Goal: Task Accomplishment & Management: Manage account settings

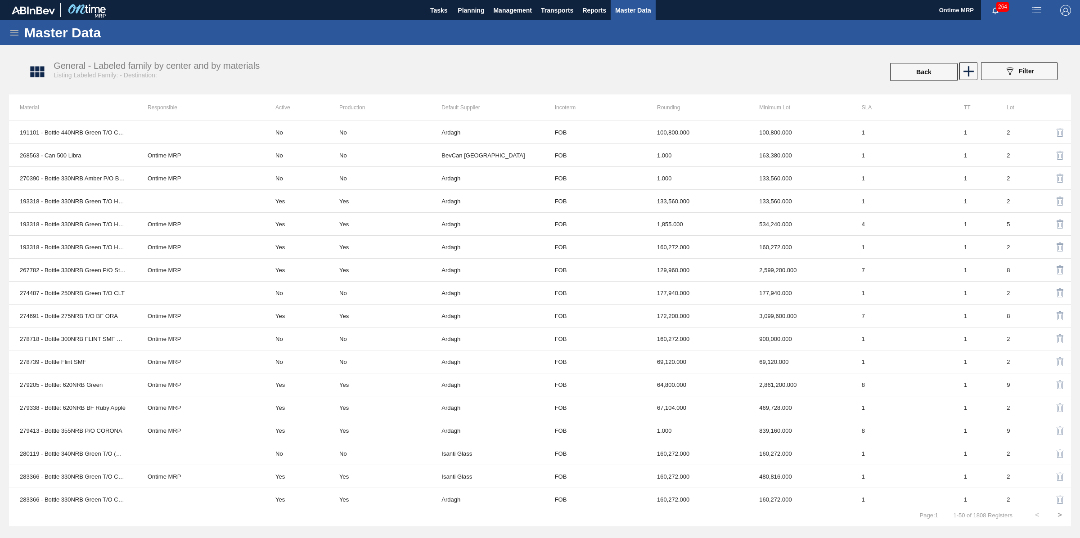
click at [10, 32] on icon at bounding box center [14, 32] width 11 height 11
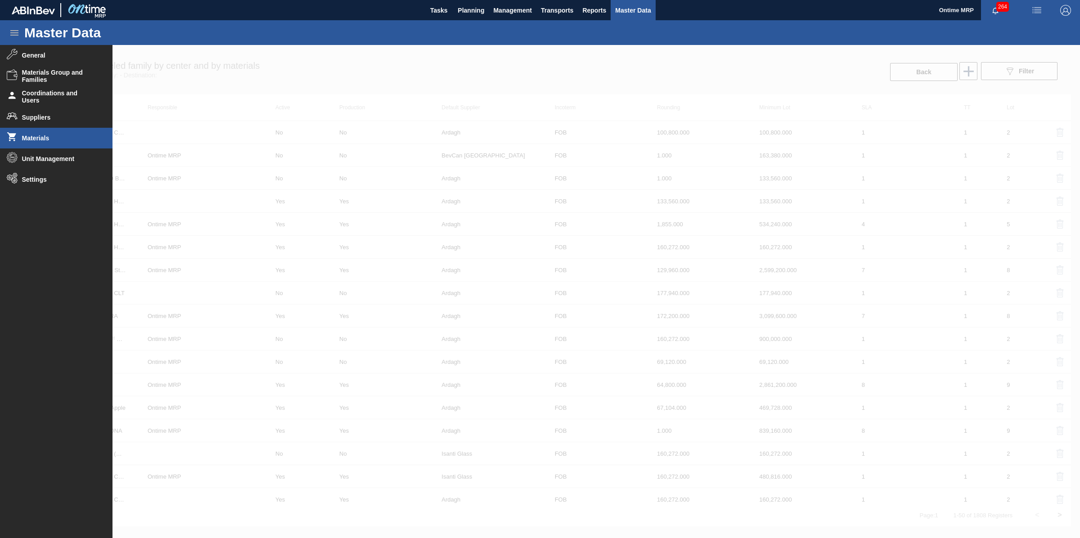
click at [49, 132] on li "Materials" at bounding box center [56, 138] width 112 height 21
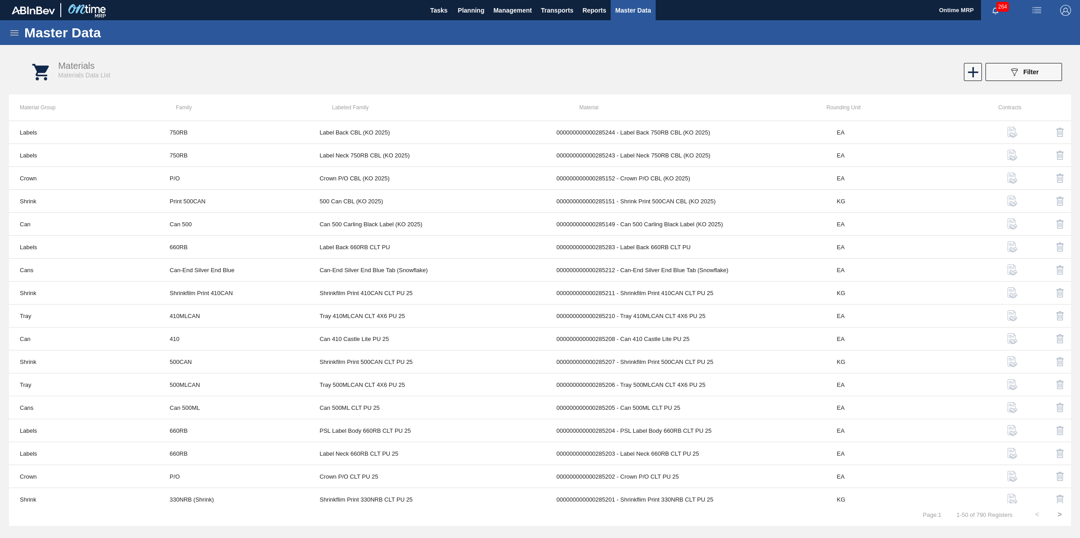
click at [11, 30] on icon at bounding box center [14, 32] width 8 height 5
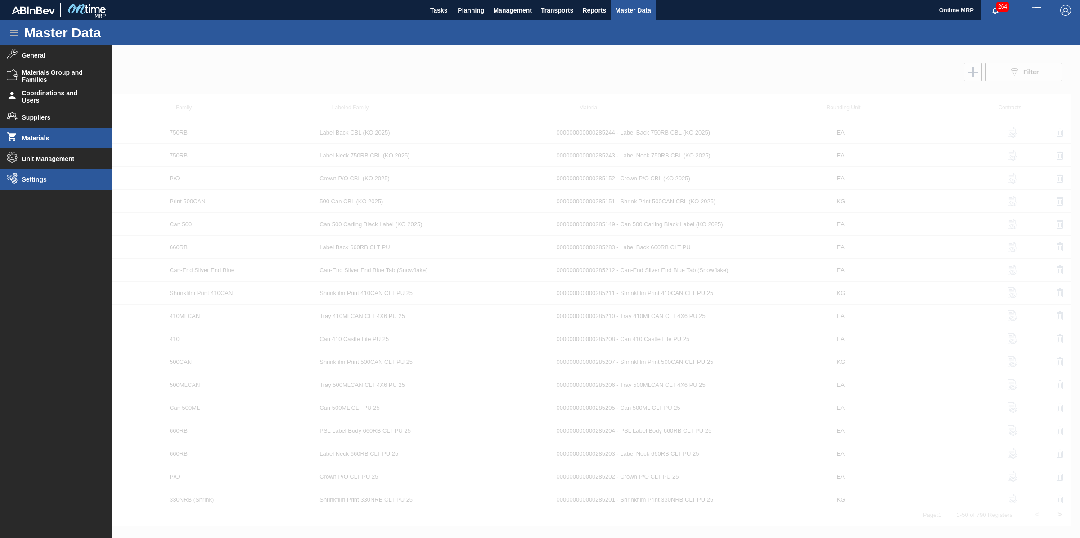
click at [49, 183] on li "Settings" at bounding box center [56, 179] width 112 height 21
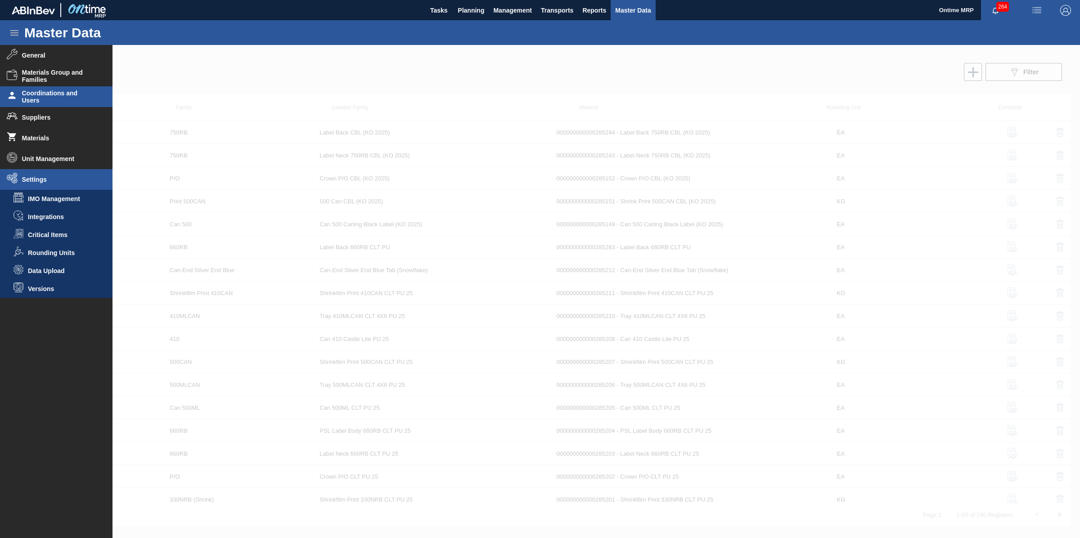
click at [55, 101] on span "Coordinations and Users" at bounding box center [59, 97] width 74 height 14
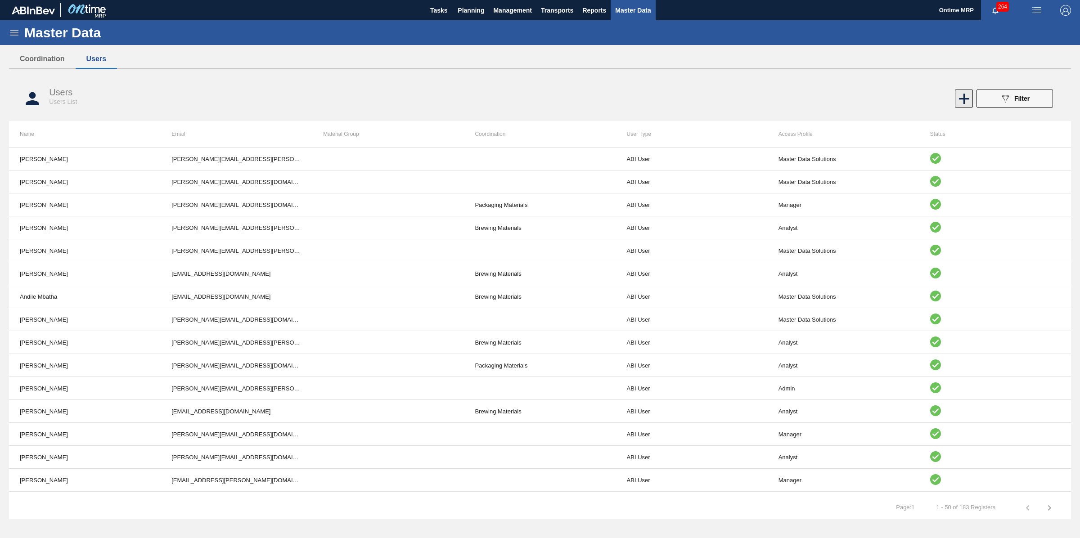
click at [963, 95] on icon at bounding box center [964, 99] width 10 height 10
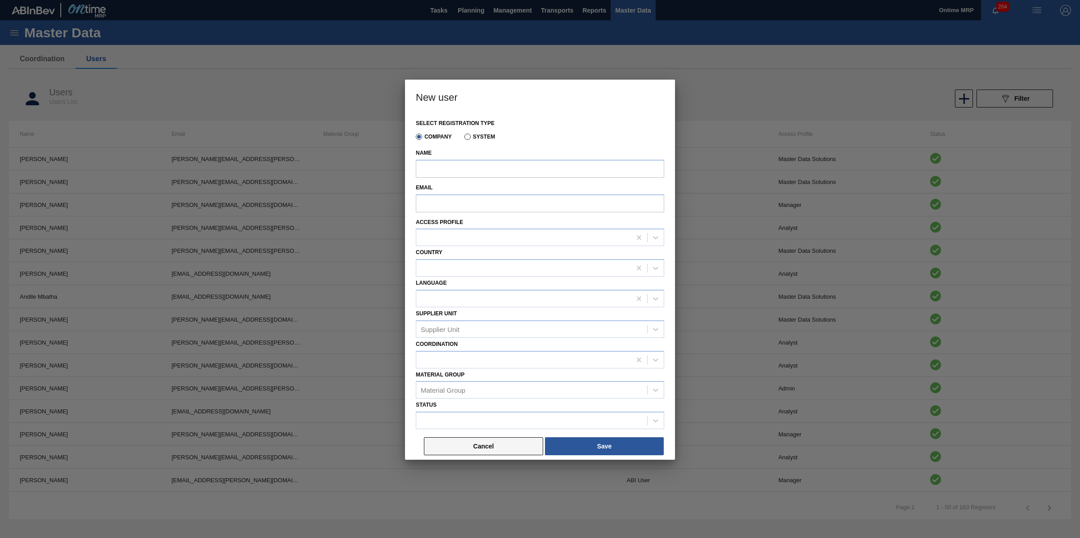
click at [467, 446] on button "Cancel" at bounding box center [483, 446] width 119 height 18
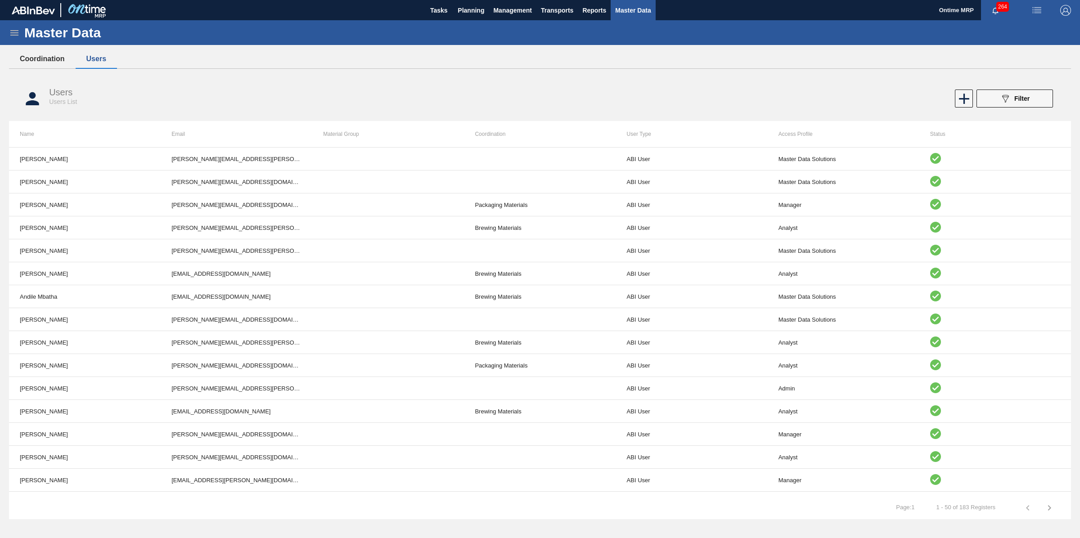
click at [45, 59] on button "Coordination" at bounding box center [42, 58] width 67 height 19
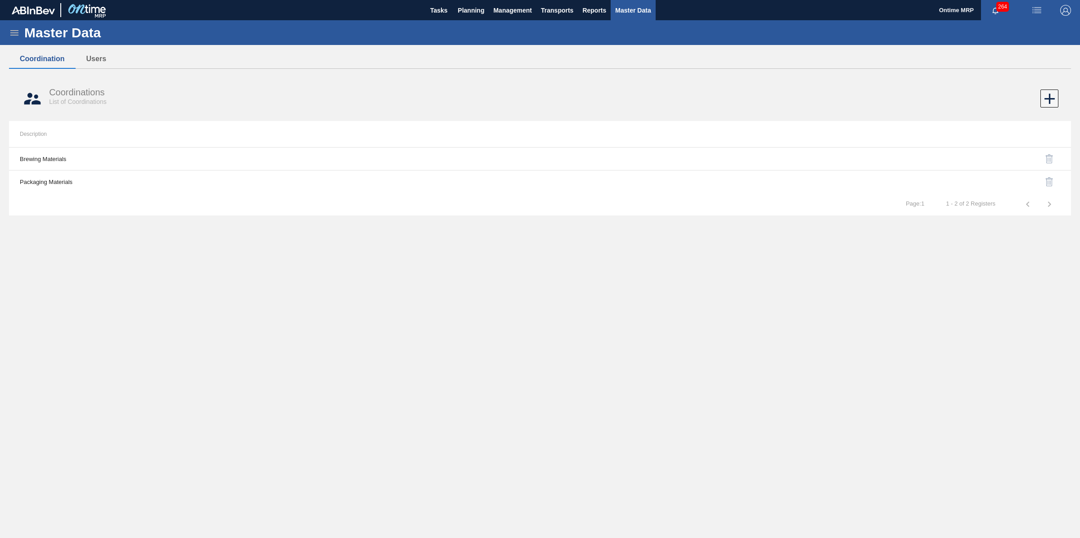
click at [17, 31] on icon at bounding box center [14, 32] width 11 height 11
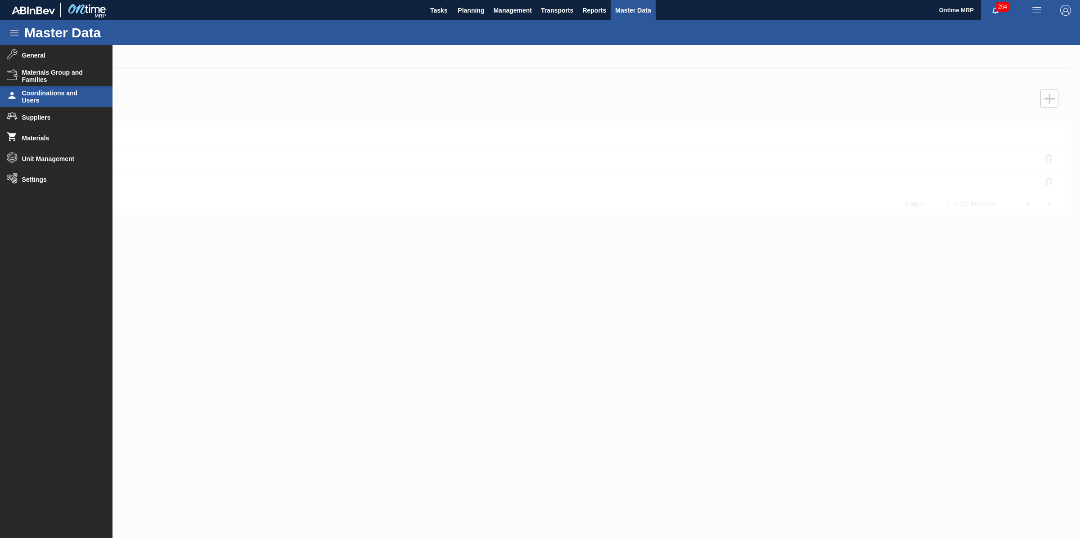
click at [63, 93] on span "Coordinations and Users" at bounding box center [59, 97] width 74 height 14
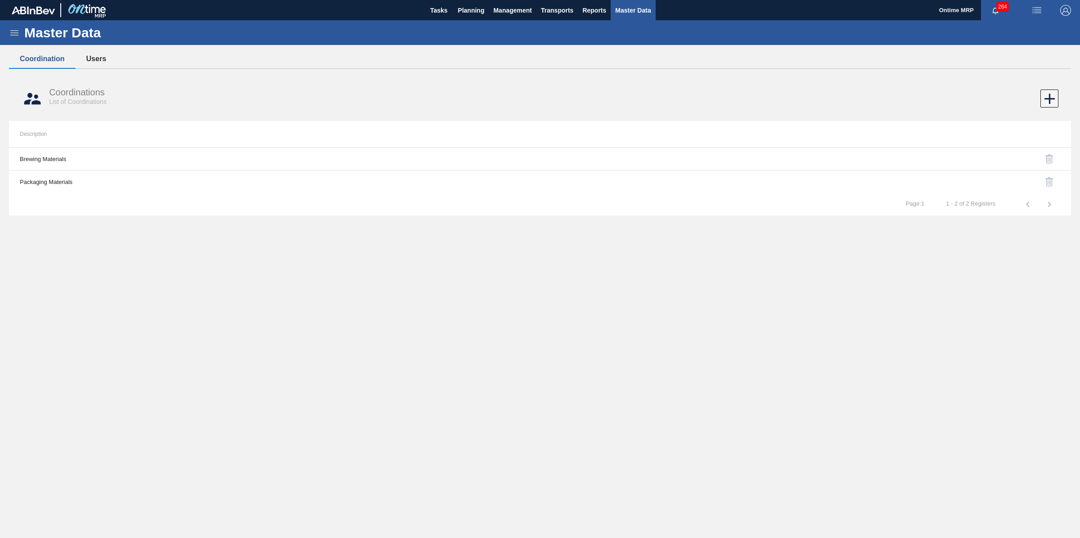
click at [95, 61] on button "Users" at bounding box center [96, 58] width 41 height 19
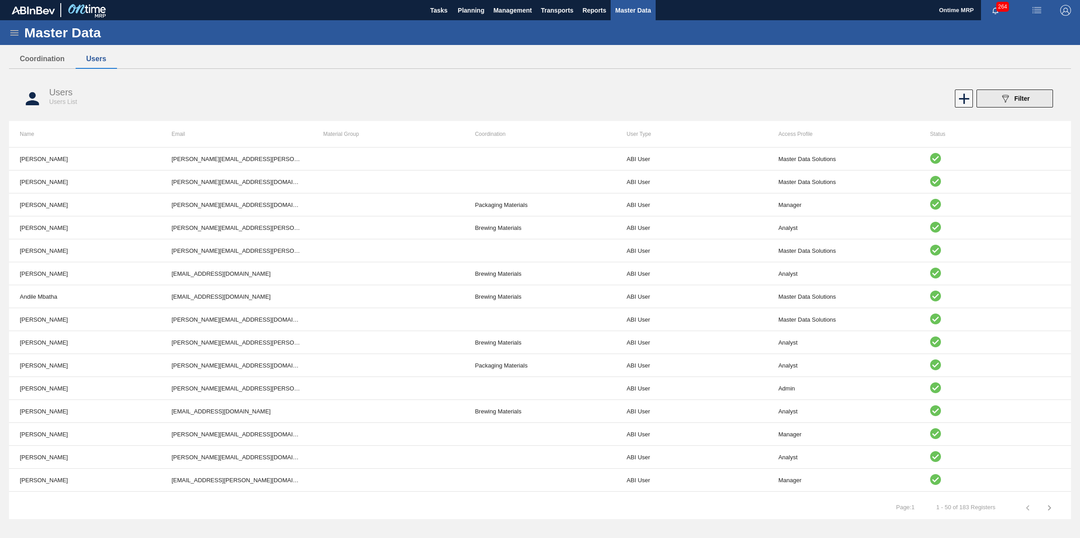
click at [1020, 103] on div "089F7B8B-B2A5-4AFE-B5C0-19BA573D28AC Filter" at bounding box center [1015, 98] width 30 height 11
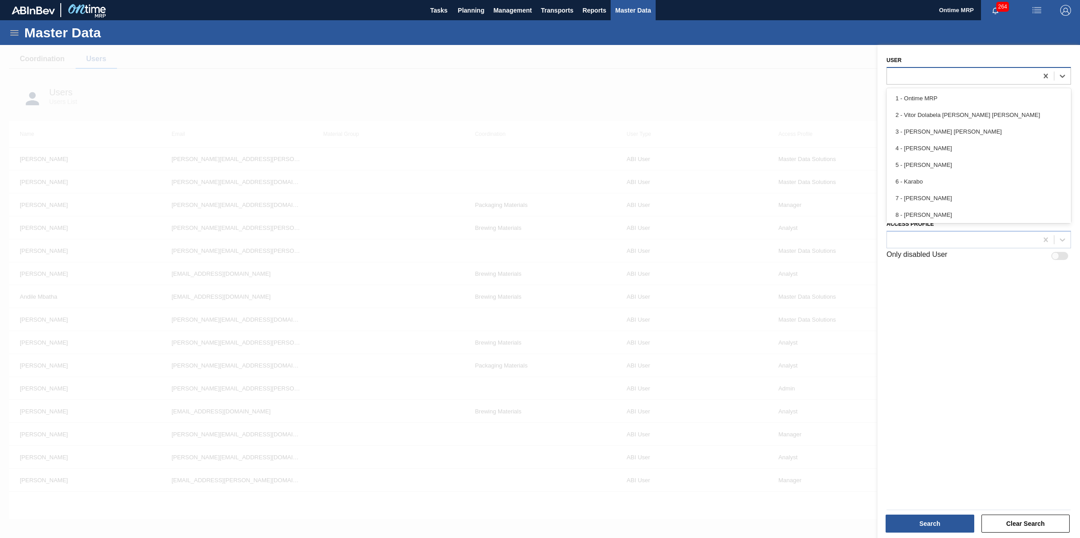
click at [932, 78] on div at bounding box center [962, 75] width 151 height 13
type input "rob"
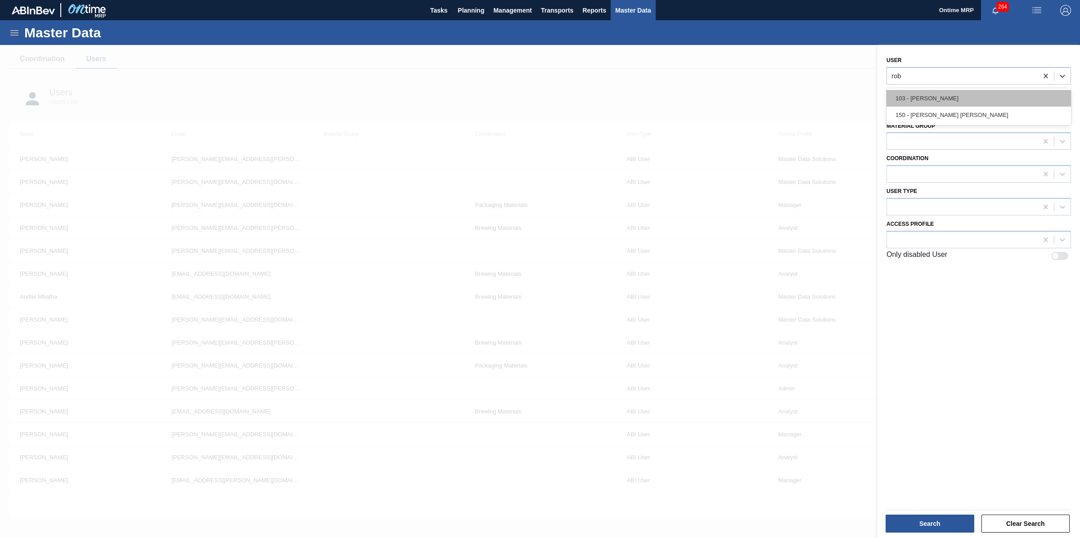
click at [932, 91] on div "103 - [PERSON_NAME]" at bounding box center [978, 98] width 184 height 17
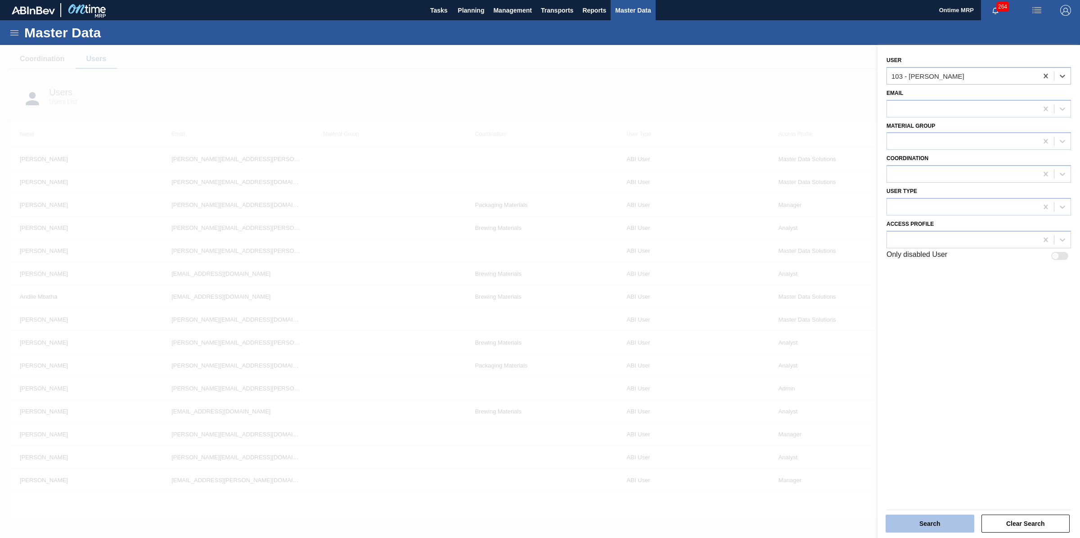
click at [947, 518] on button "Search" at bounding box center [930, 524] width 89 height 18
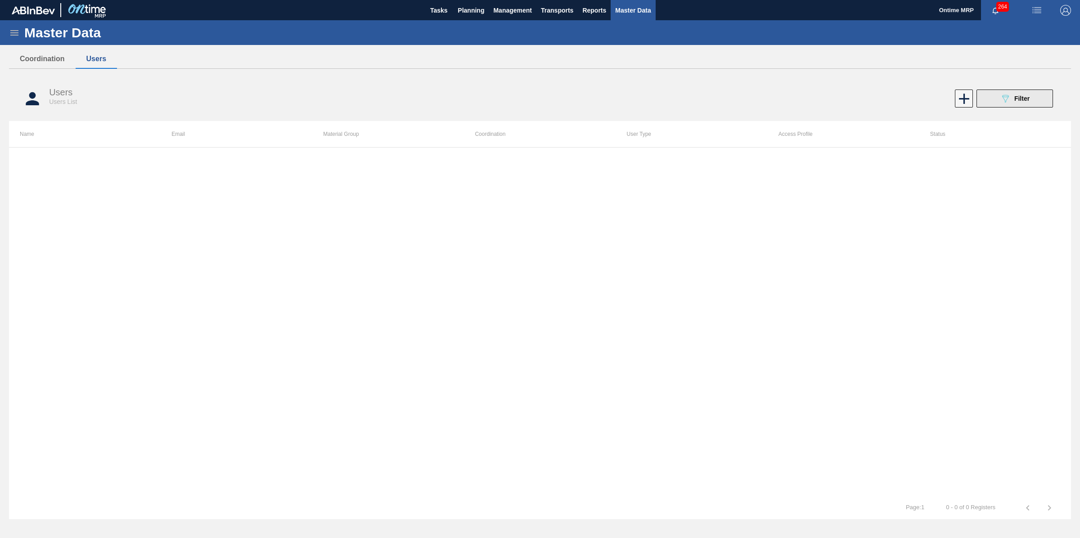
click at [1003, 100] on icon "089F7B8B-B2A5-4AFE-B5C0-19BA573D28AC" at bounding box center [1005, 98] width 11 height 11
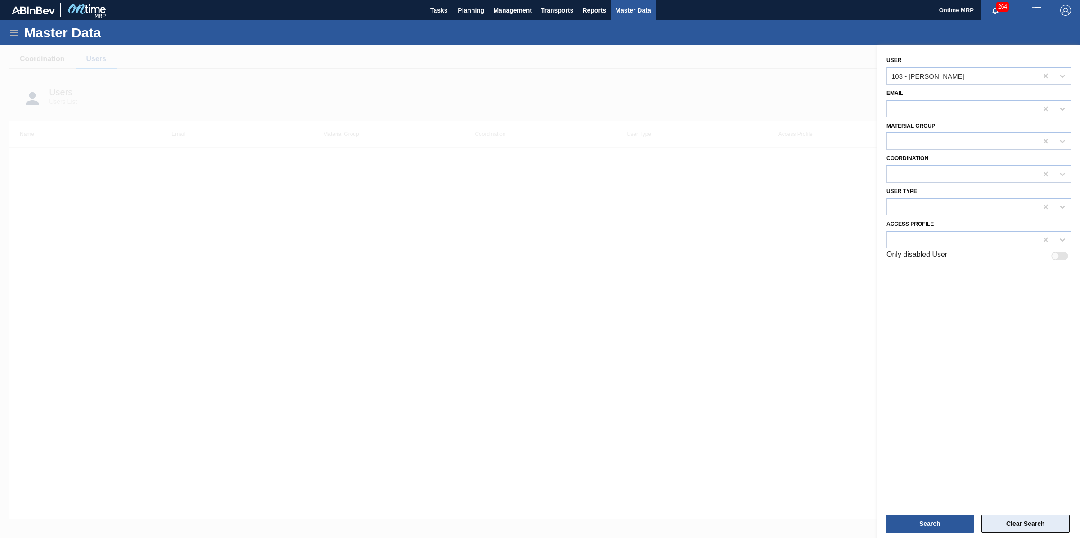
click at [1019, 522] on button "Clear Search" at bounding box center [1025, 524] width 89 height 18
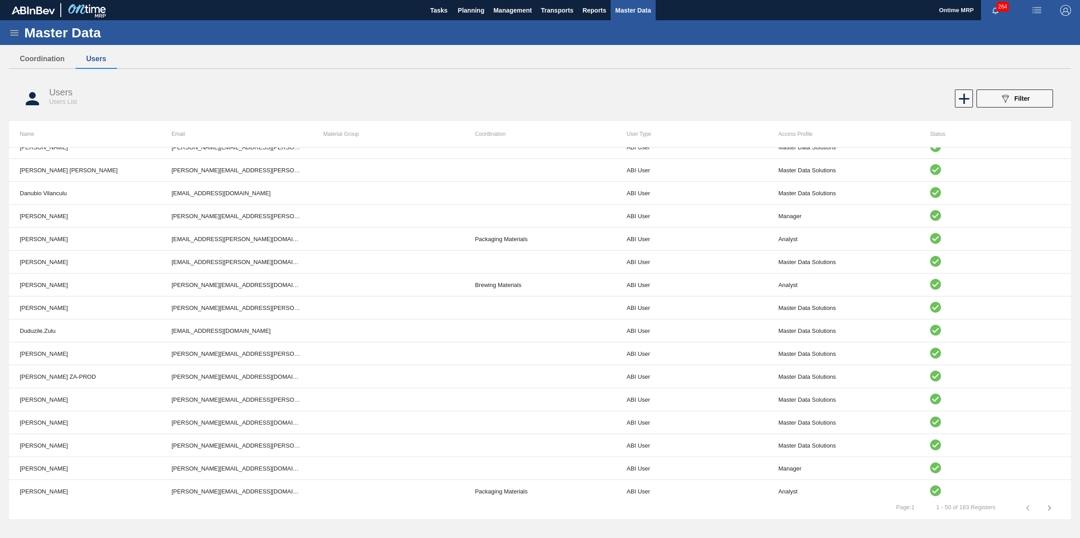
scroll to position [619, 0]
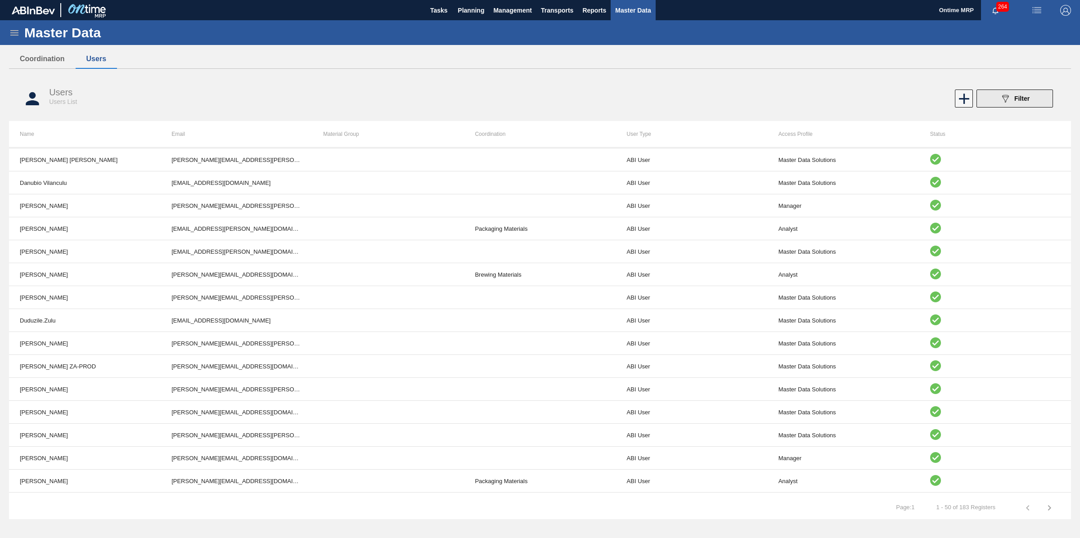
click at [1019, 100] on span "Filter" at bounding box center [1021, 98] width 15 height 7
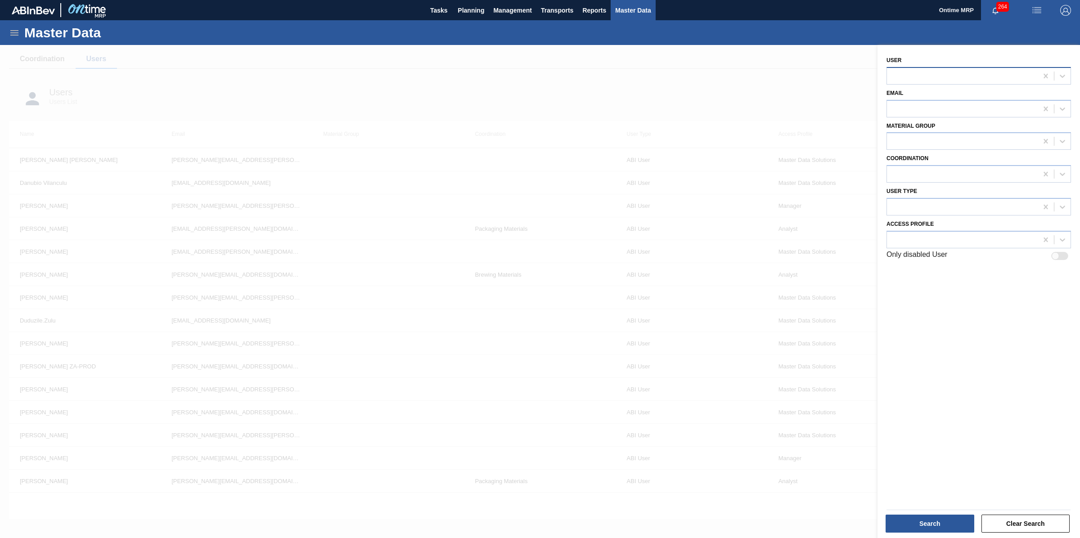
click at [975, 78] on div at bounding box center [962, 75] width 151 height 13
type input "rob"
click at [838, 91] on div at bounding box center [540, 314] width 1080 height 538
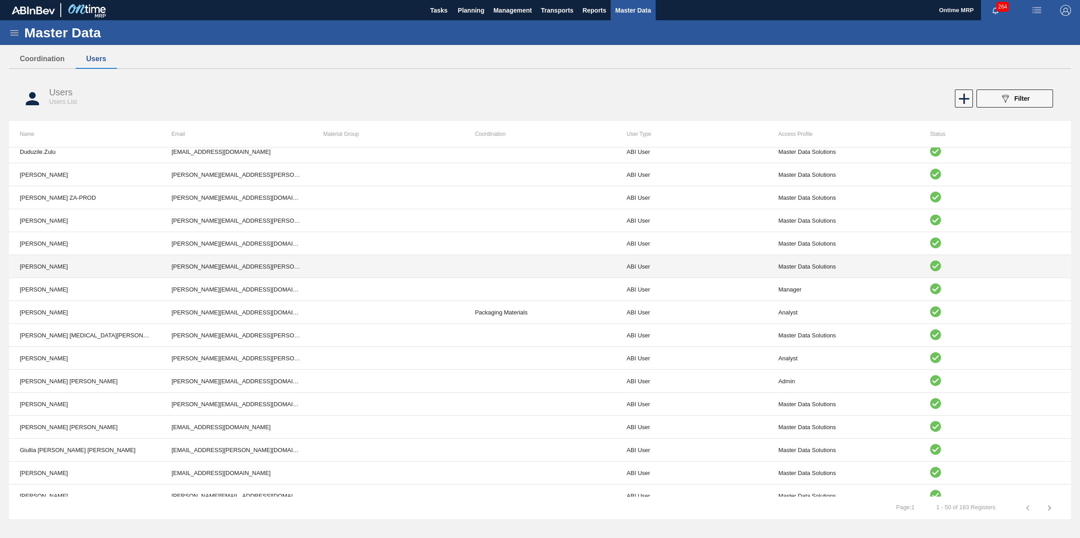
scroll to position [802, 0]
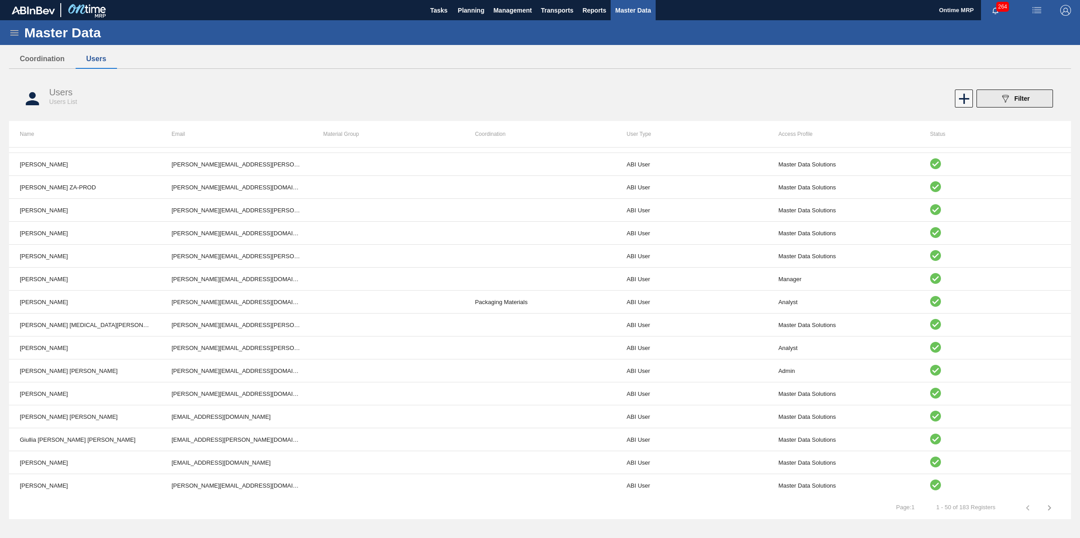
click at [1000, 103] on icon "089F7B8B-B2A5-4AFE-B5C0-19BA573D28AC" at bounding box center [1005, 98] width 11 height 11
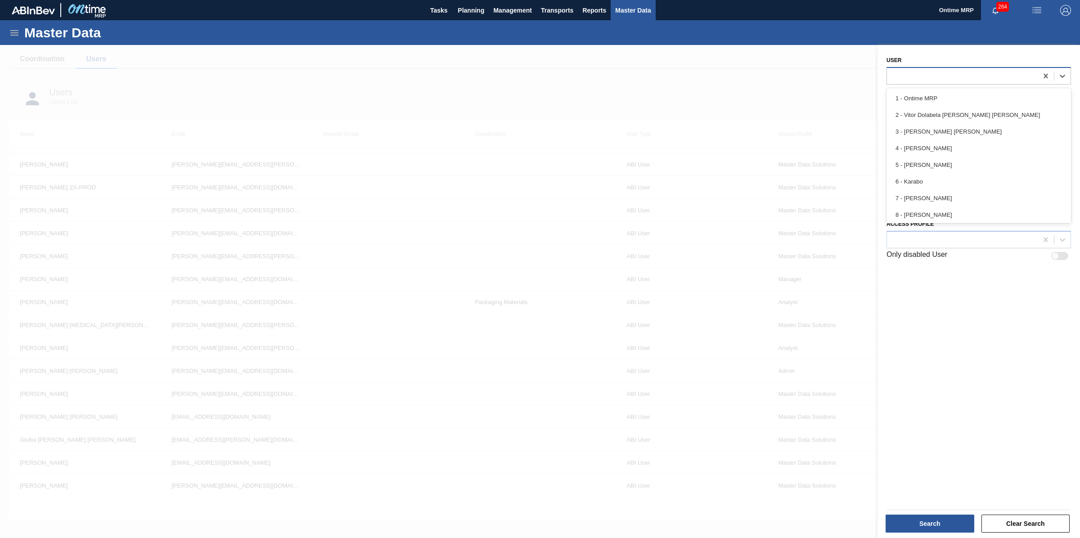
click at [954, 78] on div at bounding box center [962, 75] width 151 height 13
type input "s"
type input "ont"
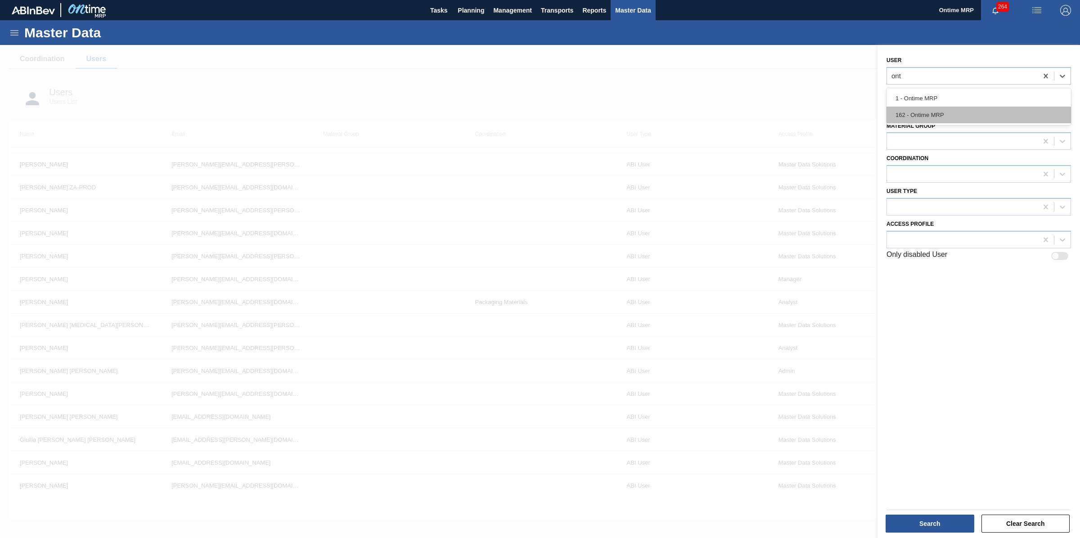
click at [923, 111] on div "162 - Ontime MRP" at bounding box center [978, 115] width 184 height 17
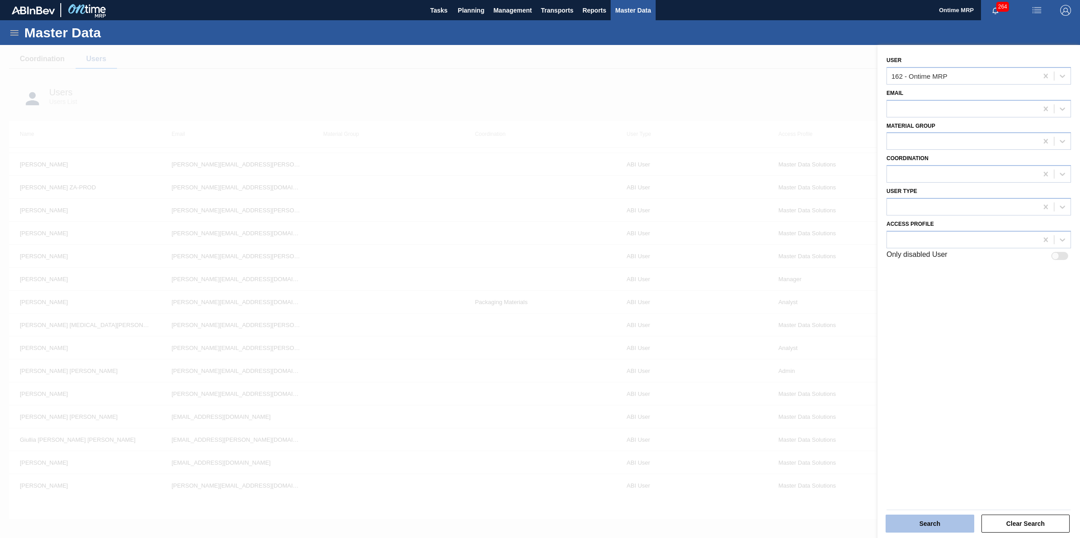
click at [923, 529] on button "Search" at bounding box center [930, 524] width 89 height 18
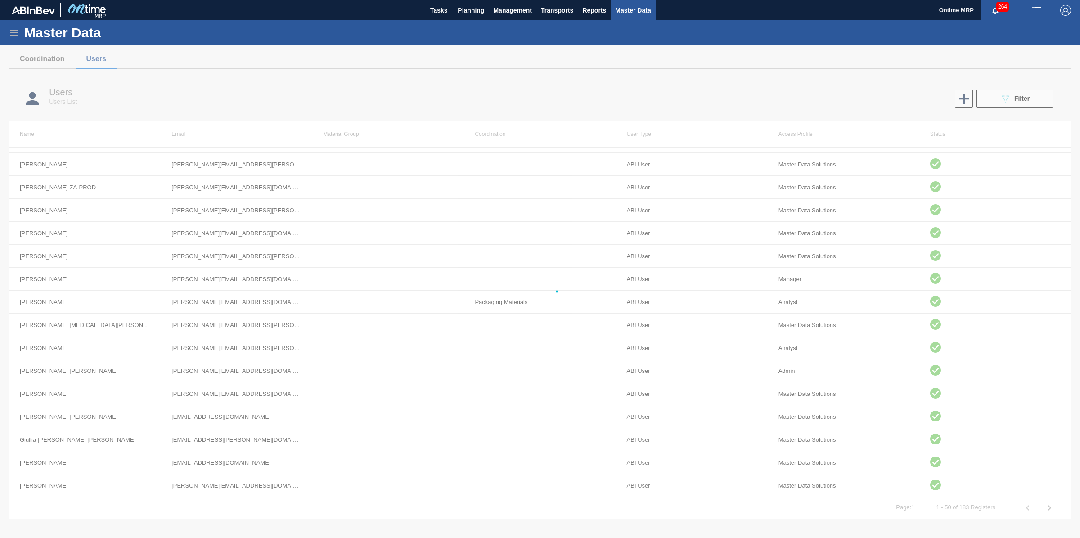
scroll to position [0, 0]
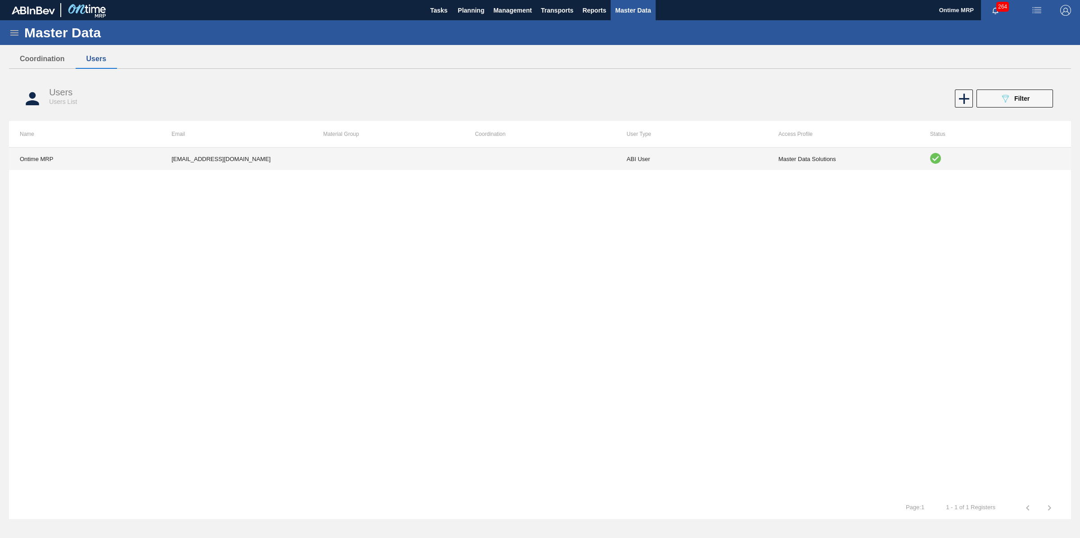
click at [720, 163] on td "ABI User" at bounding box center [692, 159] width 152 height 22
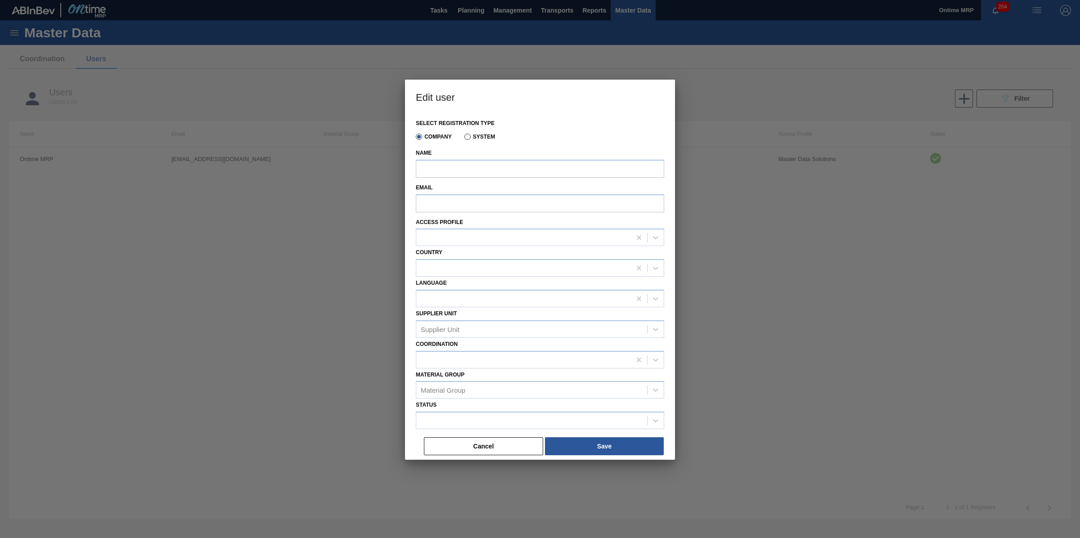
type input "Ontime MRP"
type input "sthabiso.mhlongo@za.ab-inbev.com"
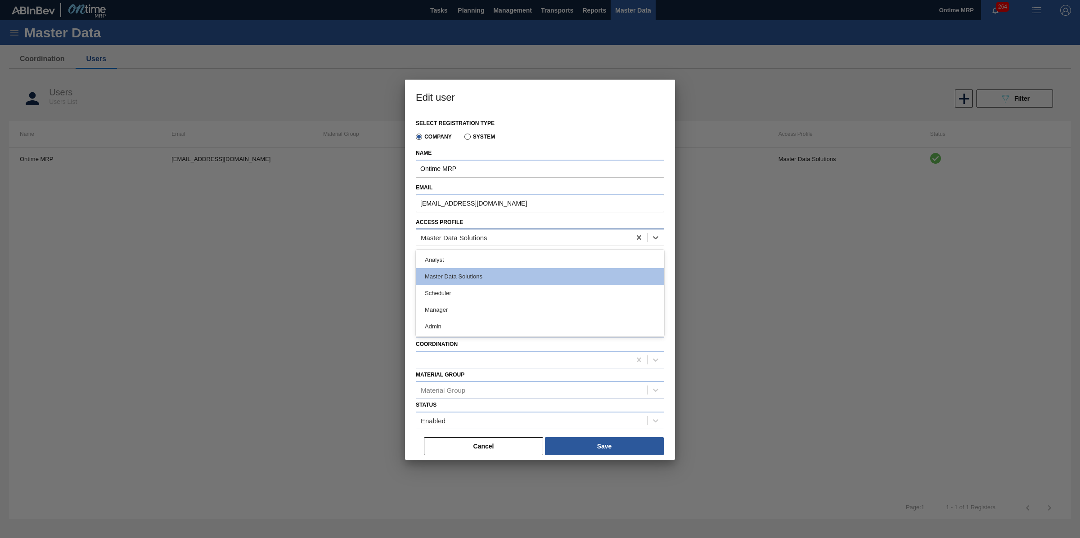
click at [508, 239] on div "Master Data Solutions" at bounding box center [523, 237] width 215 height 13
click at [448, 319] on div "Admin" at bounding box center [540, 326] width 248 height 17
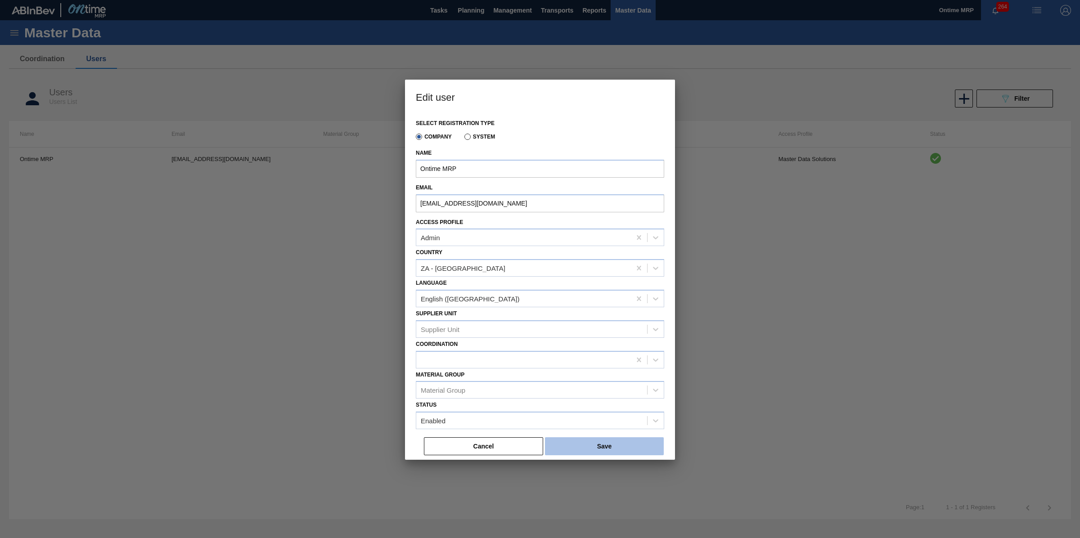
click at [584, 442] on button "Save" at bounding box center [604, 446] width 119 height 18
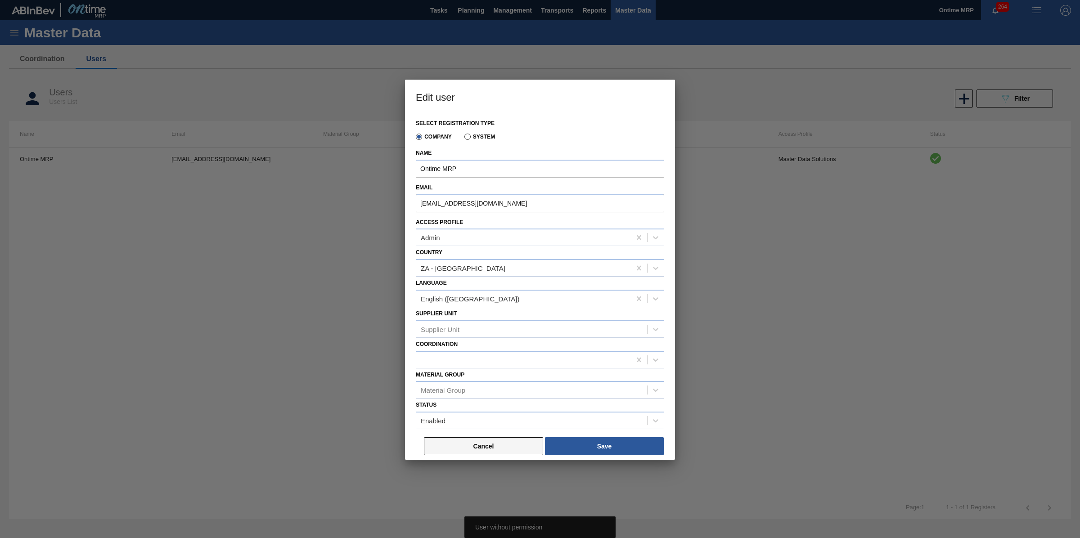
click at [520, 441] on button "Cancel" at bounding box center [483, 446] width 119 height 18
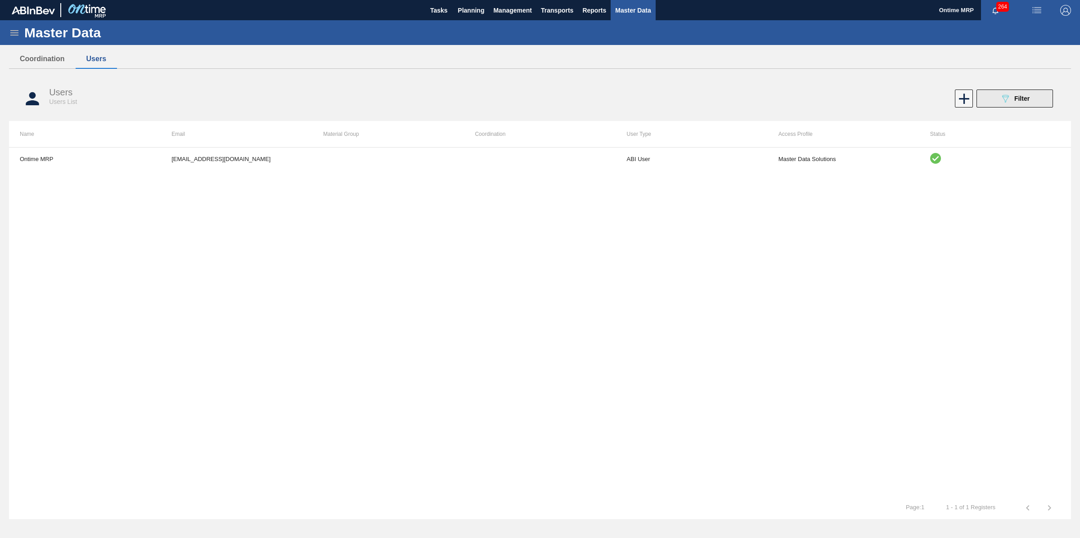
click at [1023, 97] on span "Filter" at bounding box center [1021, 98] width 15 height 7
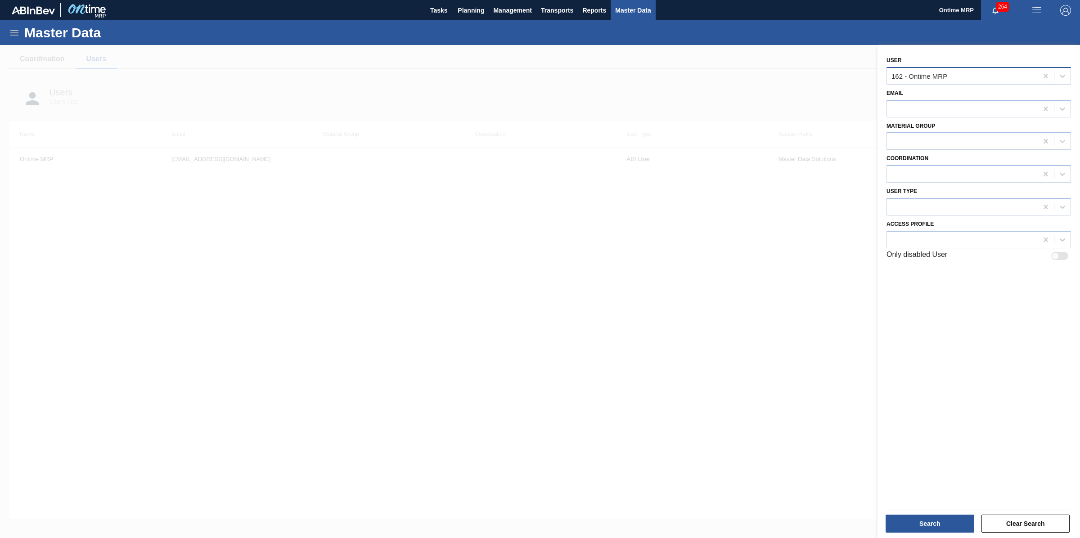
click at [970, 74] on div "162 - Ontime MRP" at bounding box center [962, 75] width 151 height 13
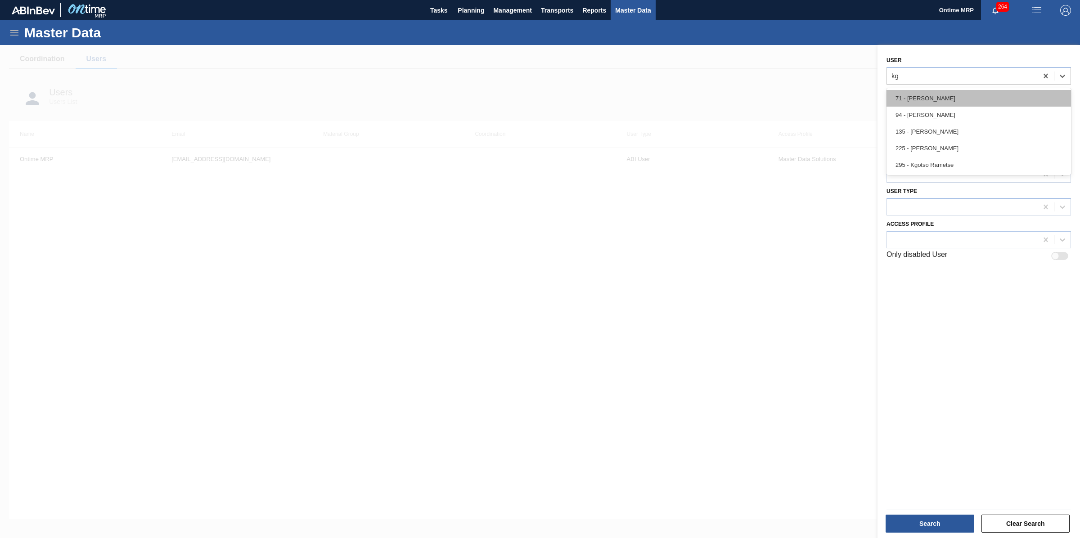
type input "kgo"
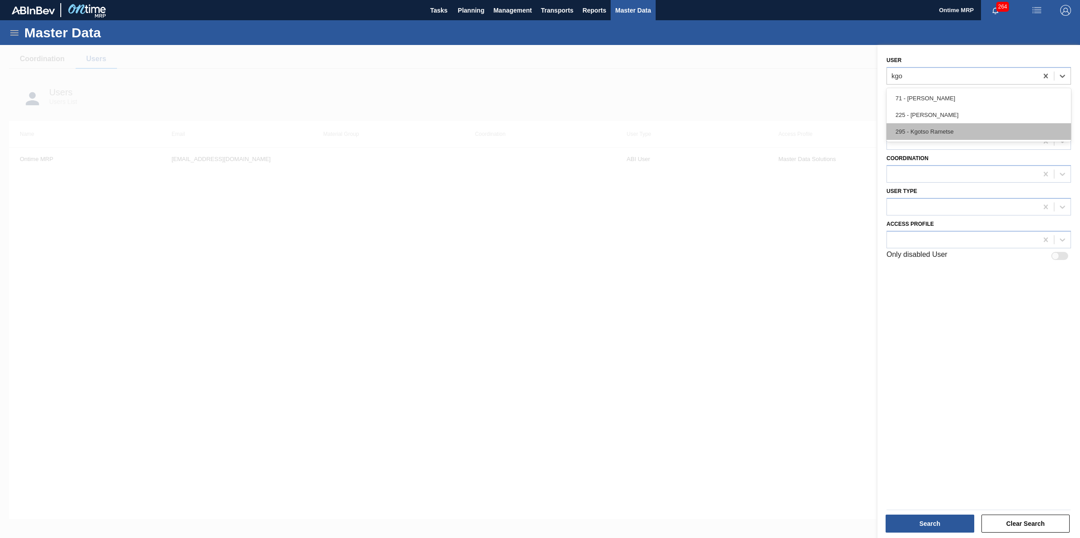
click at [955, 123] on div "295 - Kgotso Rametse" at bounding box center [978, 131] width 184 height 17
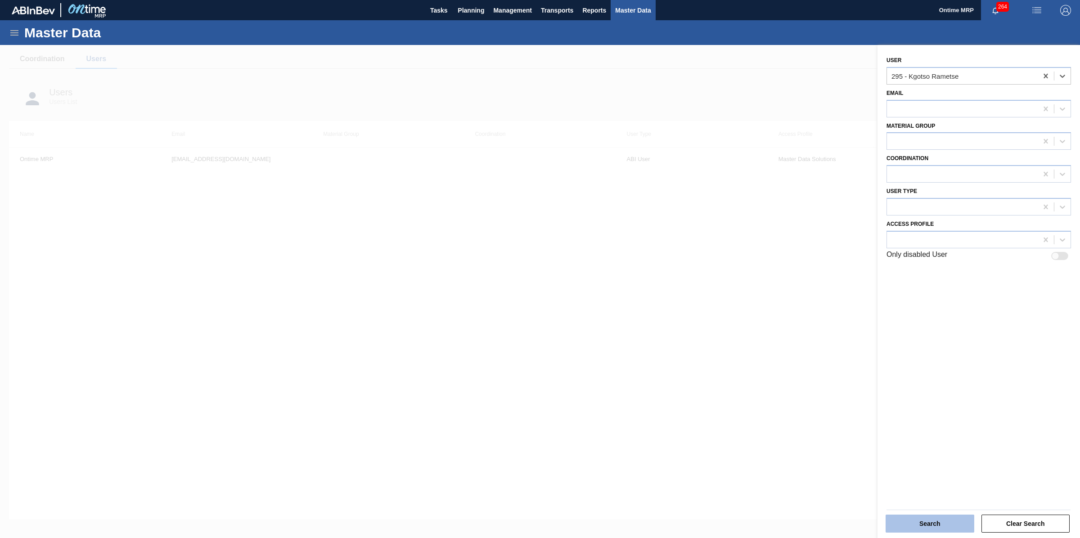
click at [934, 524] on button "Search" at bounding box center [930, 524] width 89 height 18
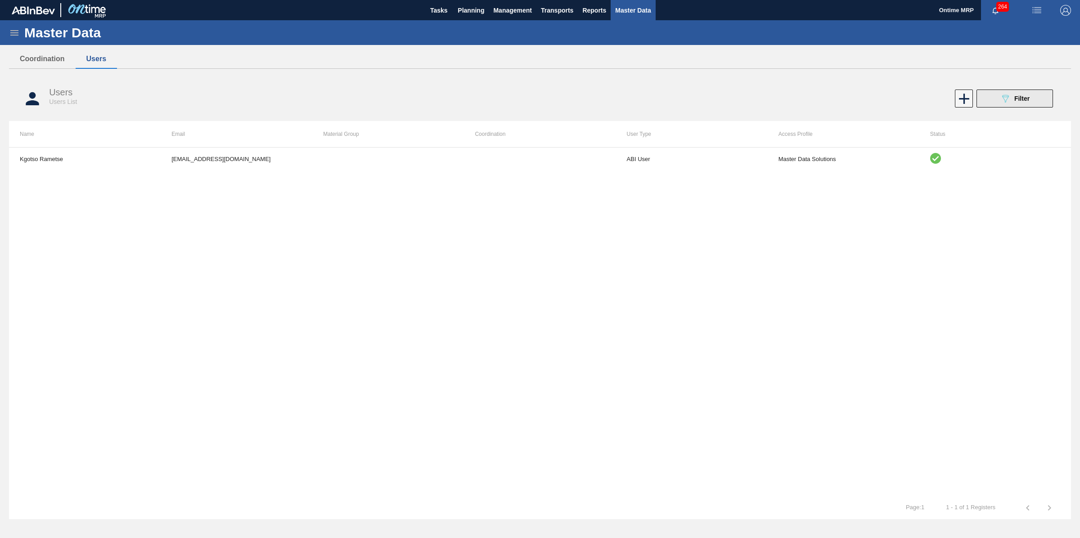
click at [1021, 95] on span "Filter" at bounding box center [1021, 98] width 15 height 7
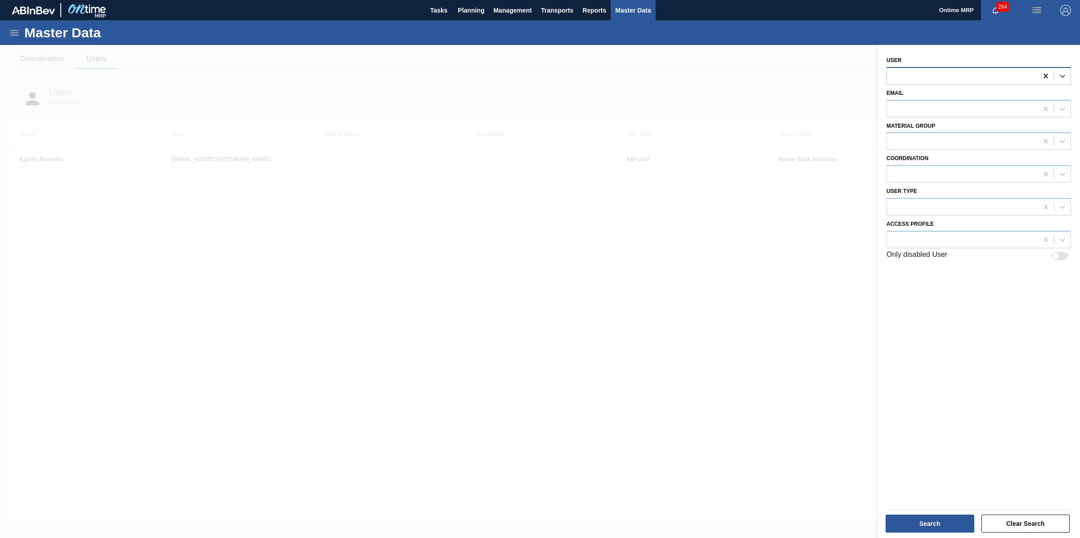
click at [1038, 75] on div at bounding box center [1046, 76] width 16 height 16
click at [912, 205] on div at bounding box center [962, 206] width 151 height 13
type Type "a"
click at [917, 173] on div at bounding box center [962, 174] width 151 height 13
click at [926, 274] on div "User Email Material Group Coordination option Packaging Materials focused, 2 of…" at bounding box center [978, 292] width 202 height 495
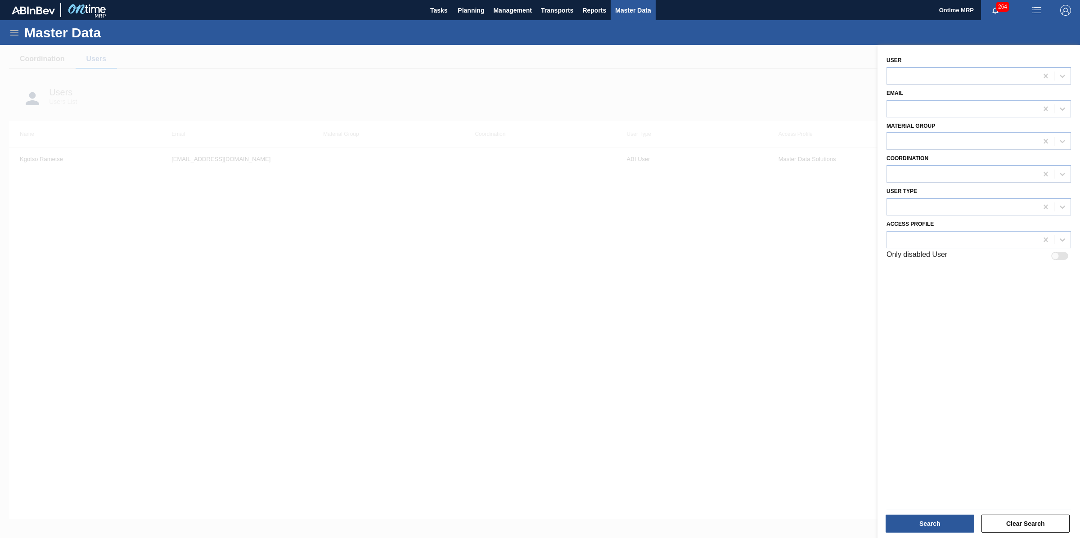
drag, startPoint x: 789, startPoint y: 189, endPoint x: 819, endPoint y: 179, distance: 31.9
click at [788, 189] on div at bounding box center [540, 314] width 1080 height 538
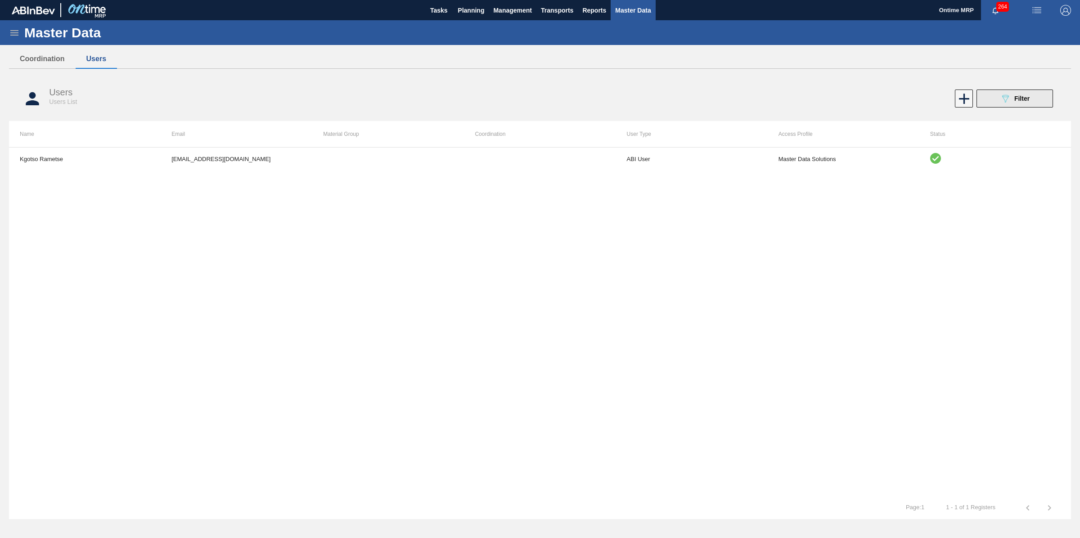
click at [1020, 102] on span "Filter" at bounding box center [1021, 98] width 15 height 7
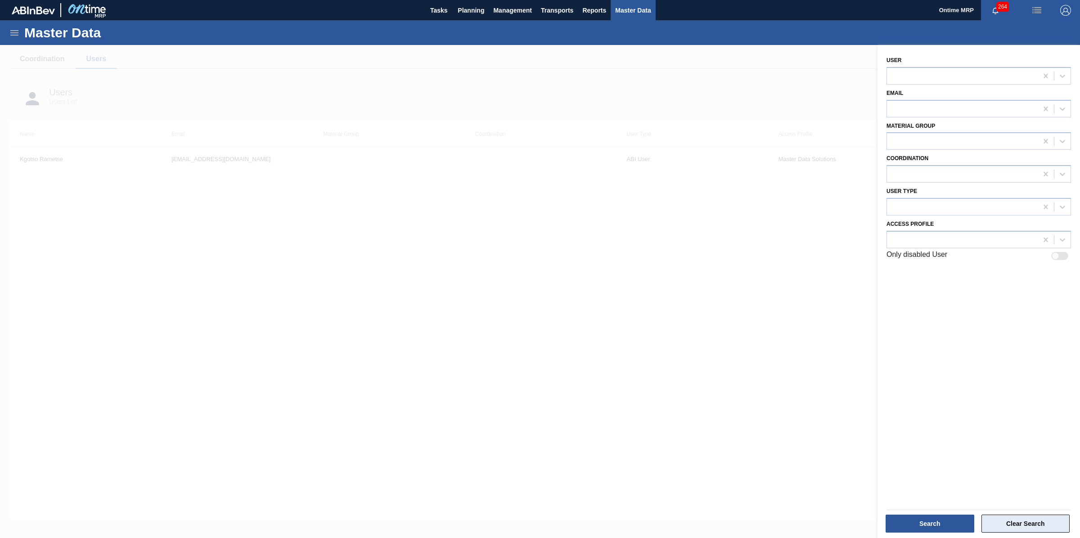
click at [1022, 522] on button "Clear Search" at bounding box center [1025, 524] width 89 height 18
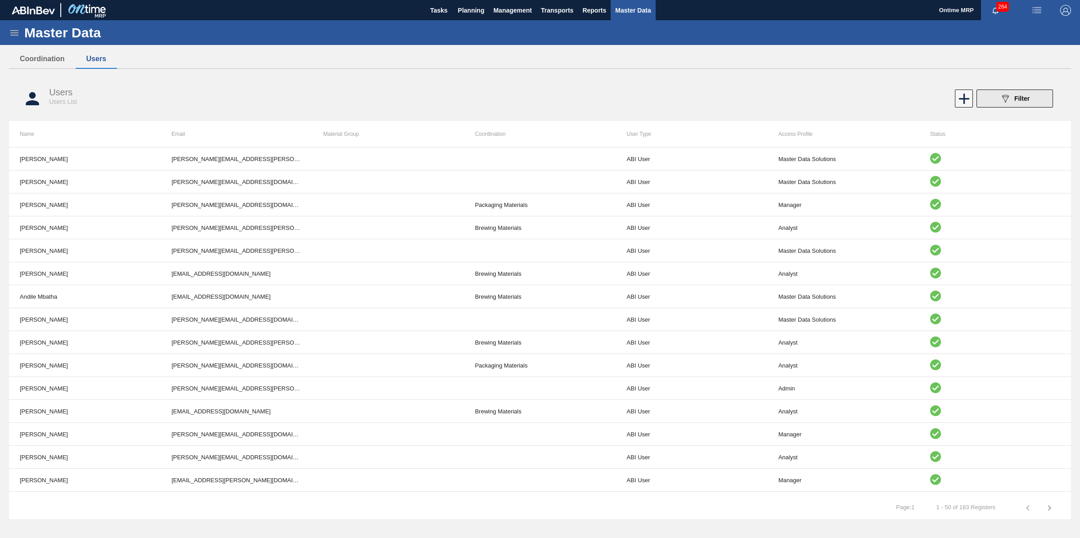
click at [1024, 95] on span "Filter" at bounding box center [1021, 98] width 15 height 7
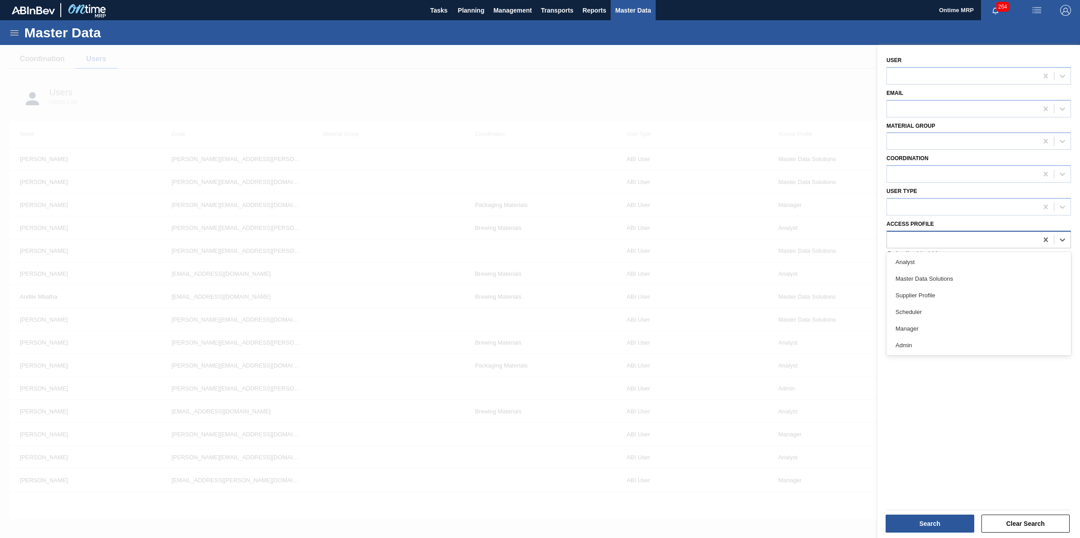
click at [916, 234] on div at bounding box center [962, 239] width 151 height 13
type Profile "adm"
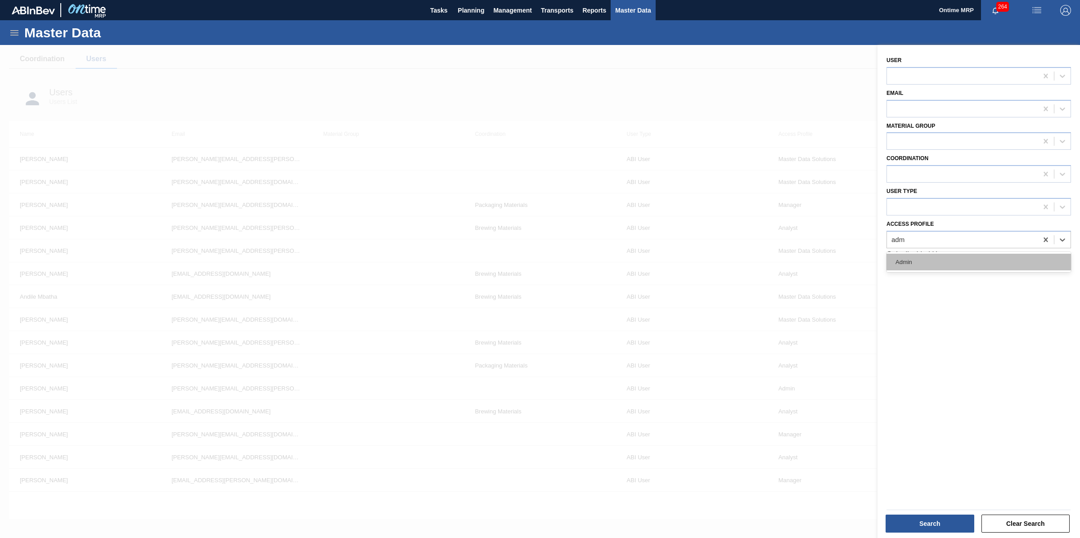
click at [913, 255] on div "Admin" at bounding box center [978, 262] width 184 height 17
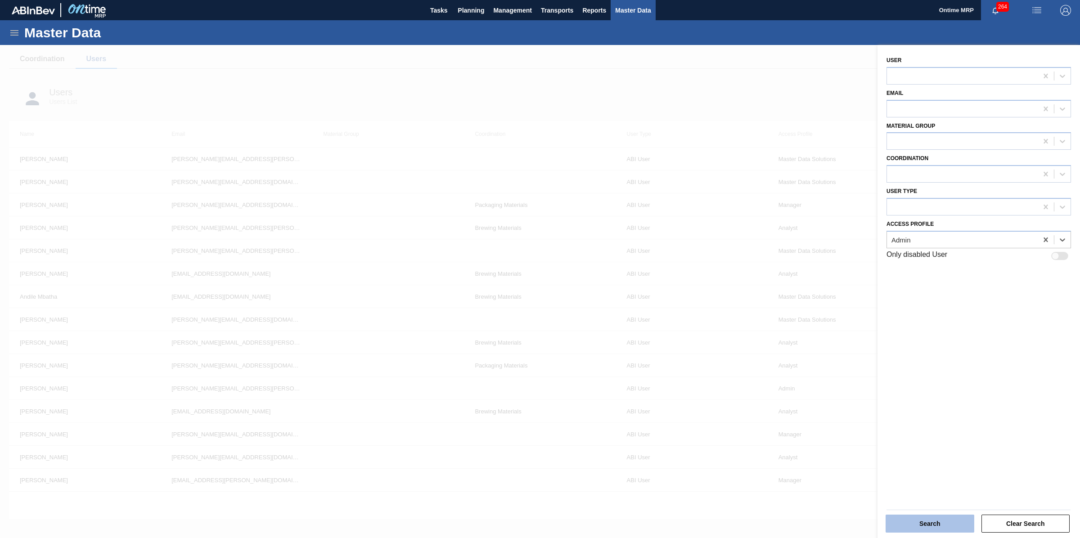
click at [918, 518] on button "Search" at bounding box center [930, 524] width 89 height 18
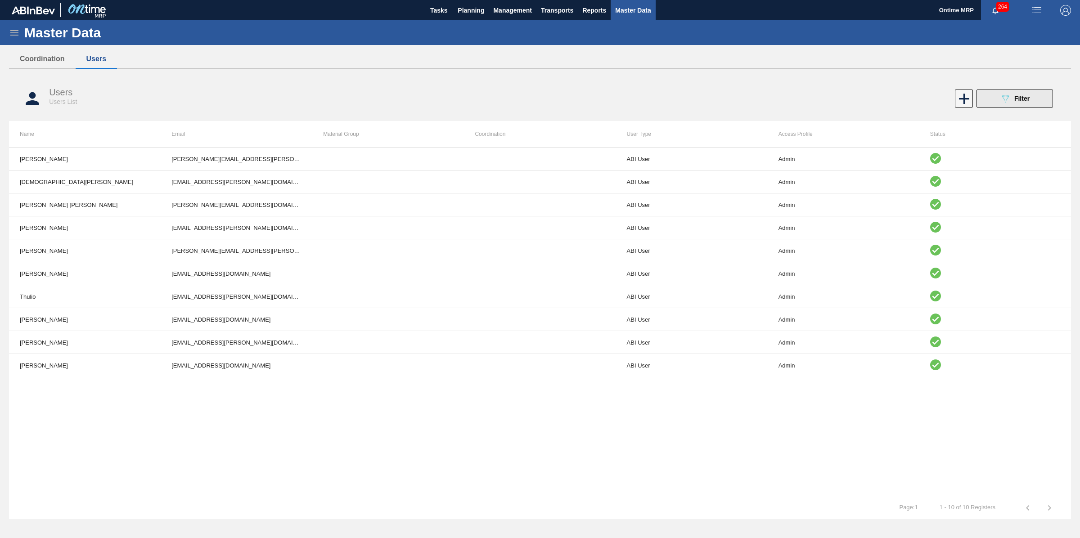
click at [1020, 102] on span "Filter" at bounding box center [1021, 98] width 15 height 7
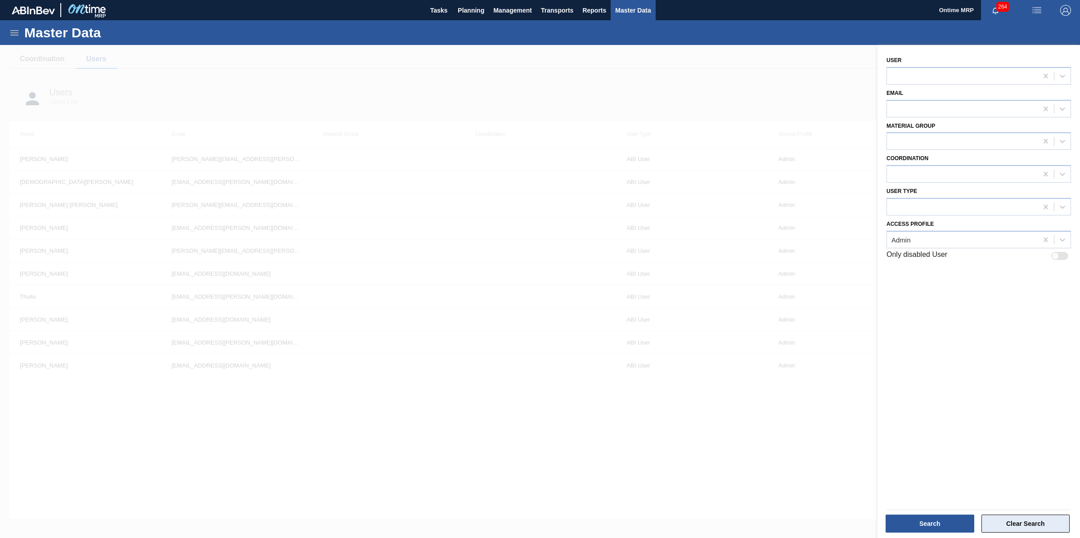
click at [1034, 521] on button "Clear Search" at bounding box center [1025, 524] width 89 height 18
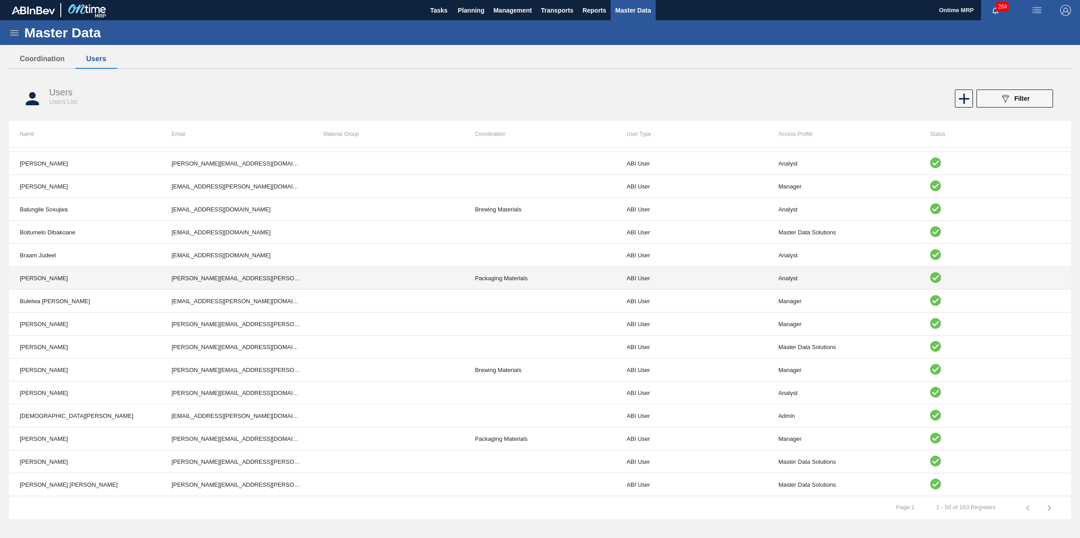
scroll to position [337, 0]
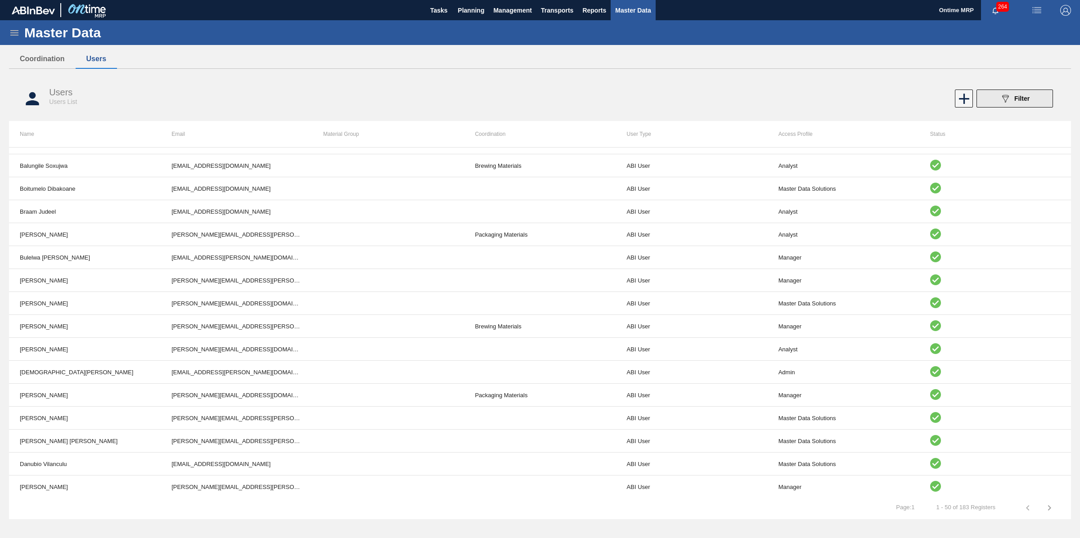
click at [1029, 102] on span "Filter" at bounding box center [1021, 98] width 15 height 7
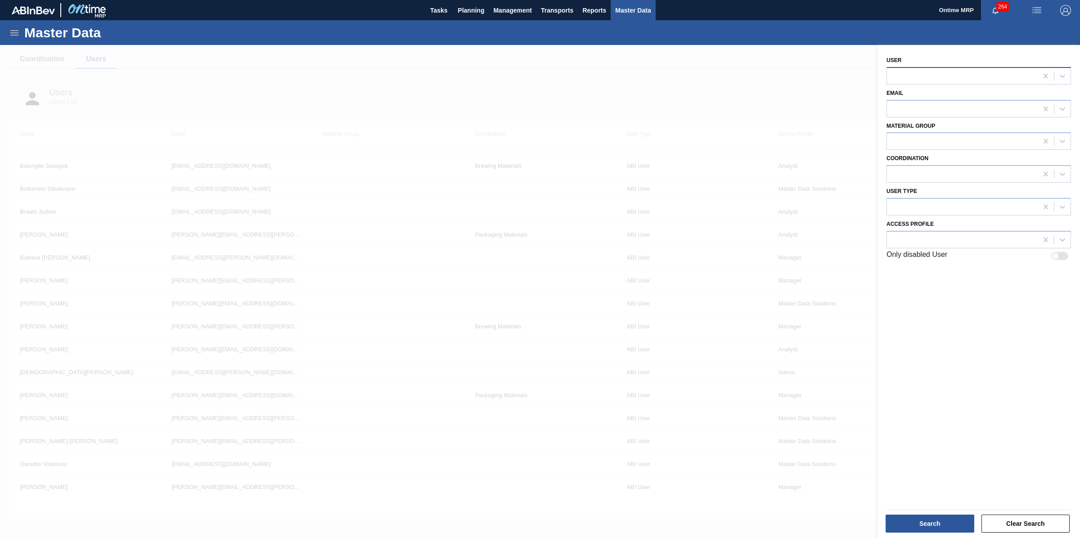
click at [957, 77] on div at bounding box center [962, 75] width 151 height 13
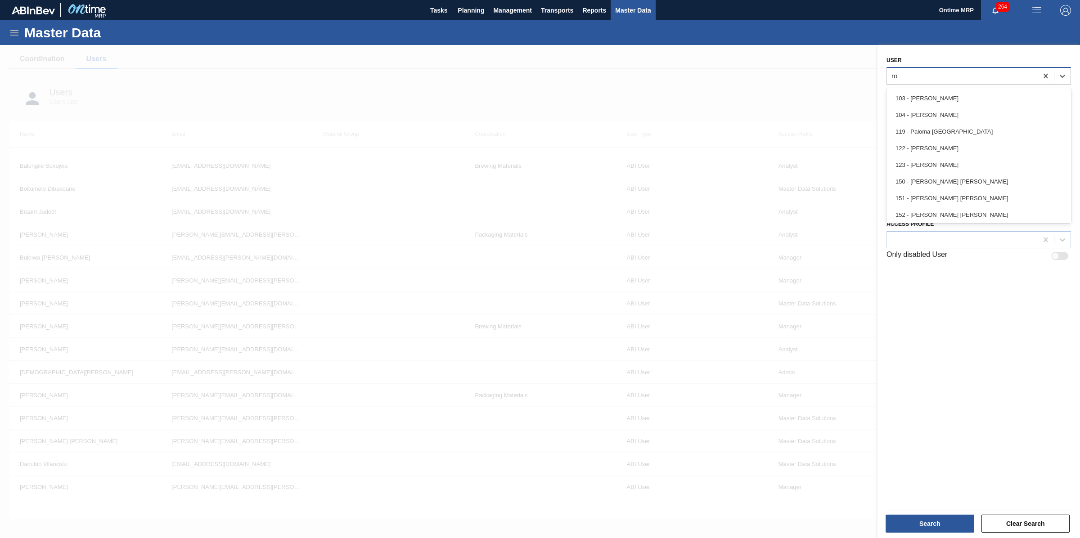
type input "rob"
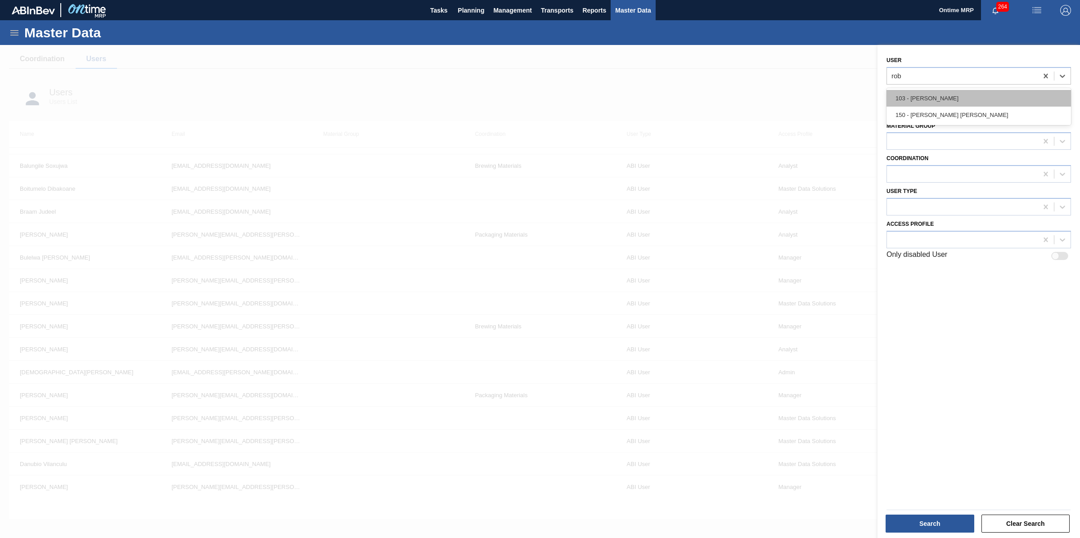
click at [955, 91] on div "103 - [PERSON_NAME]" at bounding box center [978, 98] width 184 height 17
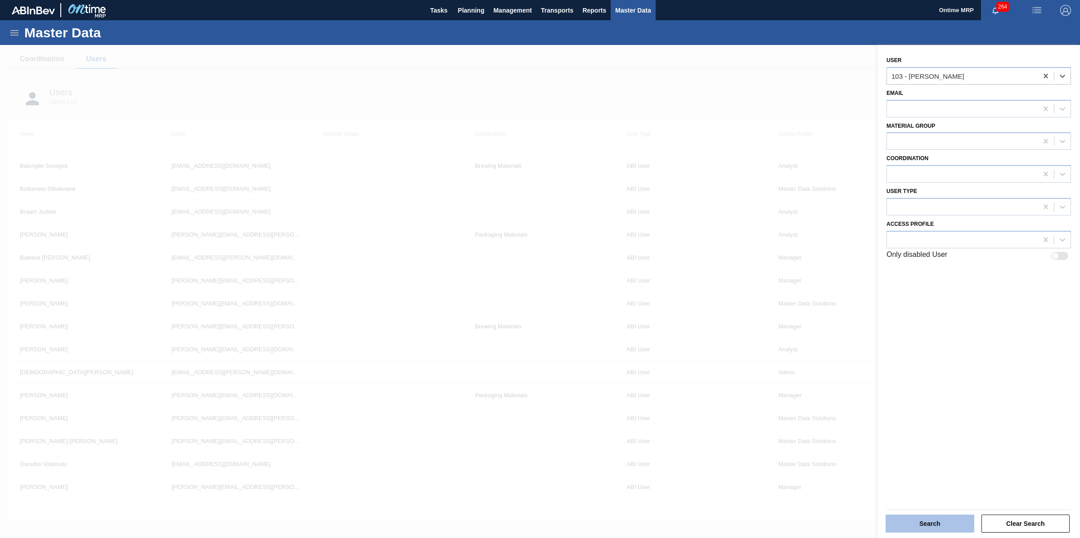
click at [948, 518] on button "Search" at bounding box center [930, 524] width 89 height 18
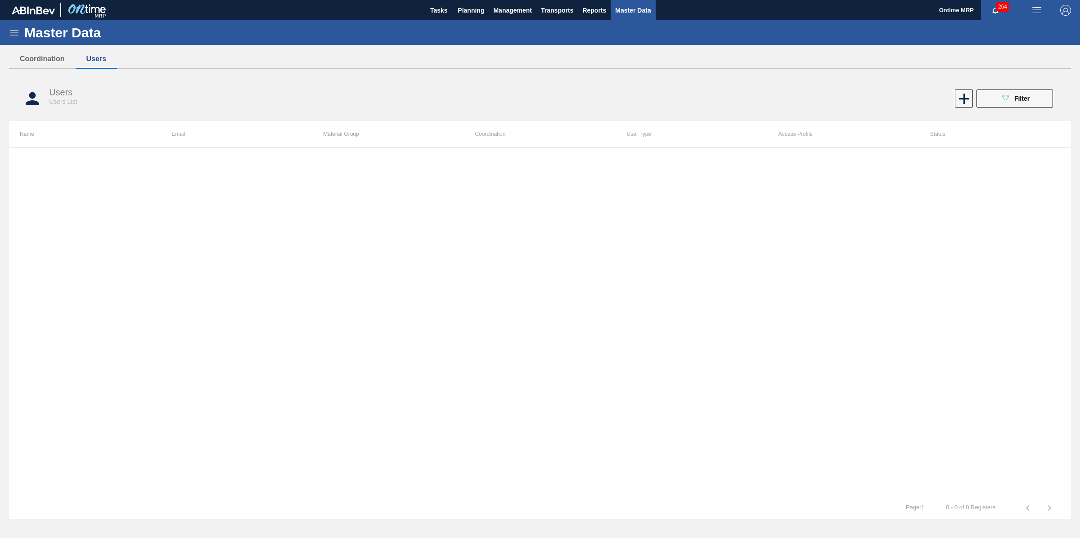
scroll to position [0, 0]
click at [1017, 102] on span "Filter" at bounding box center [1021, 98] width 15 height 7
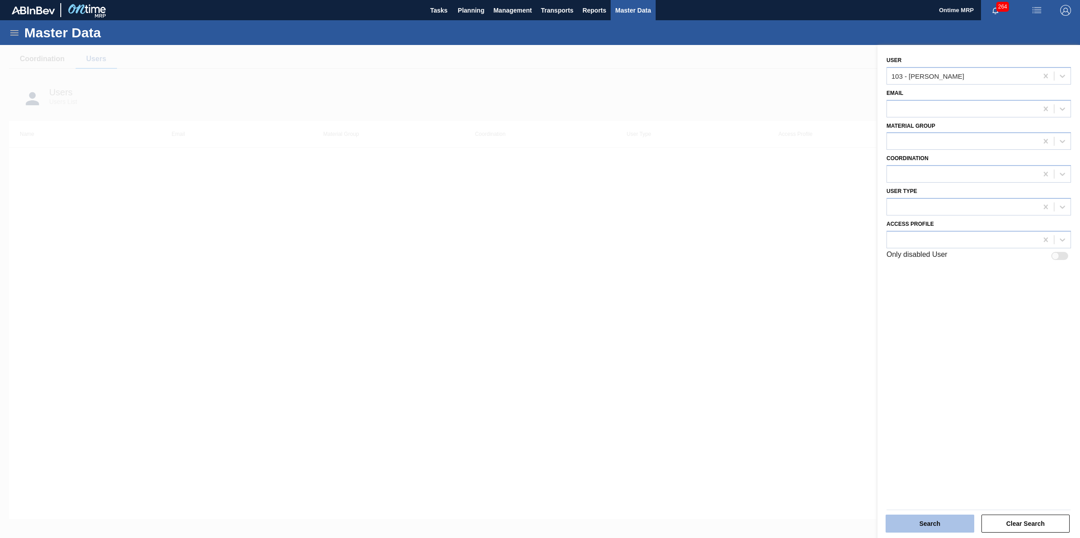
click at [959, 516] on button "Search" at bounding box center [930, 524] width 89 height 18
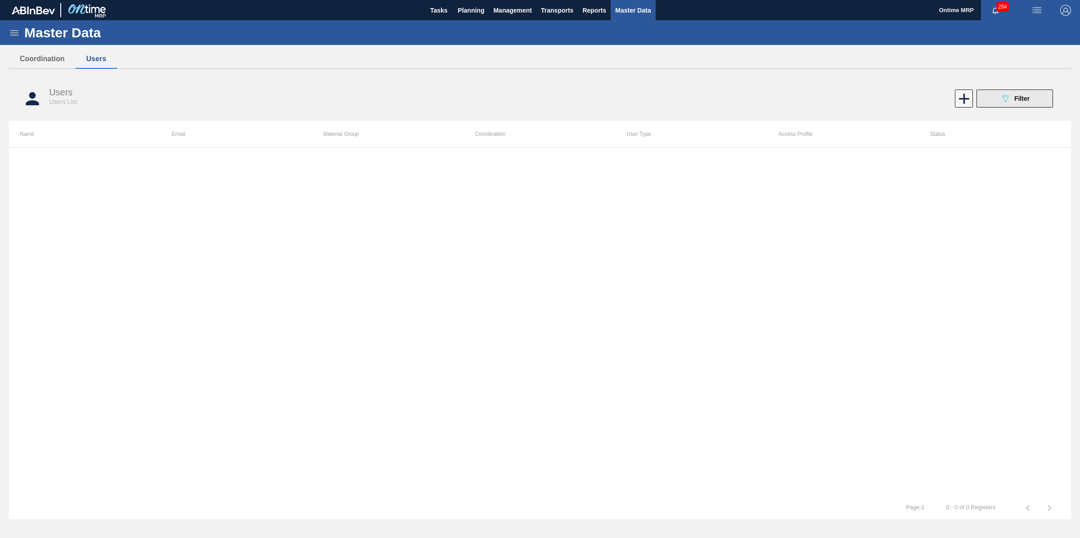
click at [1012, 99] on div "089F7B8B-B2A5-4AFE-B5C0-19BA573D28AC Filter" at bounding box center [1015, 98] width 30 height 11
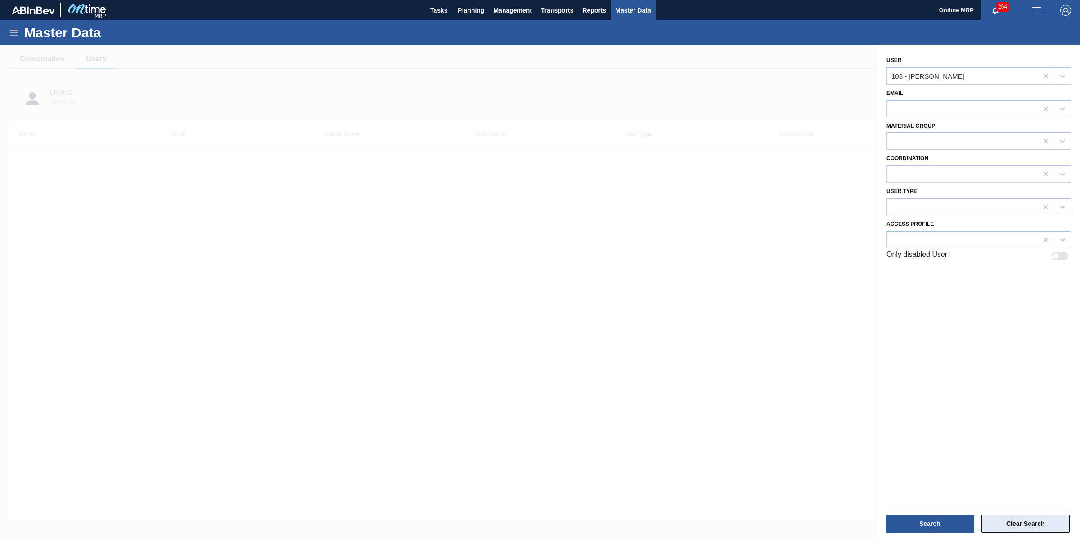
click at [1043, 530] on button "Clear Search" at bounding box center [1025, 524] width 89 height 18
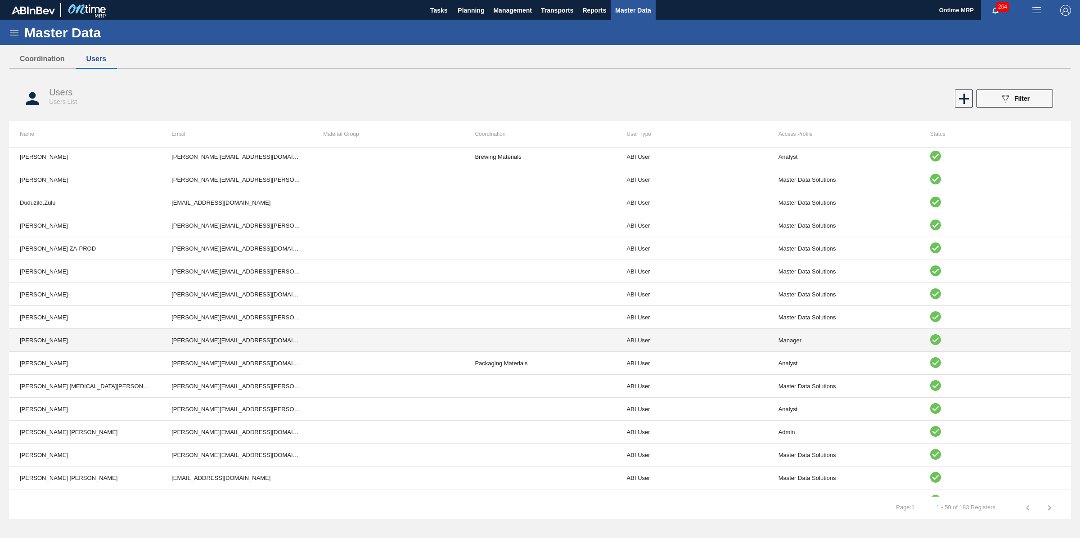
scroll to position [802, 0]
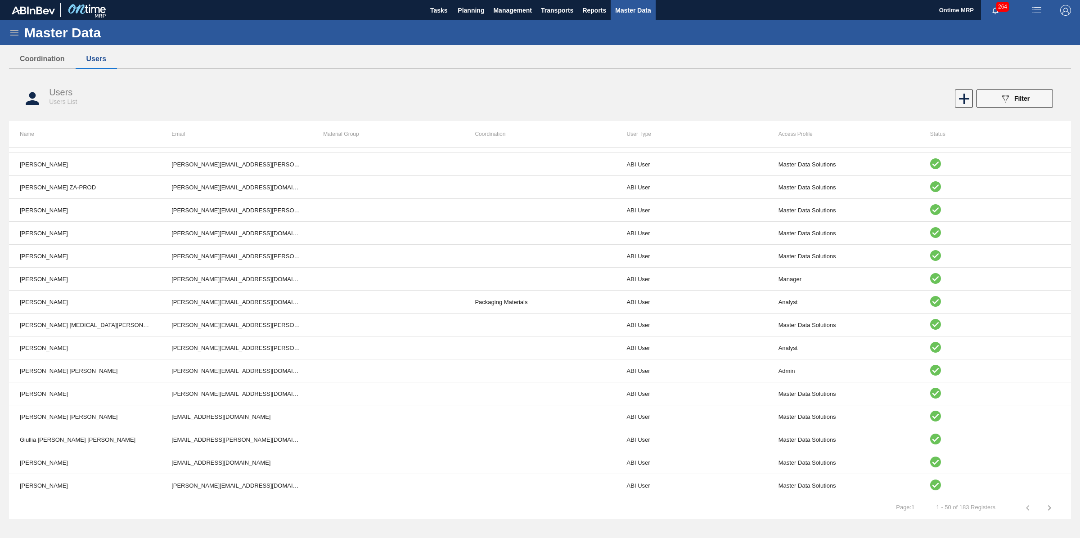
click at [1048, 510] on icon "button" at bounding box center [1049, 507] width 3 height 5
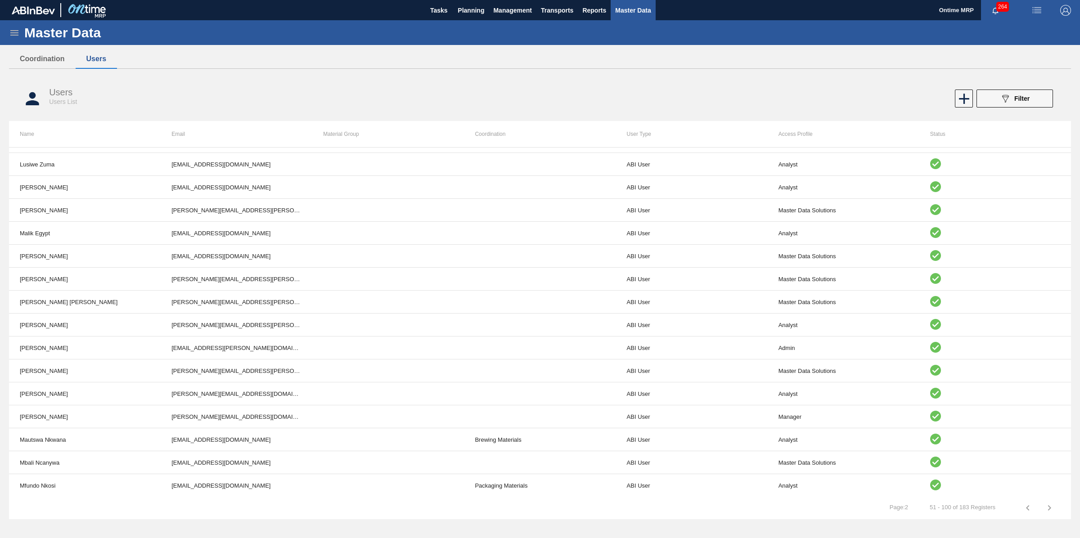
click at [1053, 508] on icon "button" at bounding box center [1049, 508] width 11 height 11
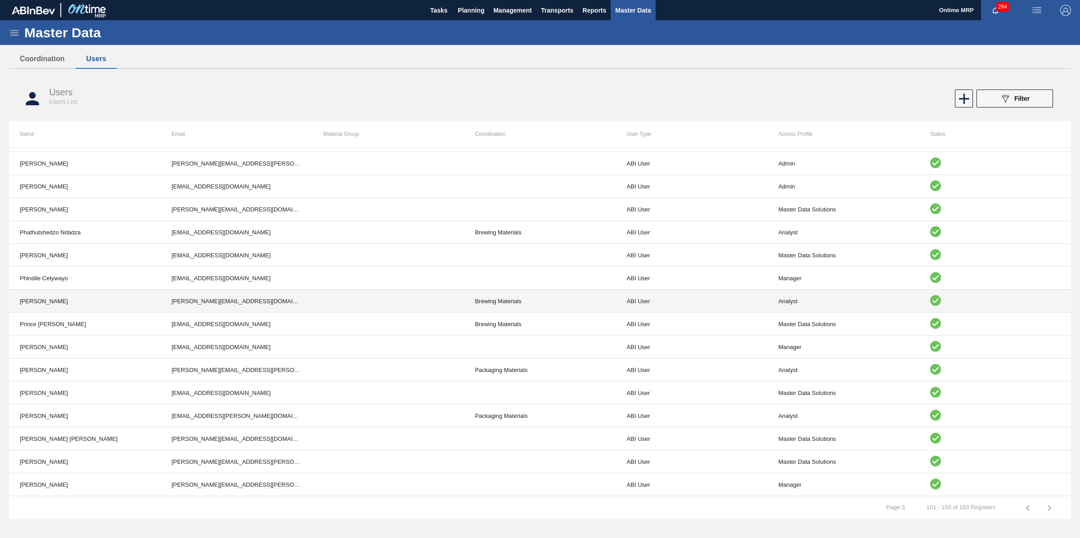
scroll to position [465, 0]
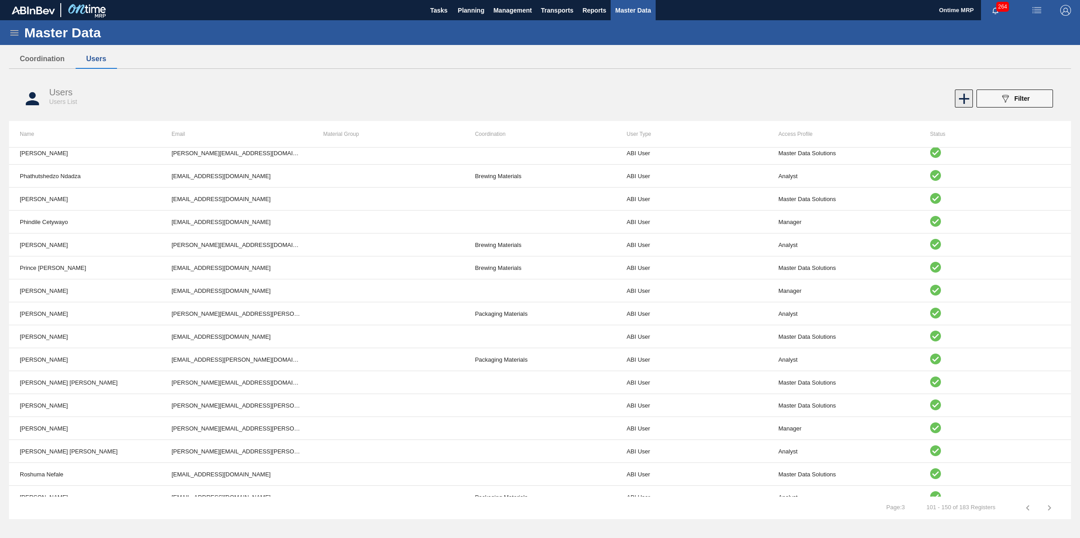
click at [961, 97] on icon at bounding box center [964, 99] width 18 height 18
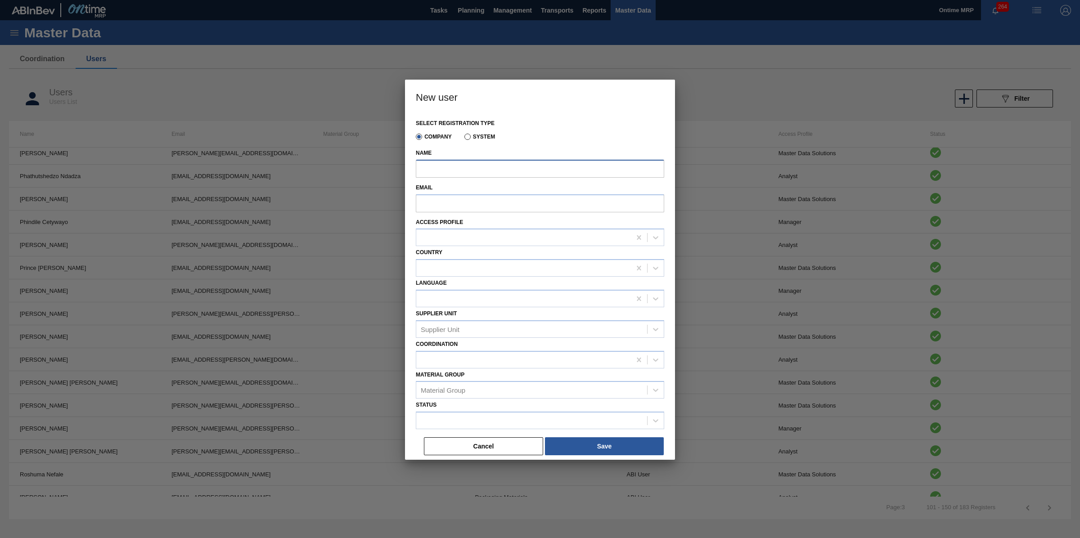
click at [540, 171] on input "Name" at bounding box center [540, 169] width 248 height 18
click at [455, 167] on input "Ro" at bounding box center [540, 169] width 248 height 18
type input "R"
paste input "[PERSON_NAME]"
type input "[PERSON_NAME]"
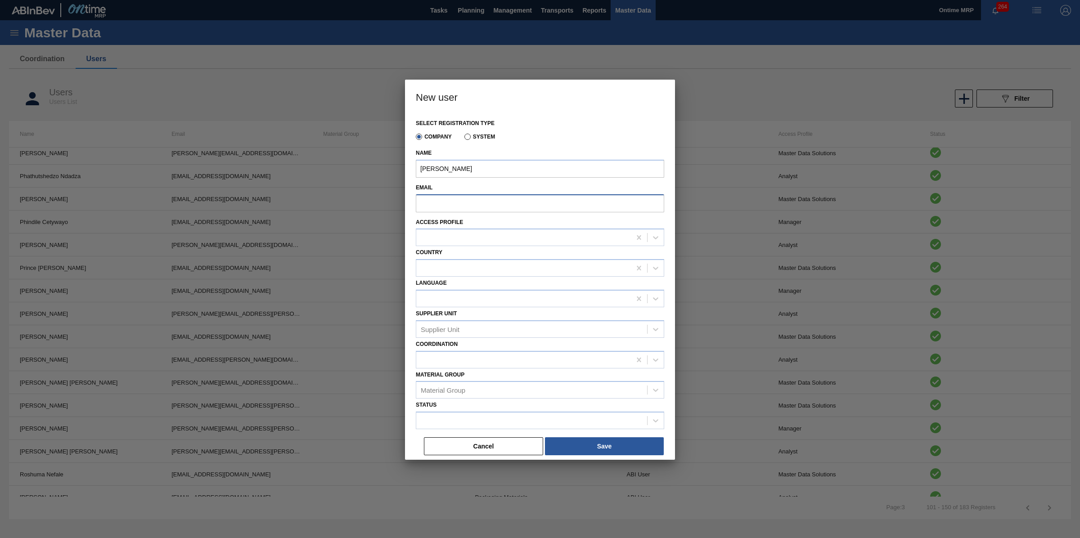
click at [471, 211] on input "Email" at bounding box center [540, 203] width 248 height 18
paste input "[PERSON_NAME]"
drag, startPoint x: 477, startPoint y: 206, endPoint x: 377, endPoint y: 198, distance: 100.2
click at [377, 198] on div "New user Select registration type Company System Name Robbina Molatjane Email R…" at bounding box center [540, 269] width 1080 height 538
paste input ".Molatjane@za.ab-inbev.com"
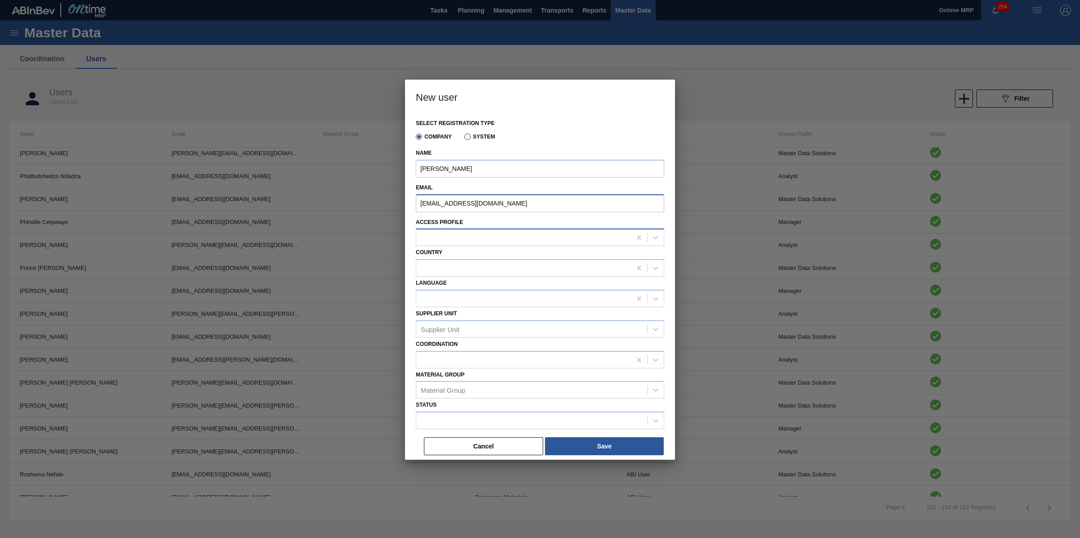
type input "[EMAIL_ADDRESS][DOMAIN_NAME]"
click at [477, 230] on div at bounding box center [540, 238] width 248 height 18
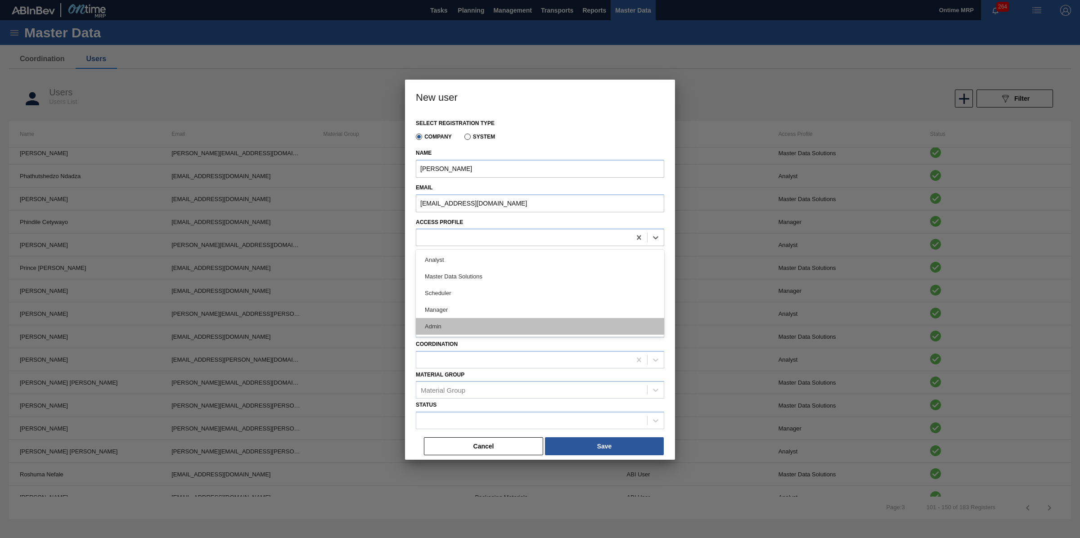
click at [459, 319] on div "Admin" at bounding box center [540, 326] width 248 height 17
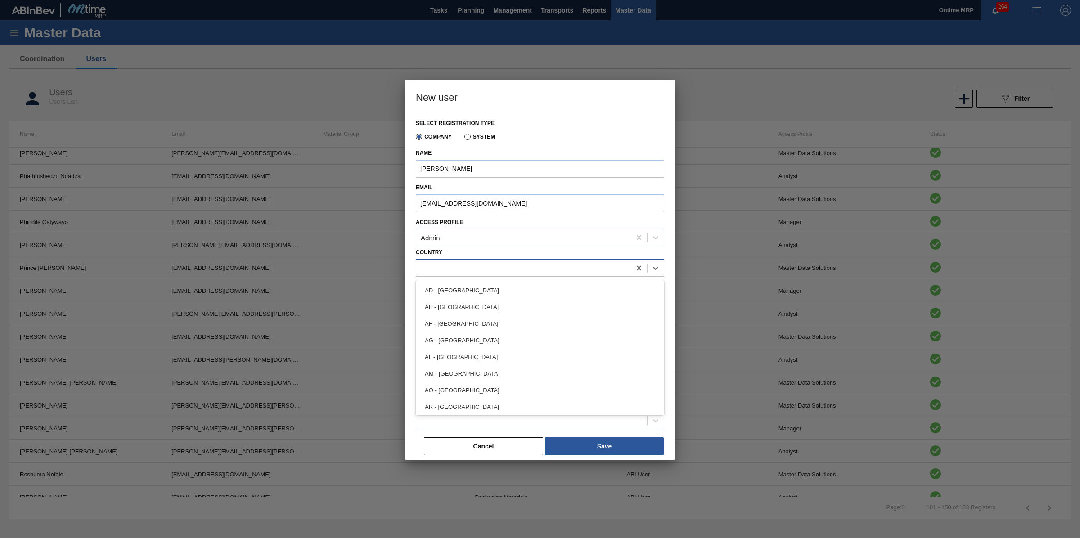
click at [465, 268] on div at bounding box center [523, 268] width 215 height 13
type input "za"
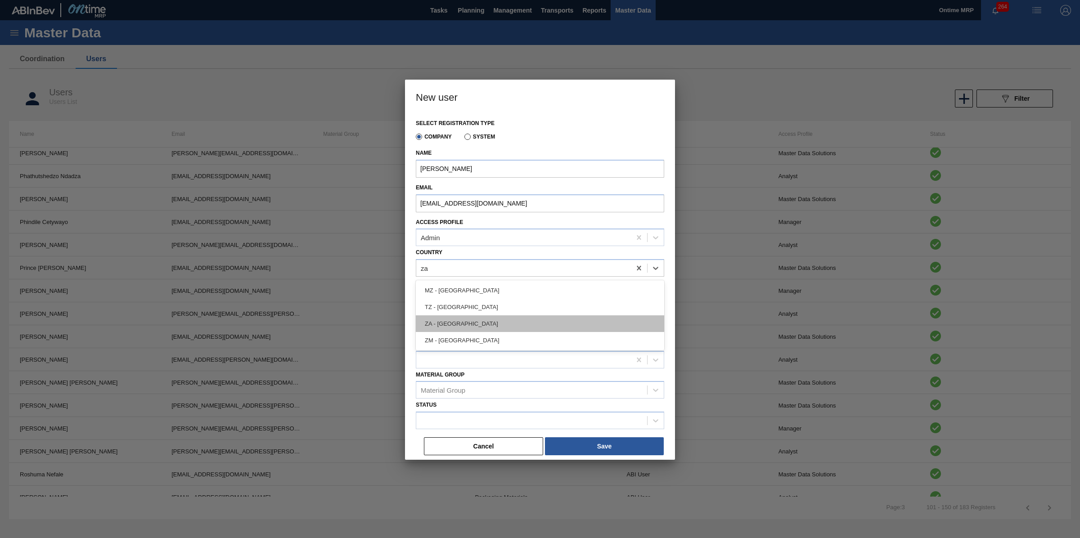
click at [455, 323] on div "ZA - South Africa" at bounding box center [540, 323] width 248 height 17
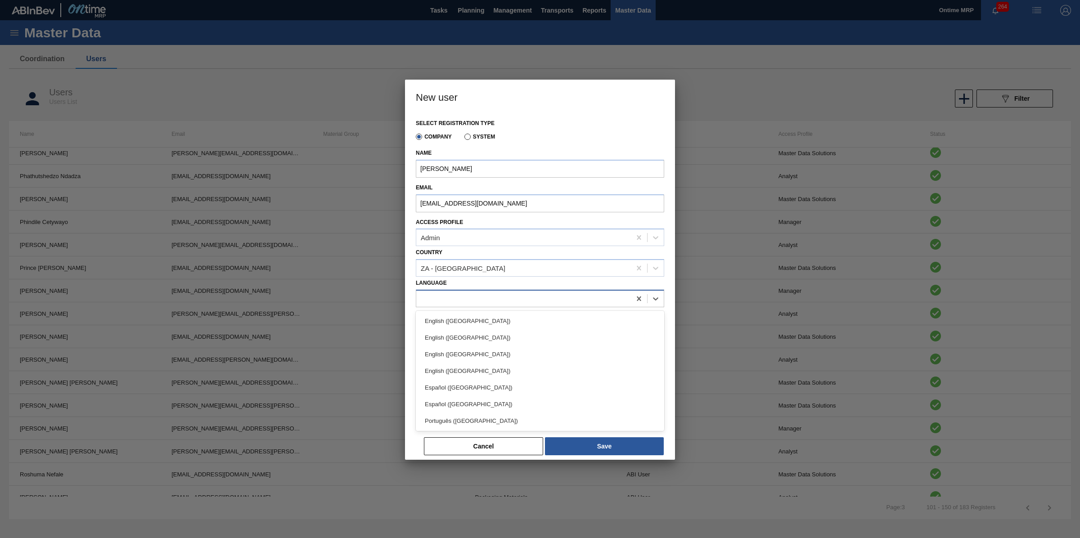
click at [462, 297] on div at bounding box center [523, 298] width 215 height 13
type input "eng"
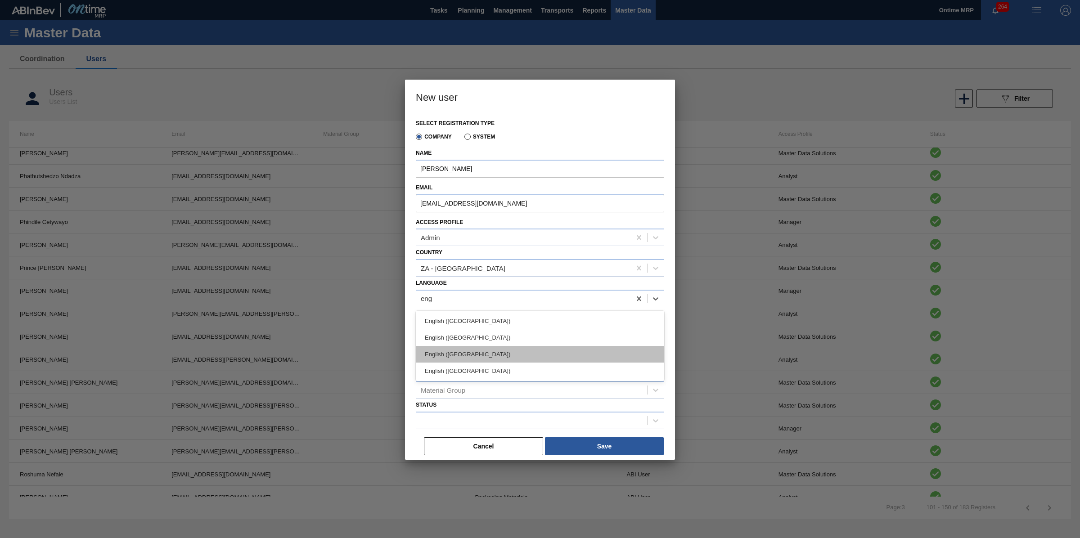
click at [483, 358] on div "English (Southern Africa)" at bounding box center [540, 354] width 248 height 17
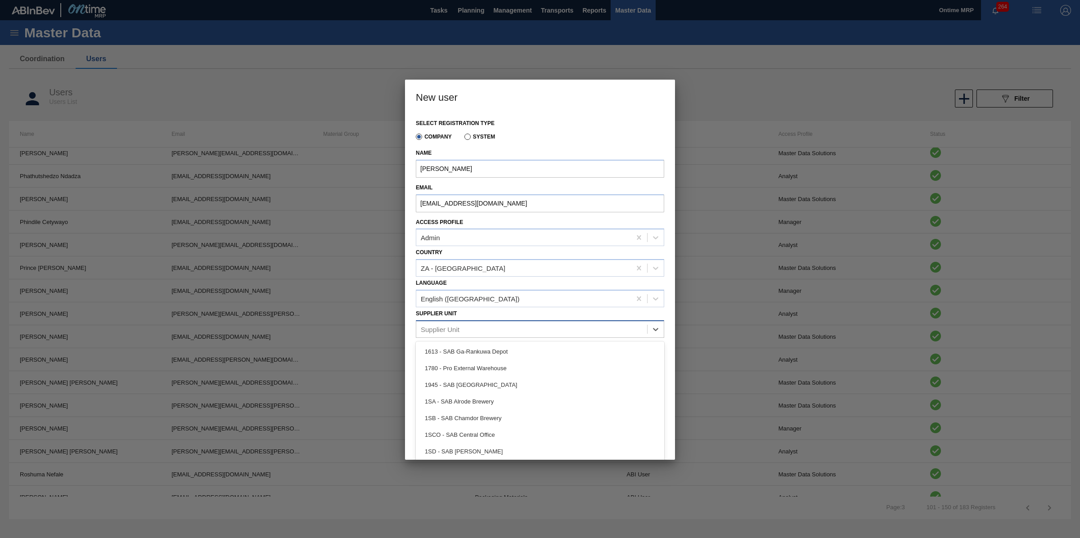
click at [480, 329] on div "Supplier Unit" at bounding box center [531, 329] width 231 height 13
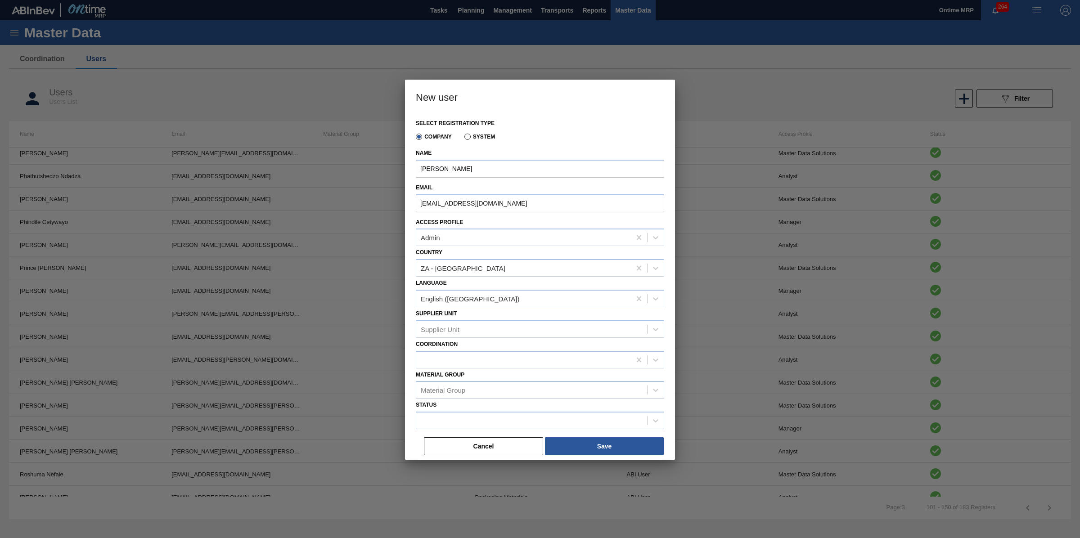
click at [489, 312] on div "Supplier Unit Supplier Unit" at bounding box center [540, 322] width 248 height 31
click at [450, 421] on div at bounding box center [531, 420] width 231 height 13
click at [447, 437] on div "Enabled" at bounding box center [540, 443] width 248 height 17
click at [617, 437] on button "Save" at bounding box center [604, 446] width 119 height 18
click at [539, 207] on input "[EMAIL_ADDRESS][DOMAIN_NAME]" at bounding box center [540, 203] width 248 height 18
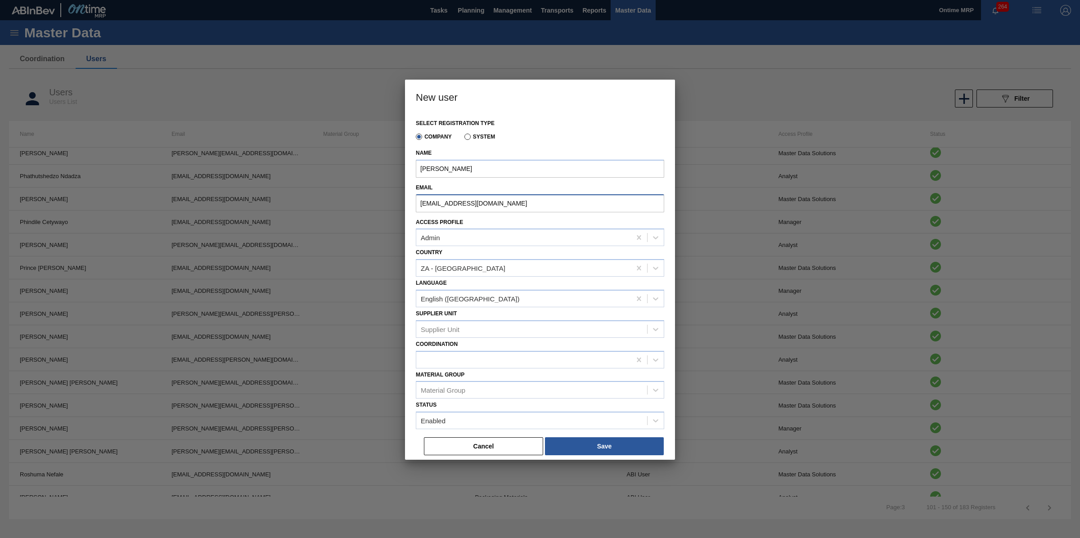
drag, startPoint x: 541, startPoint y: 201, endPoint x: 414, endPoint y: 201, distance: 126.4
click at [414, 201] on div "Select registration type Company System Name Robbina Molatjane Email Robbina.Mo…" at bounding box center [540, 286] width 270 height 346
click at [423, 202] on input "[EMAIL_ADDRESS][DOMAIN_NAME]" at bounding box center [540, 203] width 248 height 18
drag, startPoint x: 532, startPoint y: 203, endPoint x: 370, endPoint y: 202, distance: 162.0
click at [370, 202] on div "New user Select registration type Company System Name Robbina Molatjane Email R…" at bounding box center [540, 269] width 1080 height 538
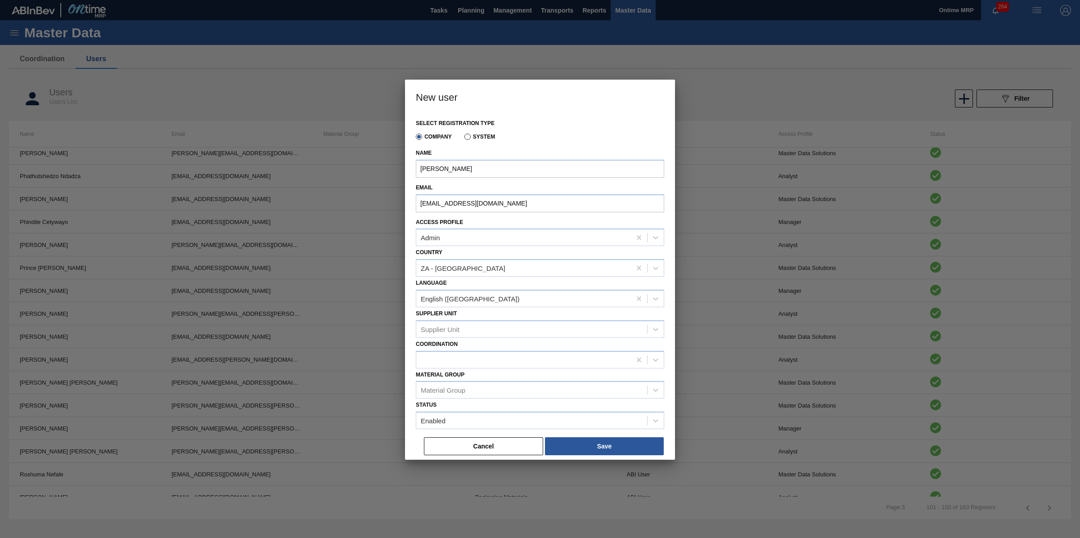
click at [483, 439] on button "Cancel" at bounding box center [483, 446] width 119 height 18
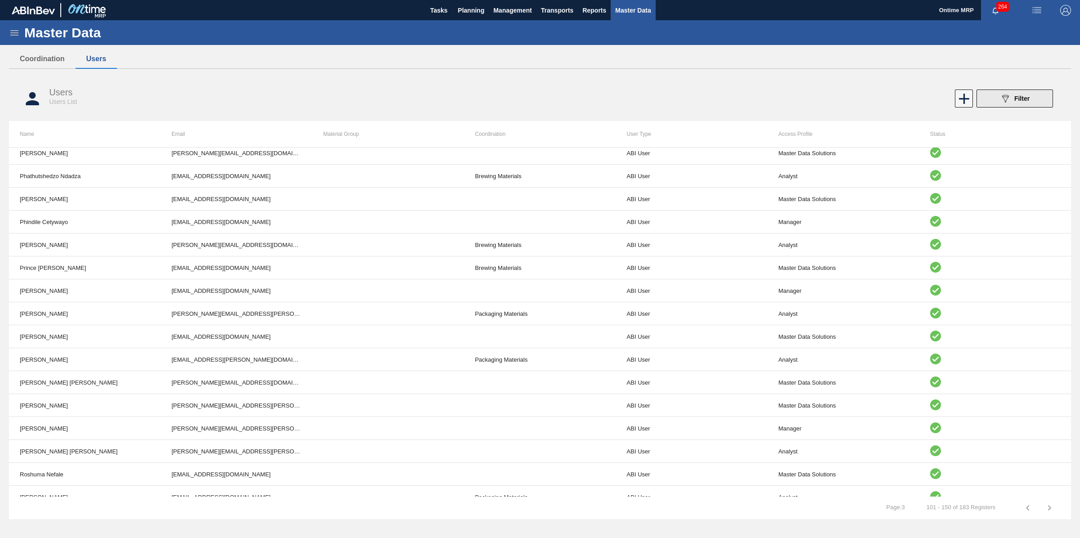
click at [1008, 94] on icon "089F7B8B-B2A5-4AFE-B5C0-19BA573D28AC" at bounding box center [1005, 98] width 11 height 11
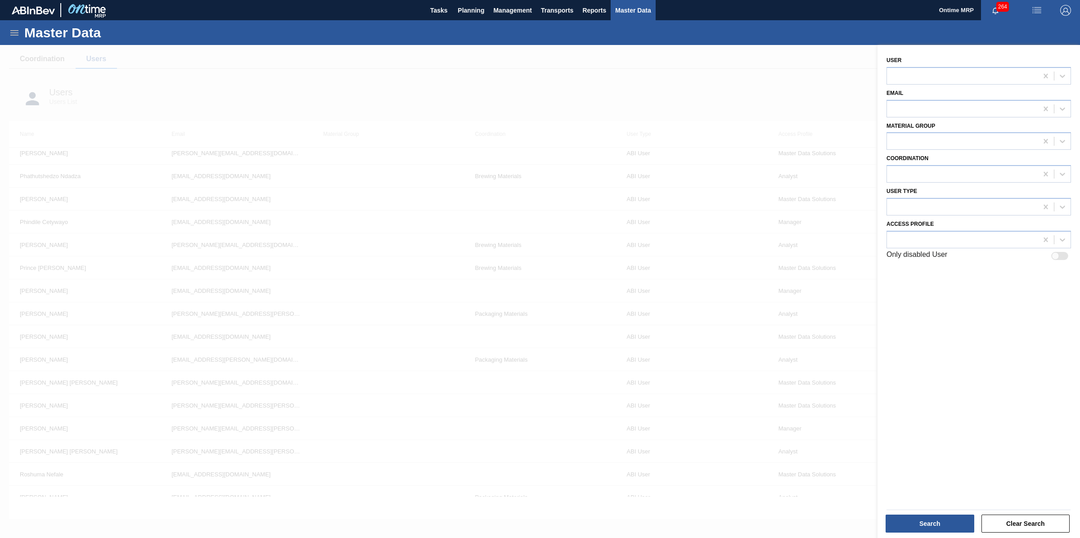
click at [1052, 255] on div at bounding box center [1056, 256] width 8 height 8
checkbox input "true"
click at [944, 73] on div at bounding box center [962, 75] width 151 height 13
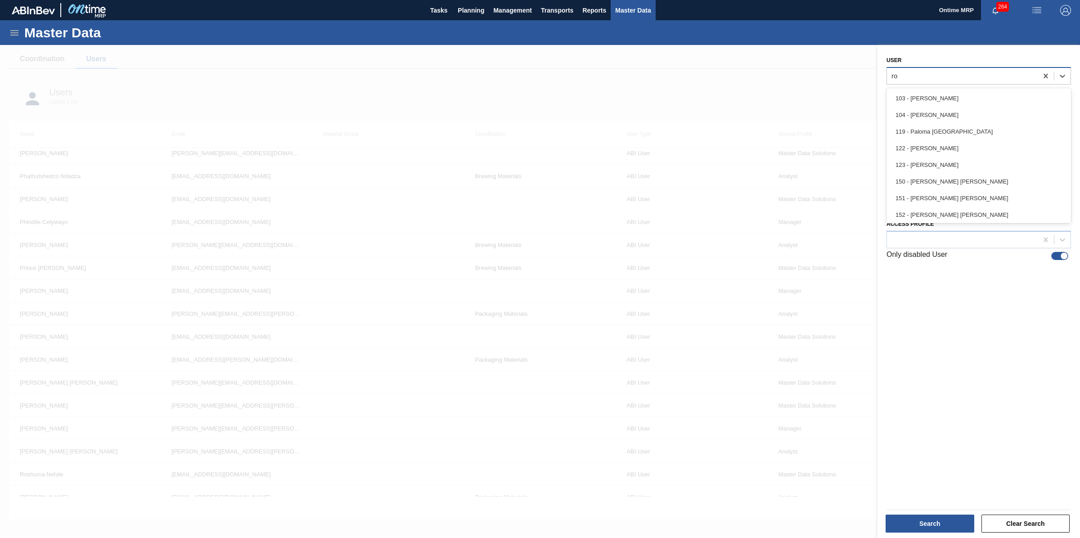
type input "rob"
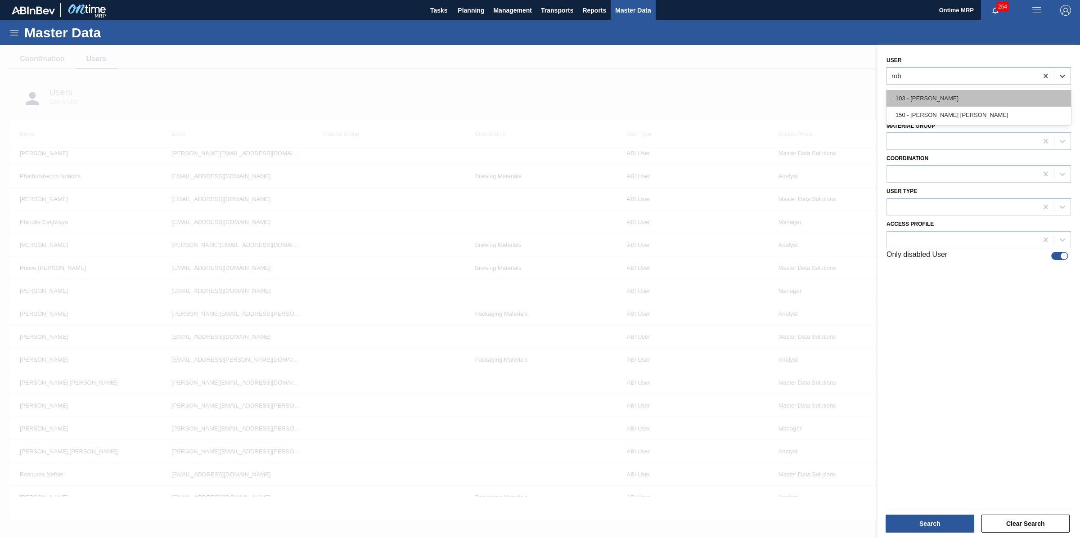
click at [934, 93] on div "103 - [PERSON_NAME]" at bounding box center [978, 98] width 184 height 17
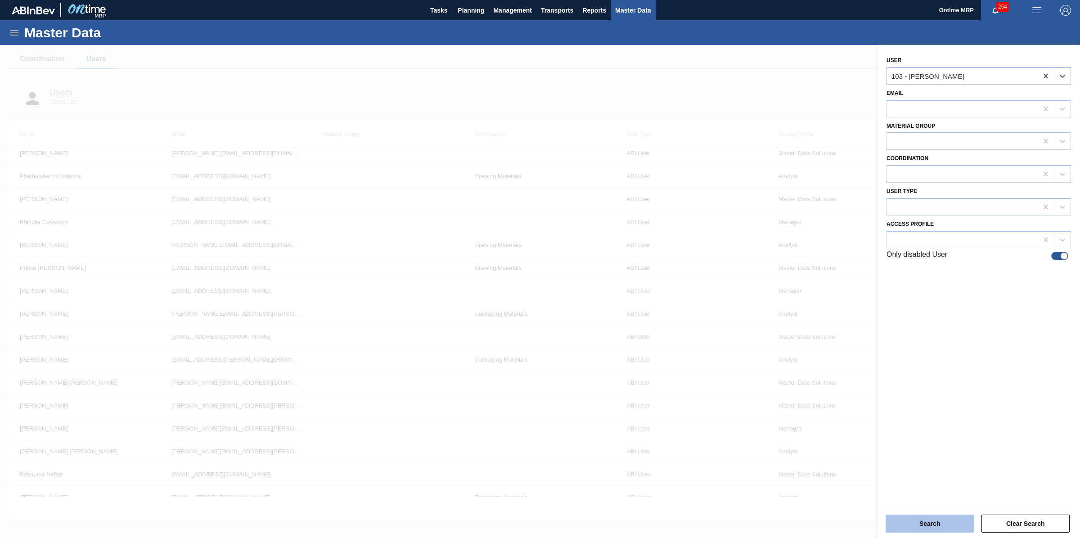
click at [937, 516] on button "Search" at bounding box center [930, 524] width 89 height 18
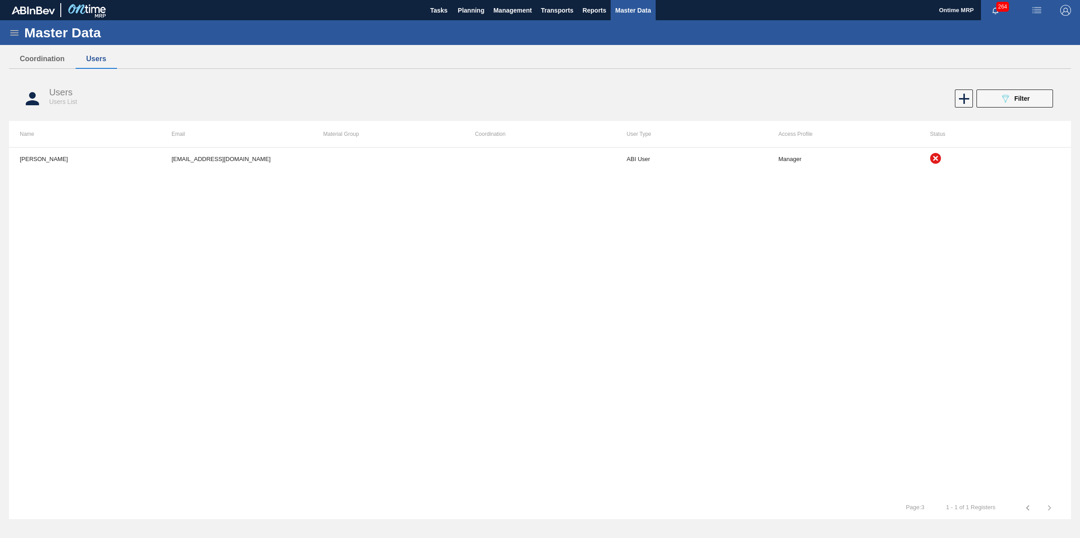
scroll to position [0, 0]
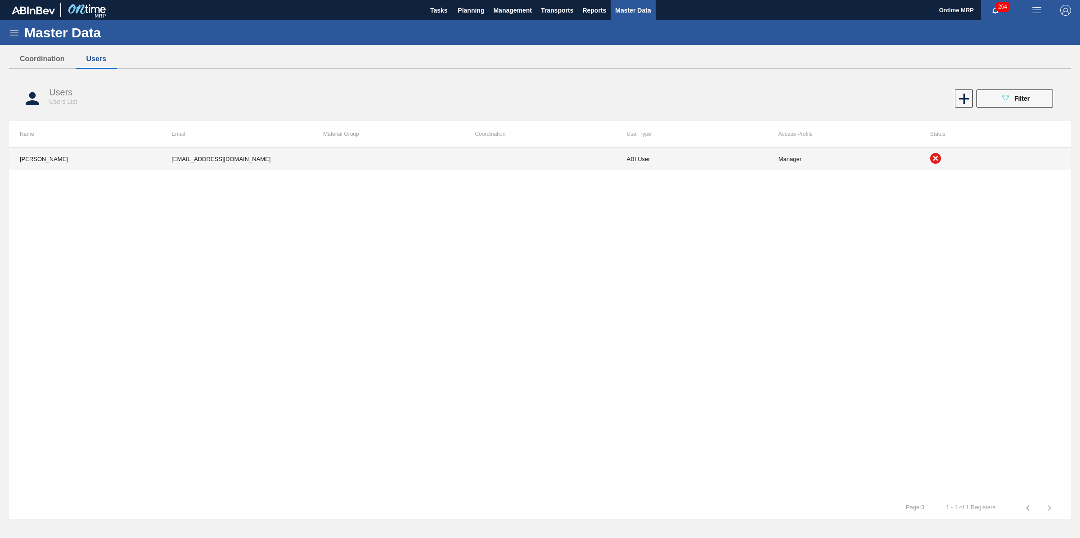
click at [912, 157] on td "Manager" at bounding box center [844, 159] width 152 height 22
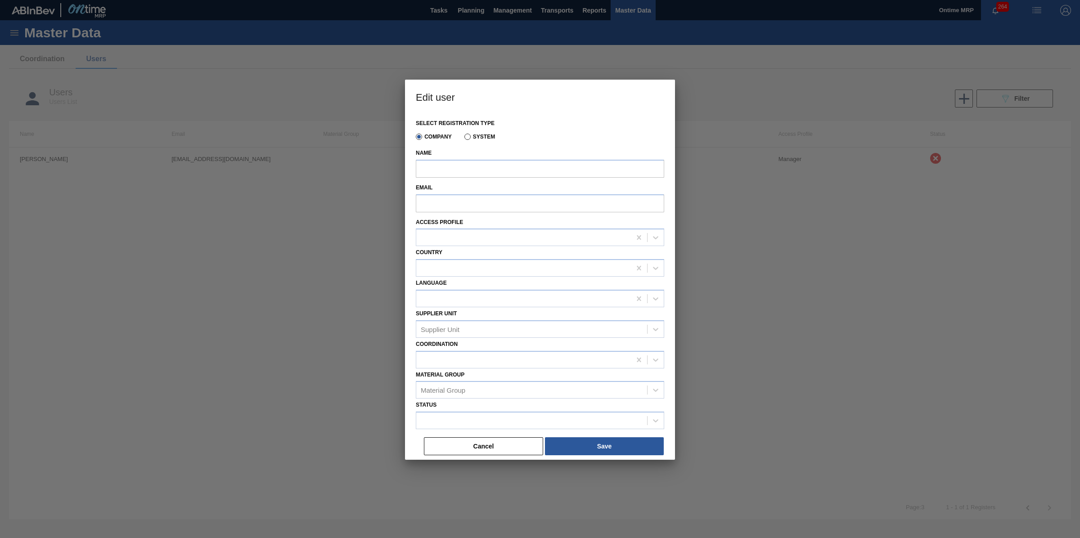
type input "[PERSON_NAME]"
type input "[EMAIL_ADDRESS][DOMAIN_NAME]"
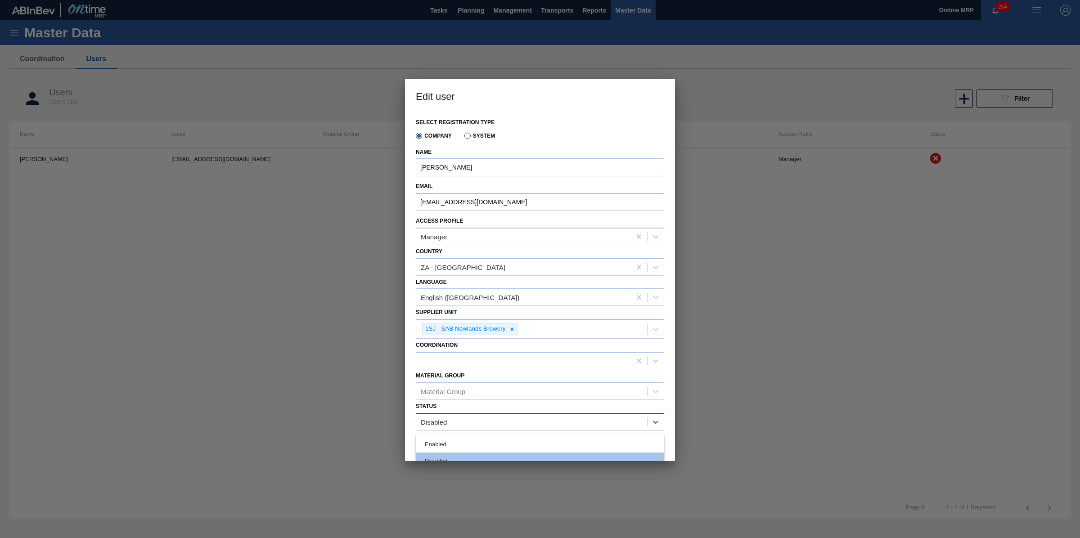
click at [475, 419] on div "Disabled" at bounding box center [531, 421] width 231 height 13
click at [471, 437] on div "Enabled" at bounding box center [540, 444] width 248 height 17
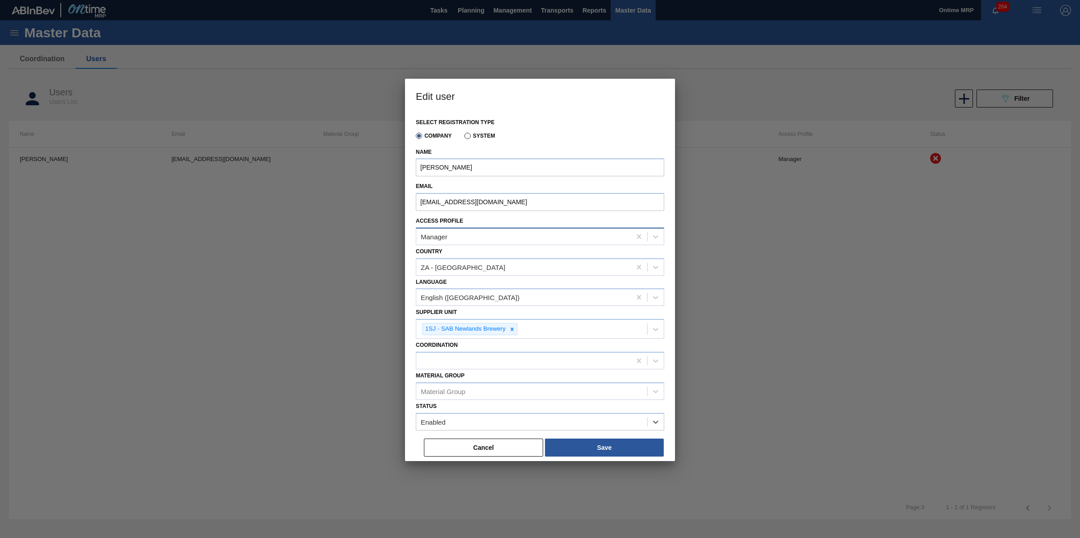
click at [521, 239] on div "Manager" at bounding box center [523, 236] width 215 height 13
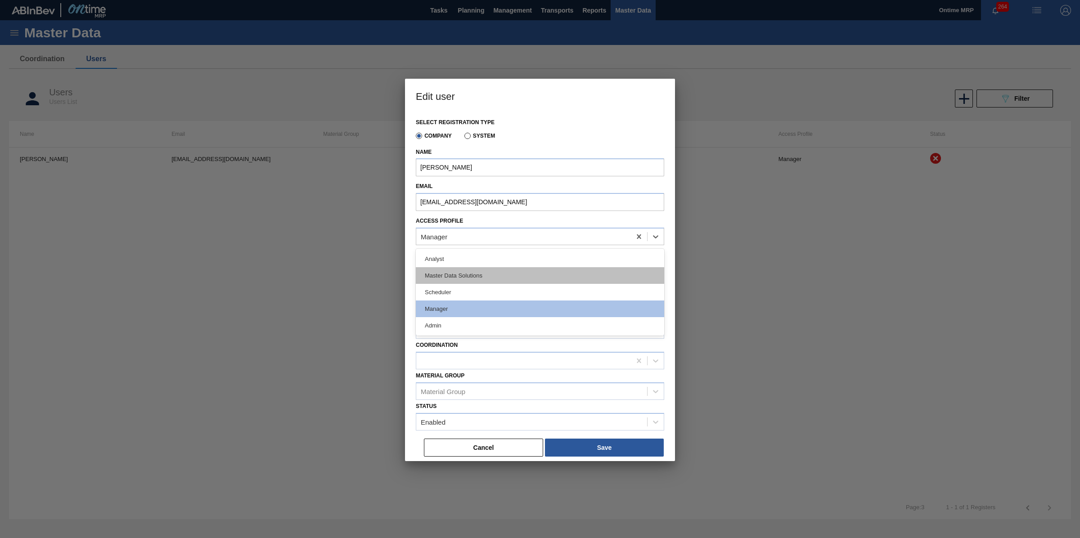
drag, startPoint x: 509, startPoint y: 280, endPoint x: 562, endPoint y: 361, distance: 96.9
click at [509, 280] on div "Master Data Solutions" at bounding box center [540, 275] width 248 height 17
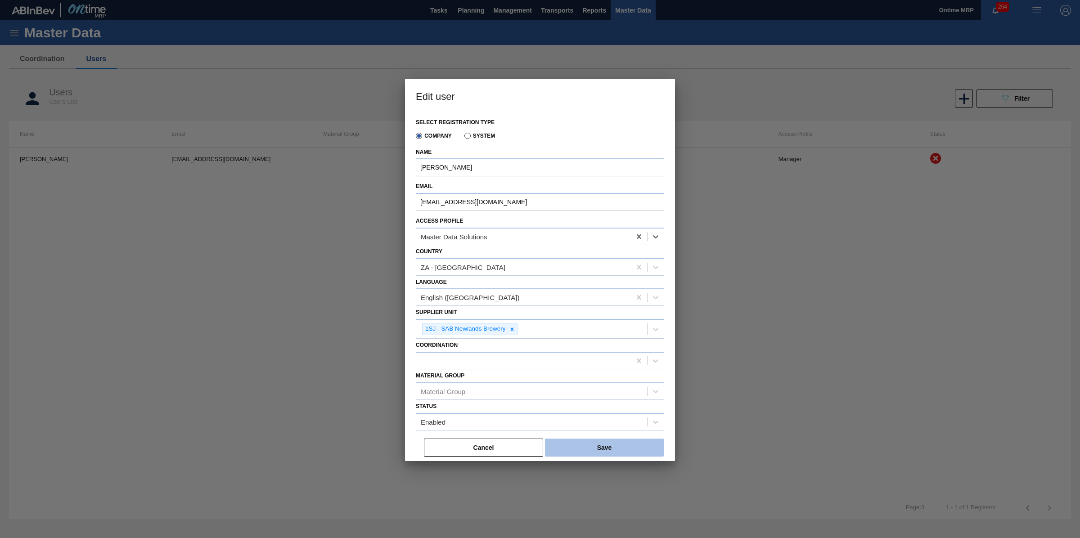
click at [601, 444] on button "Save" at bounding box center [604, 448] width 119 height 18
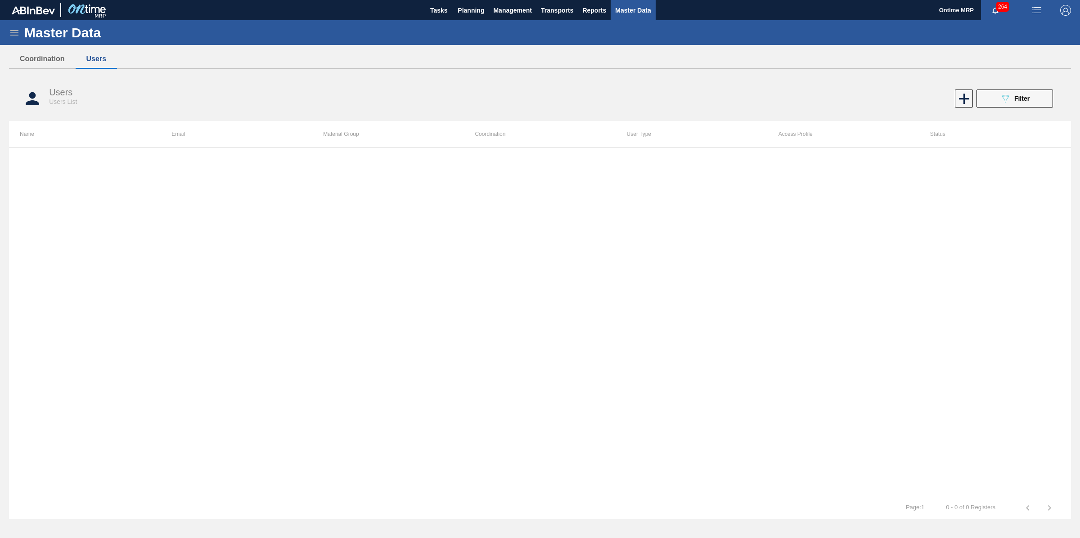
drag, startPoint x: 1034, startPoint y: 95, endPoint x: 995, endPoint y: 90, distance: 39.0
click at [1030, 95] on button "089F7B8B-B2A5-4AFE-B5C0-19BA573D28AC Filter" at bounding box center [1014, 99] width 76 height 18
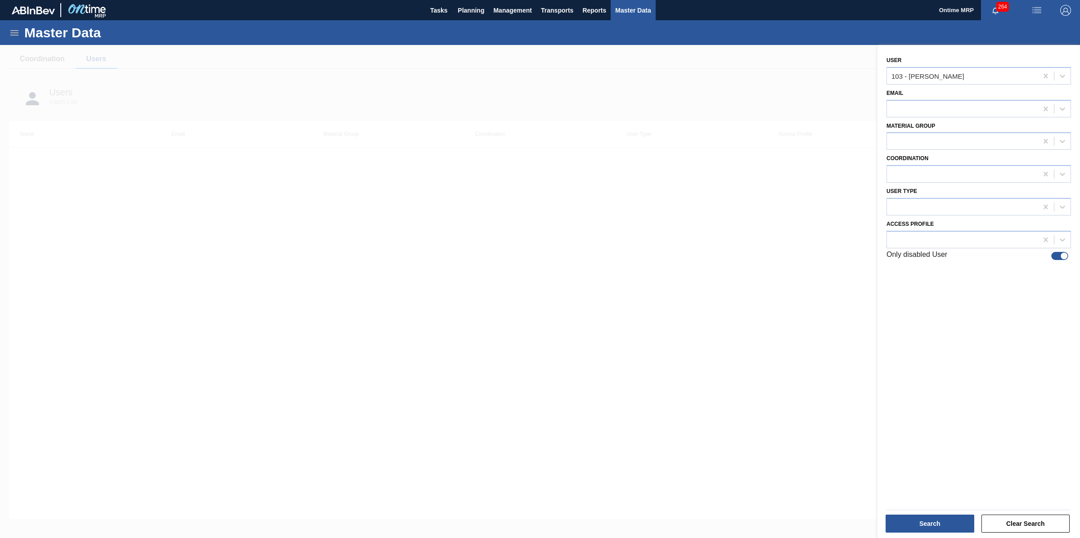
click at [1065, 257] on div at bounding box center [1065, 256] width 8 height 8
checkbox input "false"
click at [939, 522] on button "Search" at bounding box center [930, 524] width 89 height 18
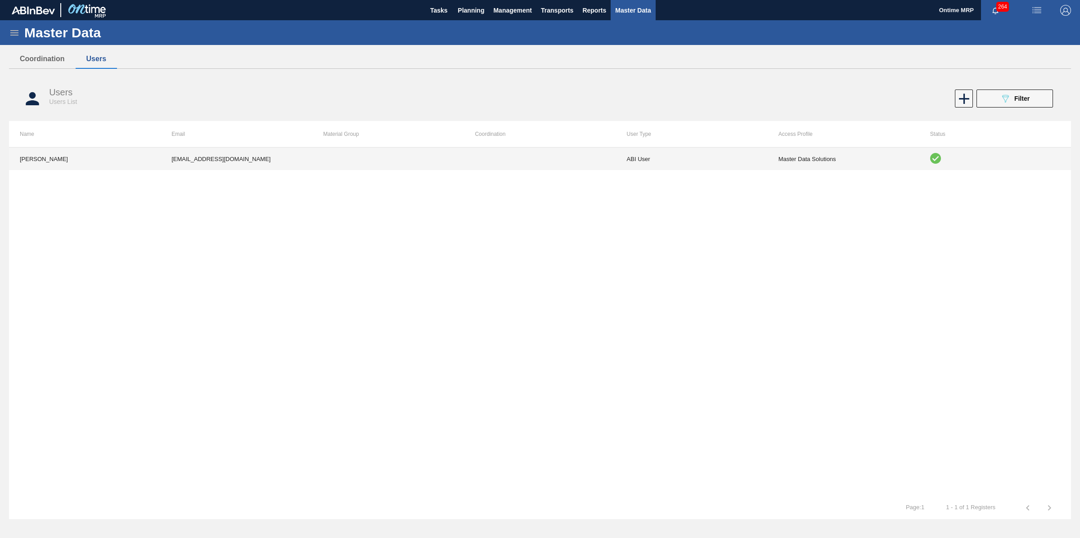
click at [548, 163] on td at bounding box center [540, 159] width 152 height 22
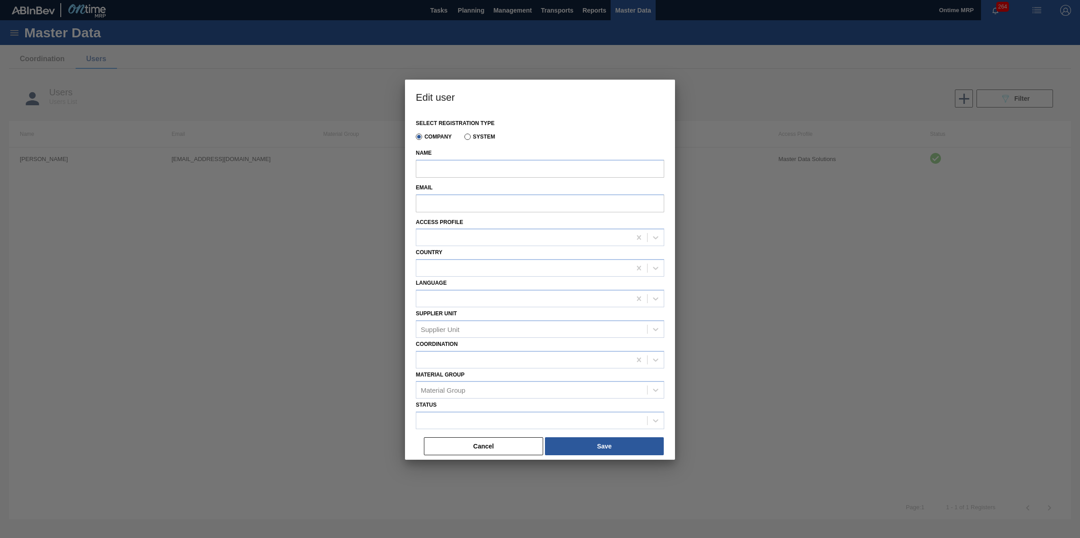
type input "[PERSON_NAME]"
type input "[EMAIL_ADDRESS][DOMAIN_NAME]"
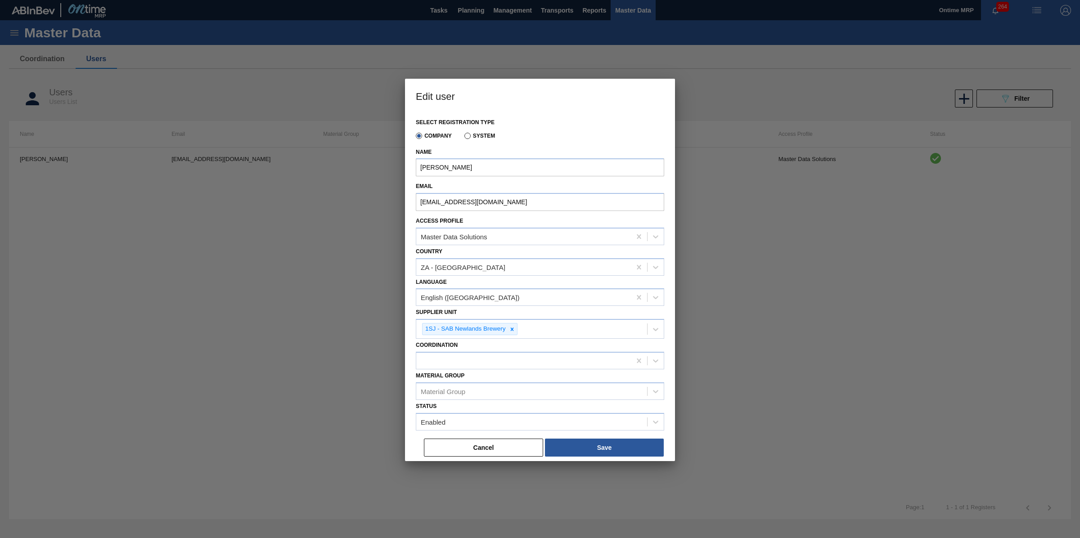
drag, startPoint x: 486, startPoint y: 452, endPoint x: 720, endPoint y: 323, distance: 267.5
click at [486, 451] on button "Cancel" at bounding box center [483, 448] width 119 height 18
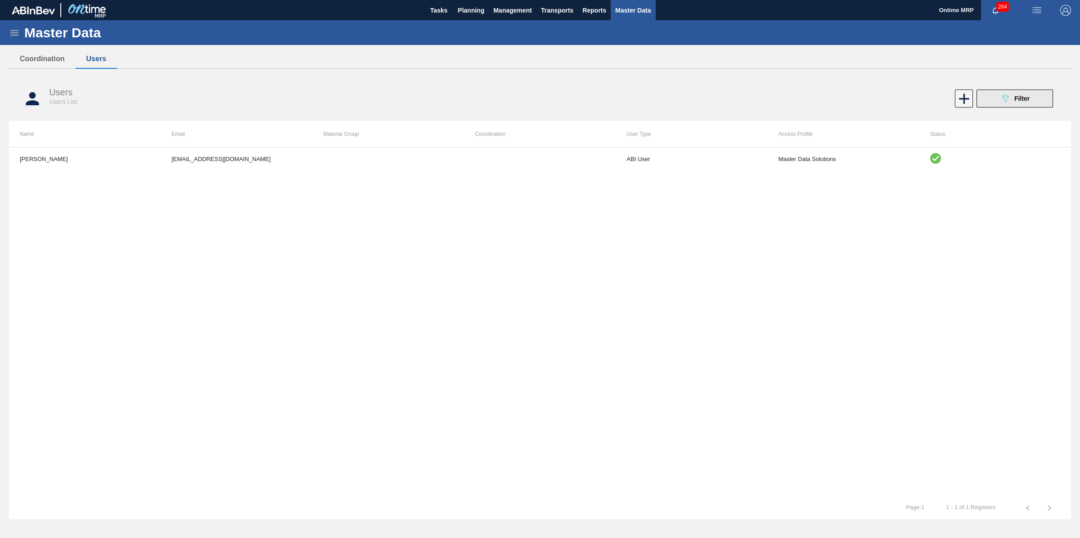
click at [1021, 103] on div "089F7B8B-B2A5-4AFE-B5C0-19BA573D28AC Filter" at bounding box center [1015, 98] width 30 height 11
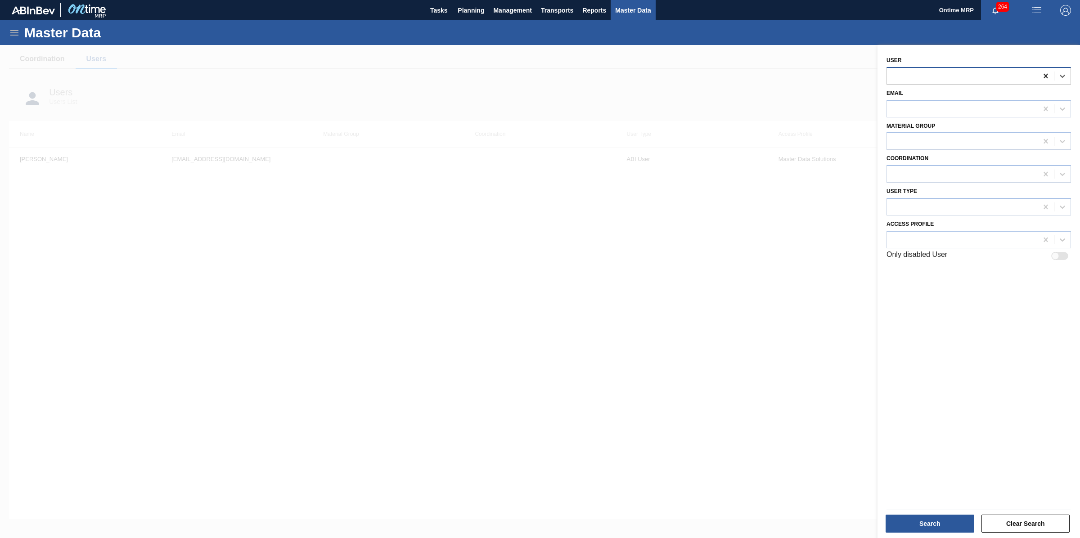
click at [1044, 77] on icon at bounding box center [1045, 76] width 9 height 9
drag, startPoint x: 761, startPoint y: 175, endPoint x: 774, endPoint y: 175, distance: 12.6
click at [761, 175] on div at bounding box center [540, 314] width 1080 height 538
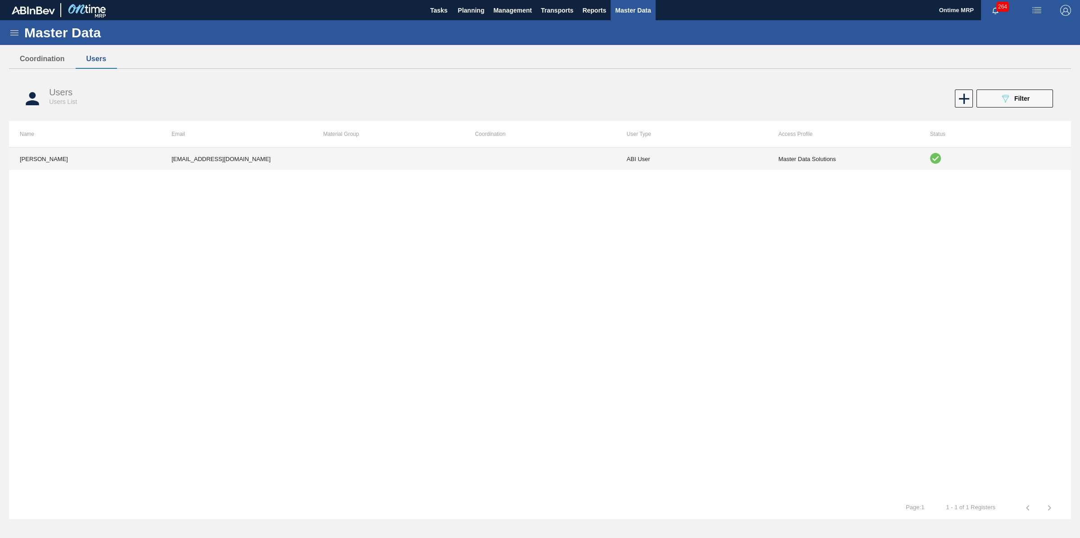
click at [918, 162] on td "Master Data Solutions" at bounding box center [844, 159] width 152 height 22
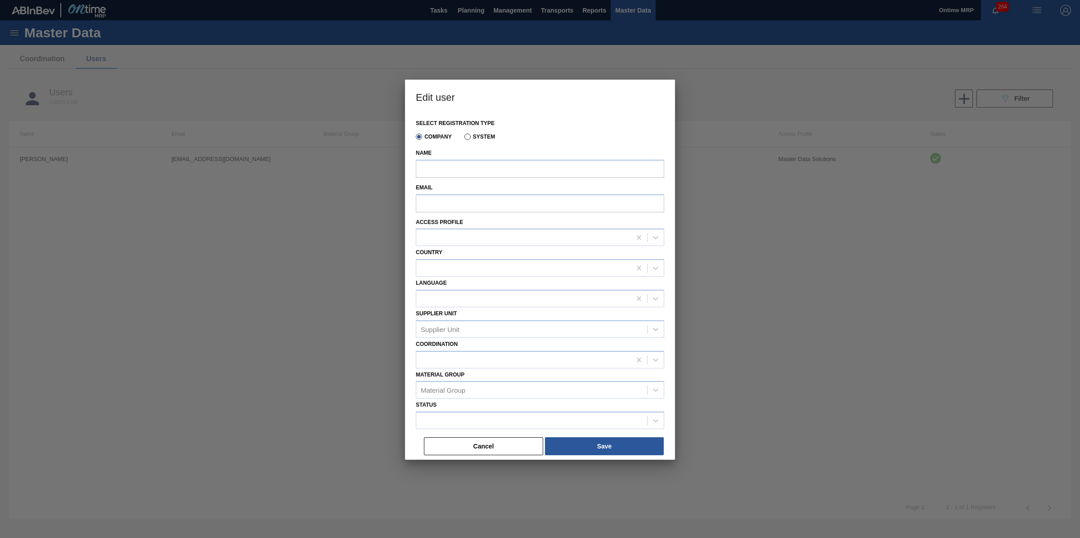
type input "[PERSON_NAME]"
type input "[EMAIL_ADDRESS][DOMAIN_NAME]"
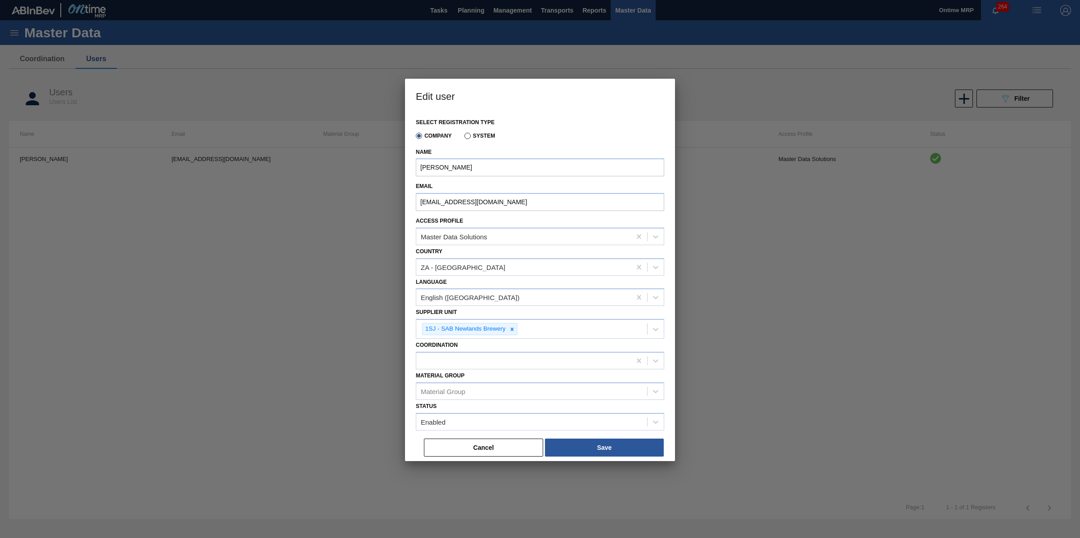
drag, startPoint x: 430, startPoint y: 450, endPoint x: 731, endPoint y: 268, distance: 351.9
click at [446, 449] on button "Cancel" at bounding box center [483, 448] width 119 height 18
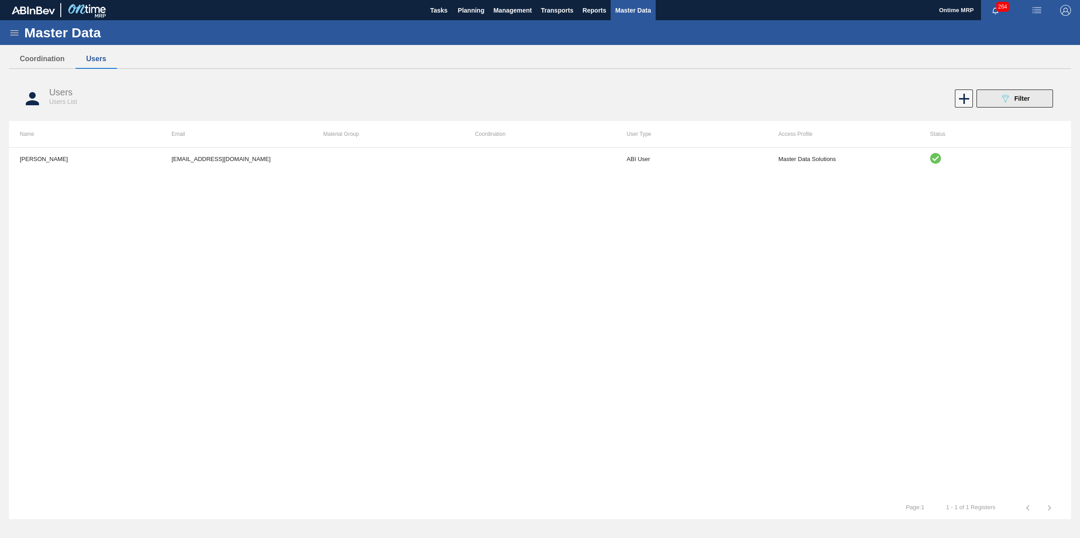
click at [997, 100] on button "089F7B8B-B2A5-4AFE-B5C0-19BA573D28AC Filter" at bounding box center [1014, 99] width 76 height 18
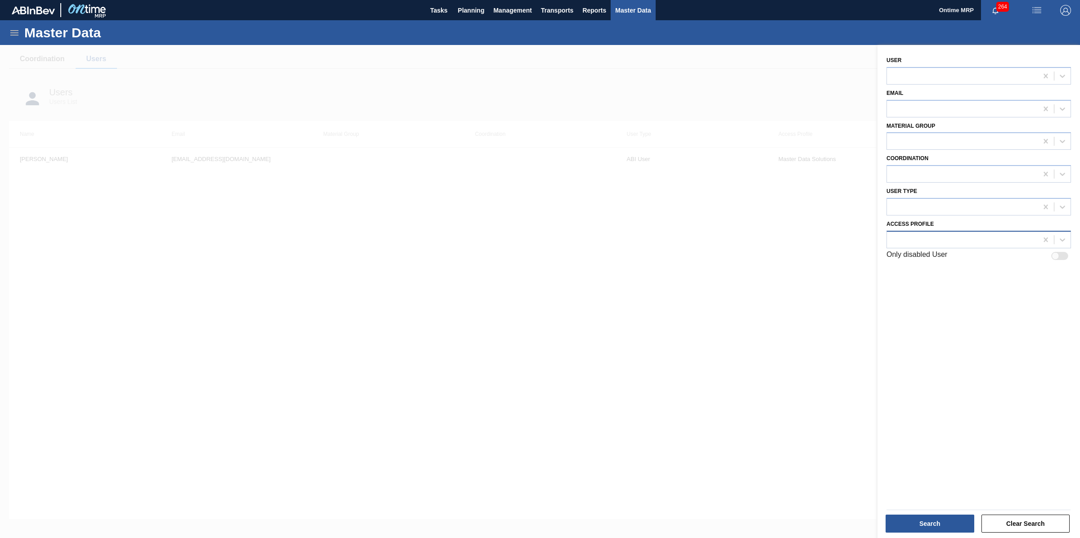
click at [950, 236] on div at bounding box center [962, 239] width 151 height 13
type Profile "ad"
click at [937, 255] on div "Admin" at bounding box center [978, 262] width 184 height 17
click at [930, 517] on button "Search" at bounding box center [930, 524] width 89 height 18
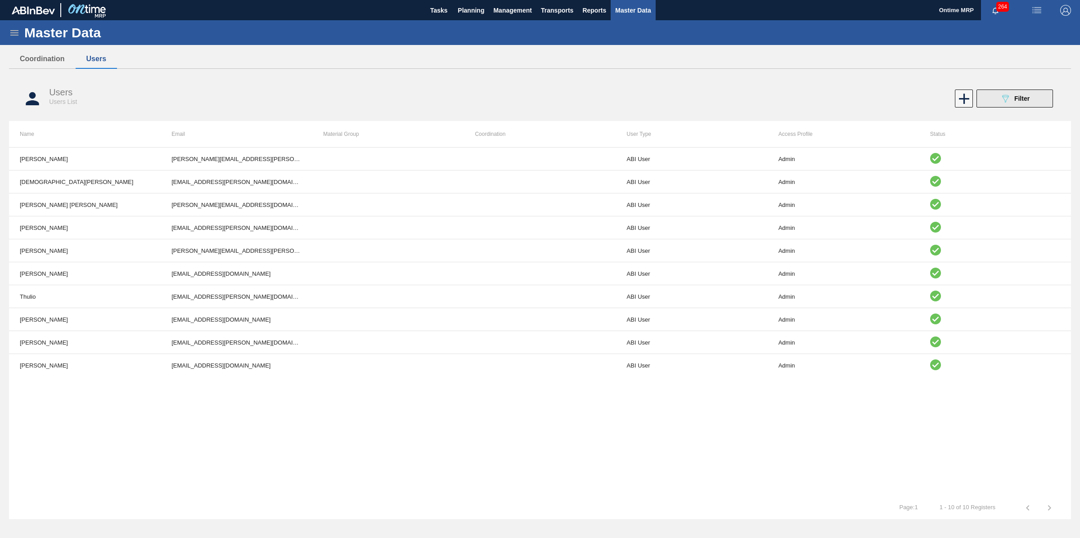
click at [1042, 95] on button "089F7B8B-B2A5-4AFE-B5C0-19BA573D28AC Filter" at bounding box center [1014, 99] width 76 height 18
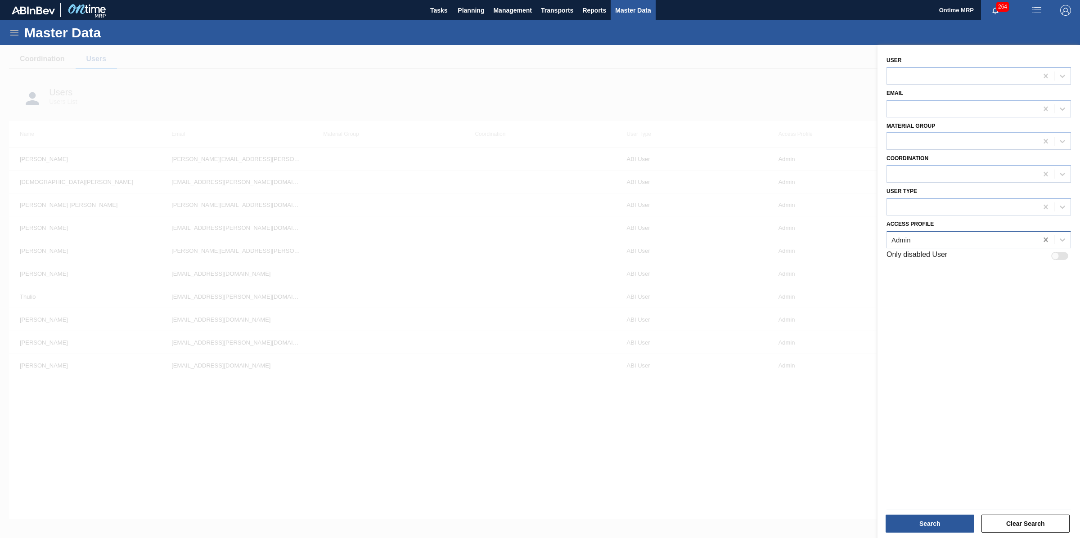
click at [1043, 241] on icon at bounding box center [1045, 239] width 9 height 9
click at [571, 54] on div at bounding box center [540, 314] width 1080 height 538
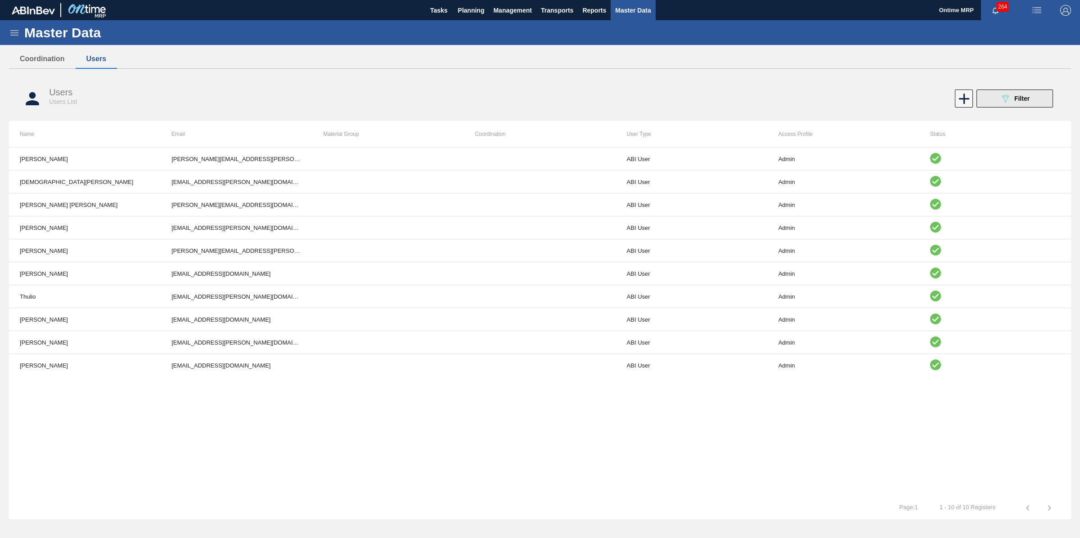
click at [1012, 97] on div "089F7B8B-B2A5-4AFE-B5C0-19BA573D28AC Filter" at bounding box center [1015, 98] width 30 height 11
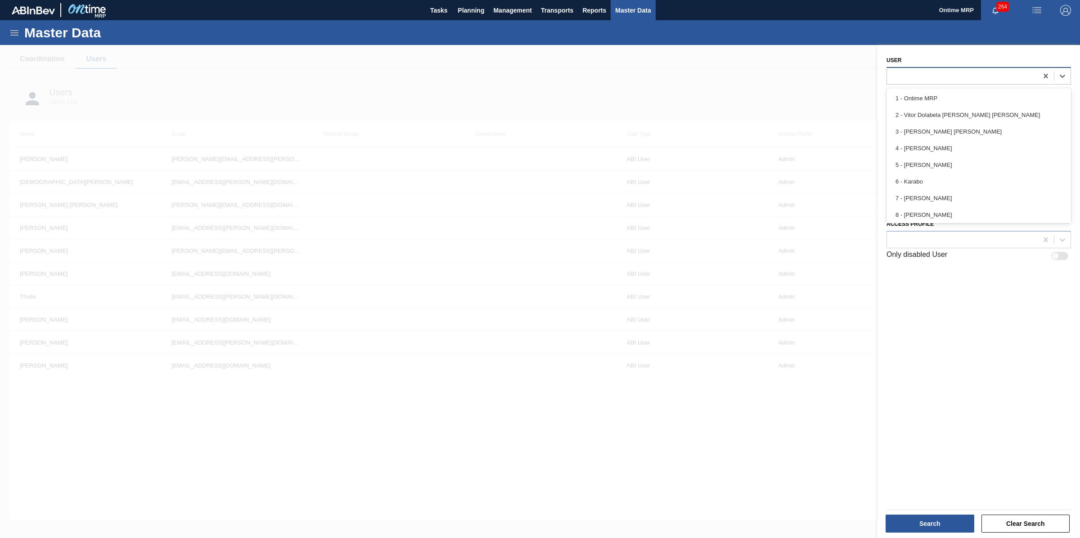
click at [955, 75] on div at bounding box center [962, 75] width 151 height 13
type input "rob"
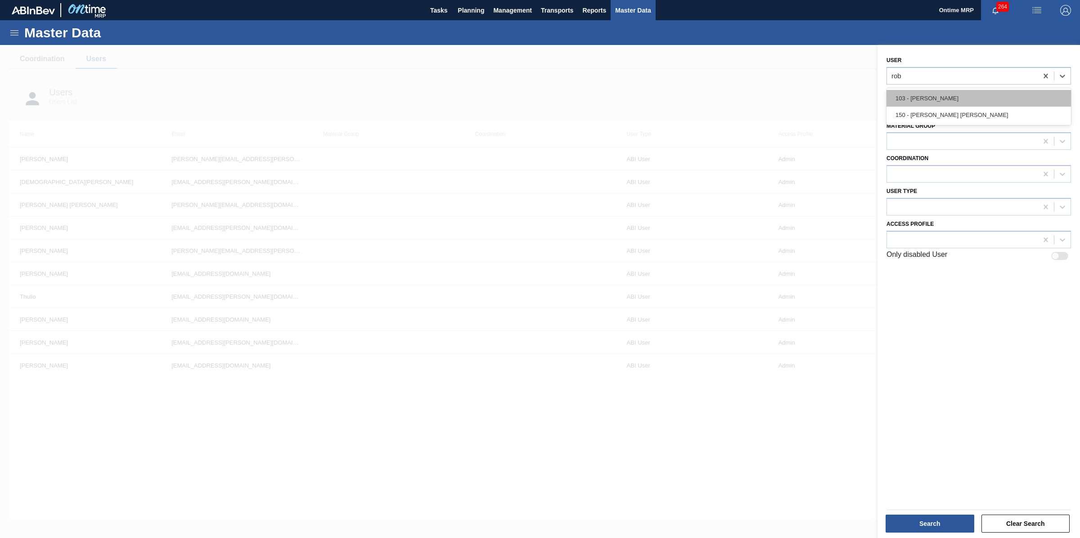
click at [956, 91] on div "103 - [PERSON_NAME]" at bounding box center [978, 98] width 184 height 17
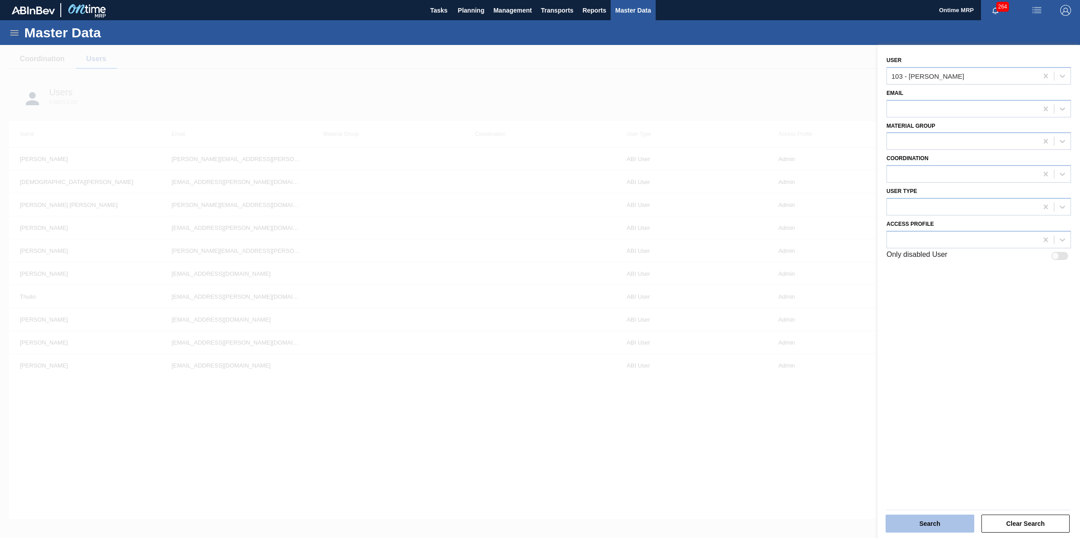
click at [919, 517] on button "Search" at bounding box center [930, 524] width 89 height 18
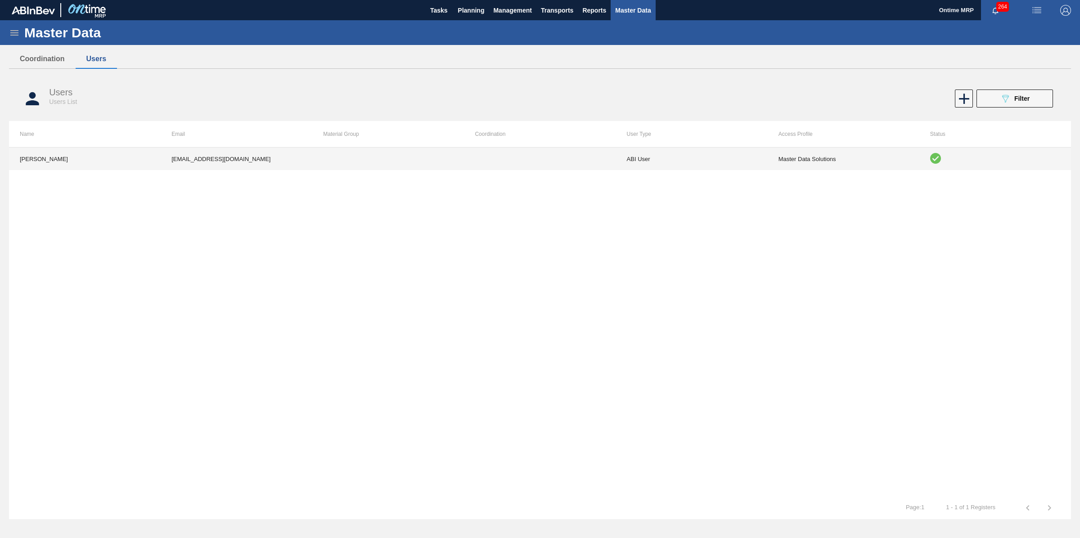
click at [737, 154] on td "ABI User" at bounding box center [692, 159] width 152 height 22
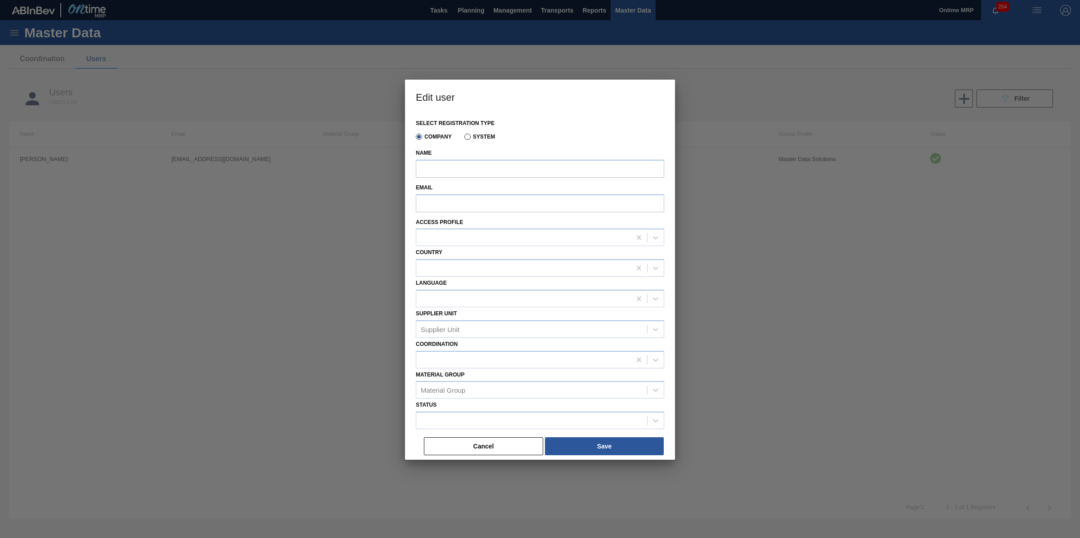
type input "[PERSON_NAME]"
type input "[EMAIL_ADDRESS][DOMAIN_NAME]"
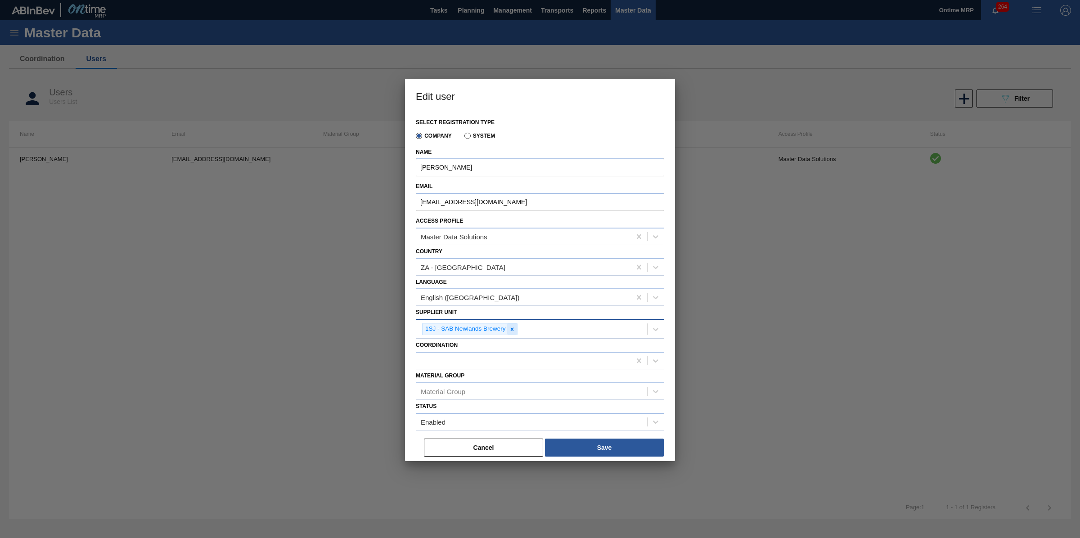
click at [514, 330] on icon at bounding box center [512, 329] width 6 height 6
click at [592, 442] on button "Save" at bounding box center [604, 446] width 119 height 18
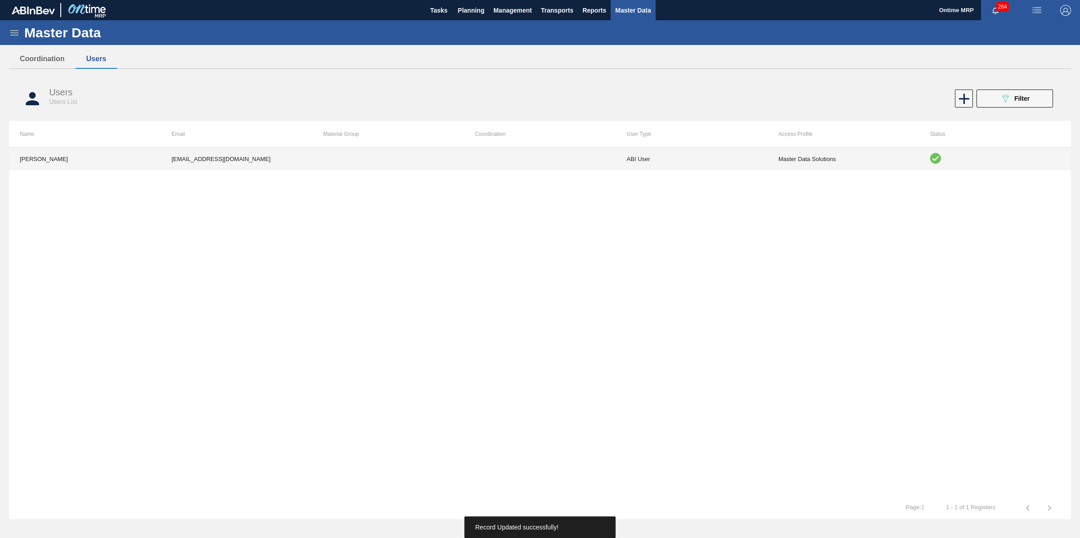
click at [661, 165] on td "ABI User" at bounding box center [692, 159] width 152 height 22
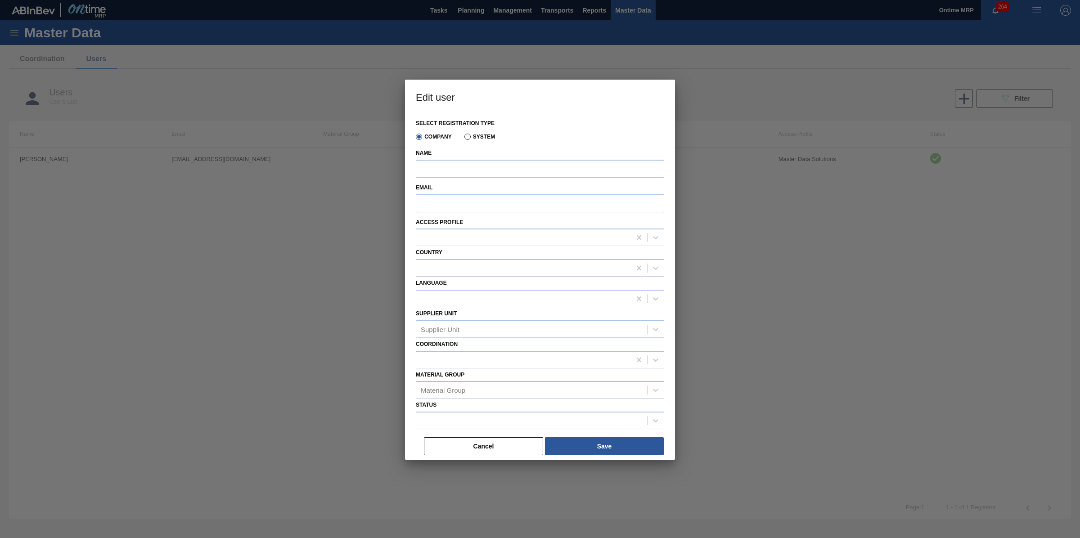
type input "[PERSON_NAME]"
type input "[EMAIL_ADDRESS][DOMAIN_NAME]"
click at [462, 450] on button "Cancel" at bounding box center [483, 446] width 119 height 18
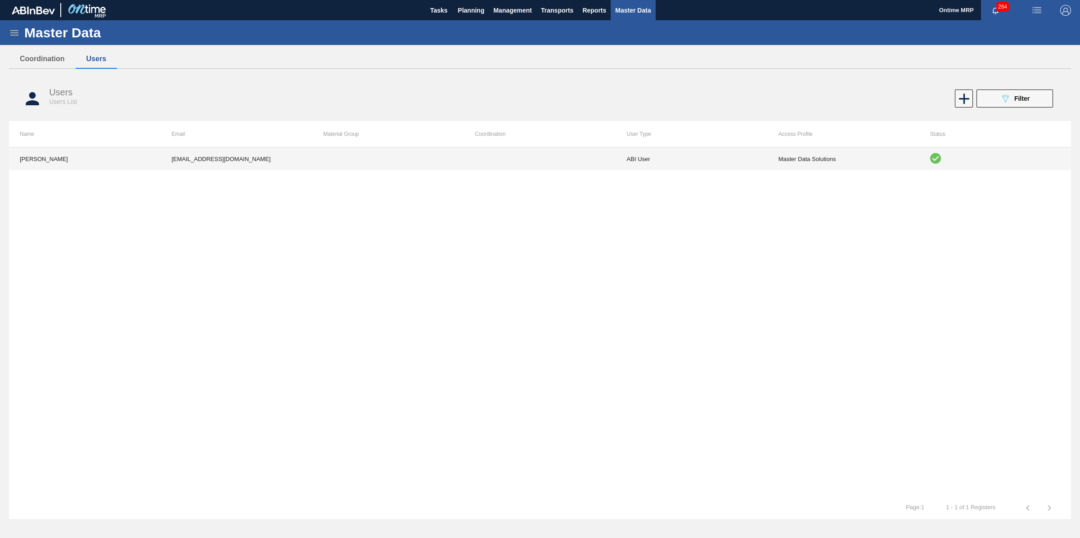
click at [315, 159] on td at bounding box center [388, 159] width 152 height 22
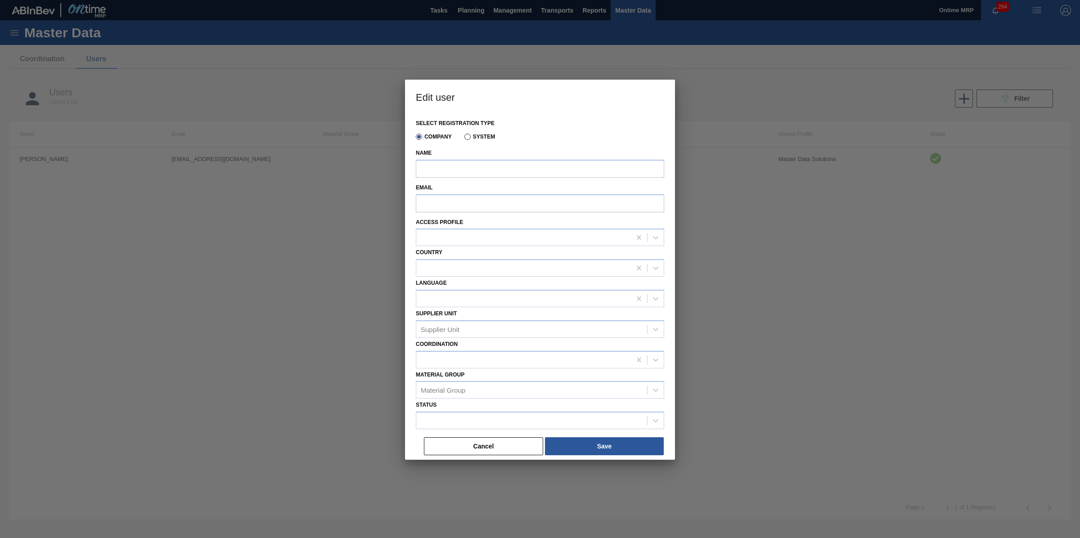
type input "[PERSON_NAME]"
type input "[EMAIL_ADDRESS][DOMAIN_NAME]"
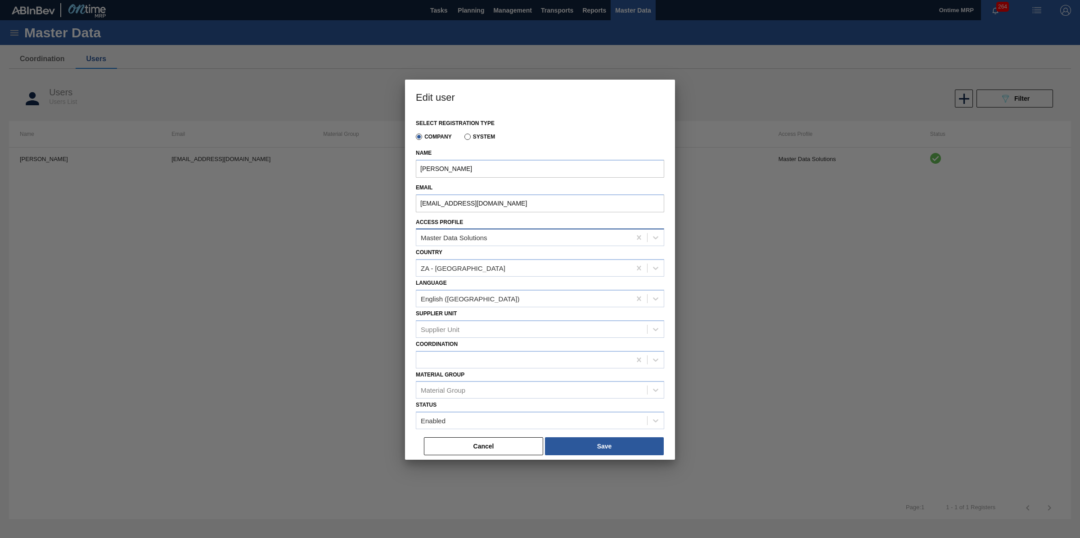
click at [535, 239] on div "Master Data Solutions" at bounding box center [523, 237] width 215 height 13
click at [491, 448] on button "Cancel" at bounding box center [483, 446] width 119 height 18
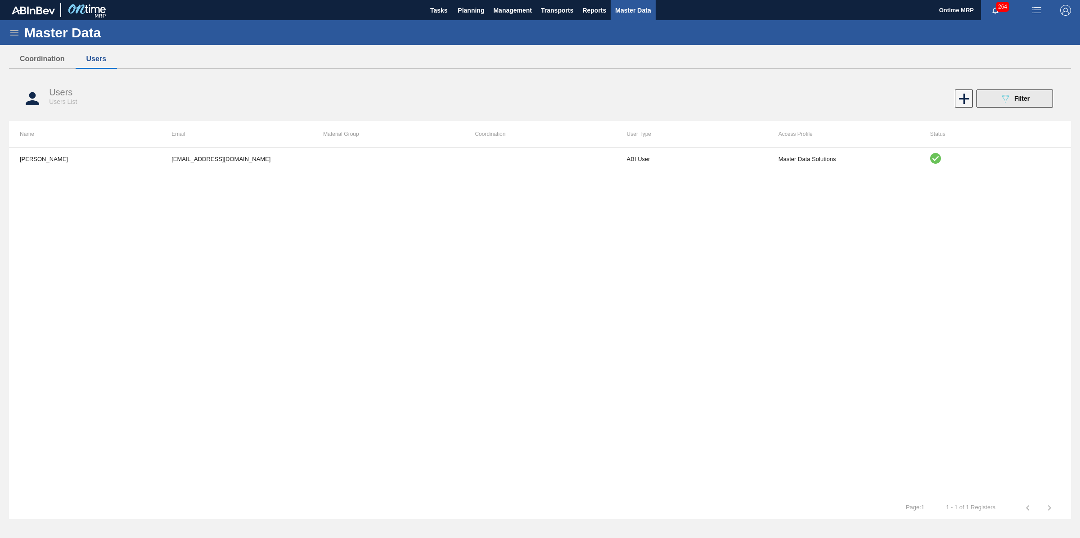
click at [1041, 95] on button "089F7B8B-B2A5-4AFE-B5C0-19BA573D28AC Filter" at bounding box center [1014, 99] width 76 height 18
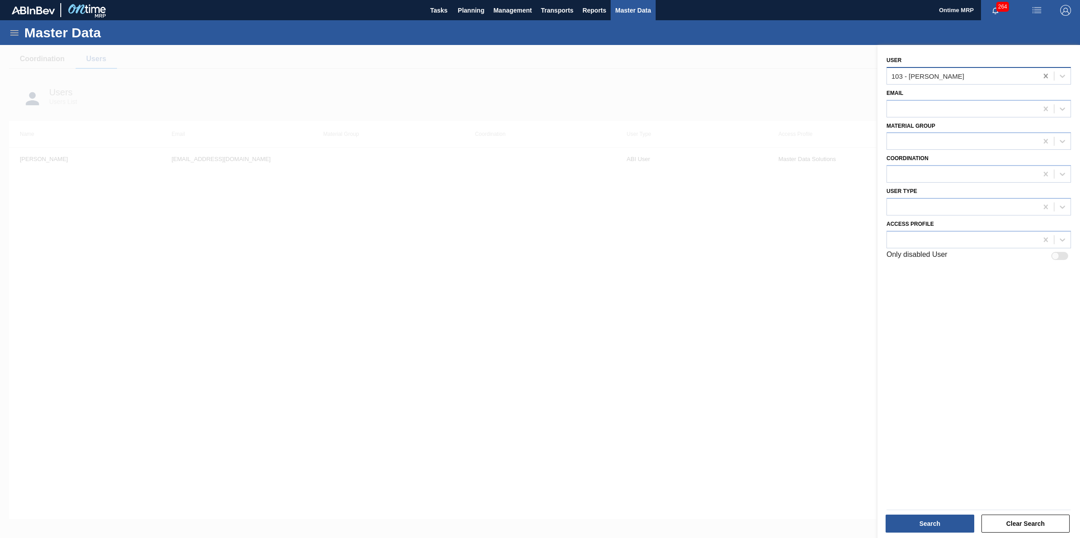
click at [1042, 75] on icon at bounding box center [1045, 76] width 9 height 9
click at [1060, 253] on div at bounding box center [1059, 256] width 17 height 8
click at [966, 517] on button "Search" at bounding box center [930, 524] width 89 height 18
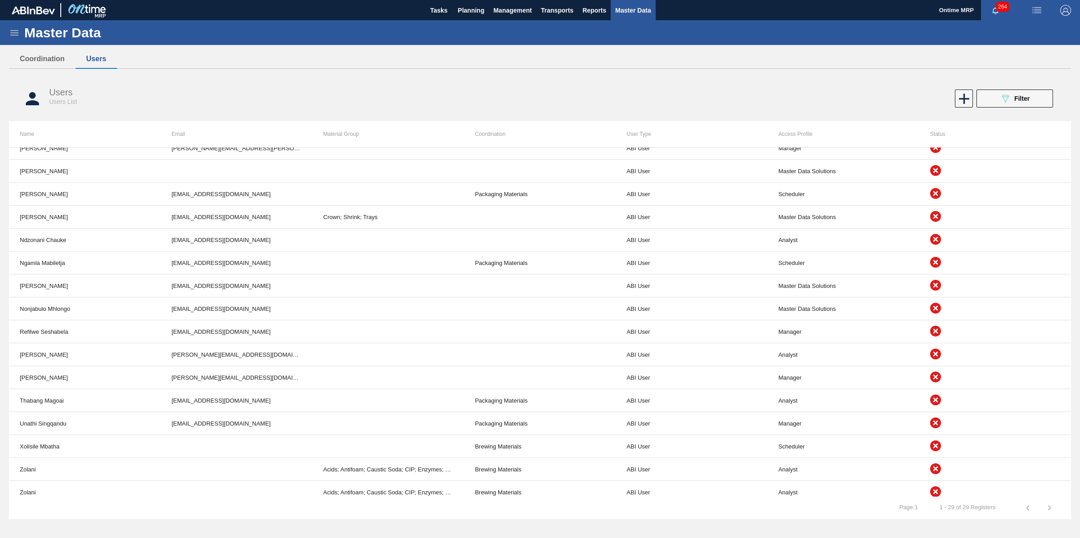
scroll to position [319, 0]
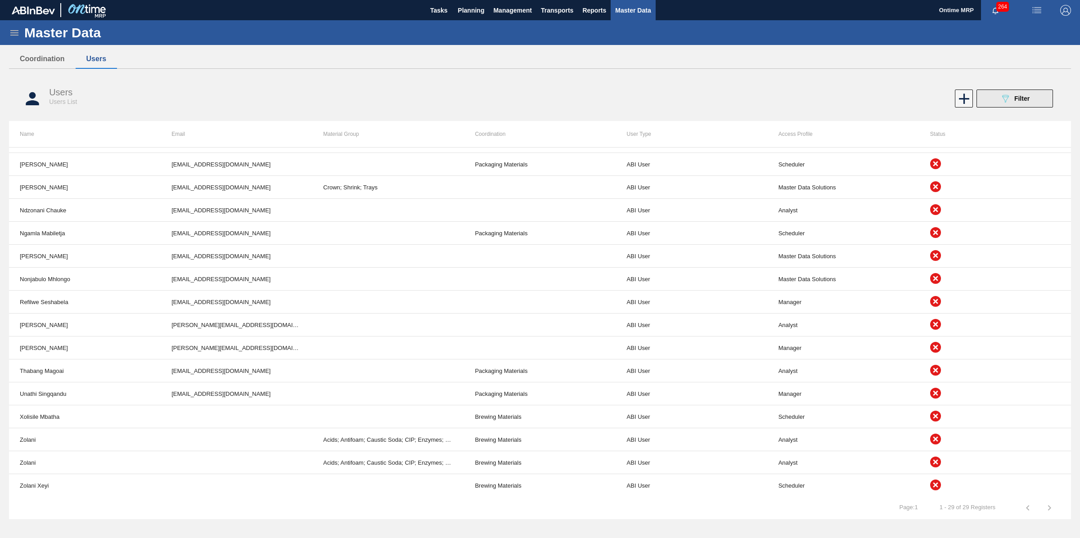
click at [1000, 98] on icon "089F7B8B-B2A5-4AFE-B5C0-19BA573D28AC" at bounding box center [1005, 98] width 11 height 11
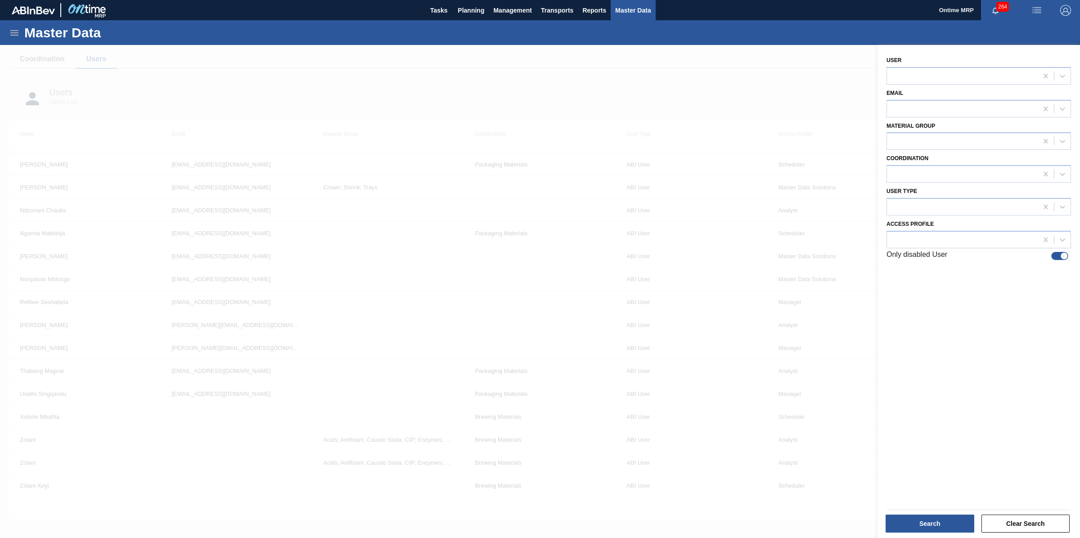
click at [1063, 253] on div at bounding box center [1065, 256] width 8 height 8
checkbox input "false"
click at [763, 88] on div at bounding box center [540, 314] width 1080 height 538
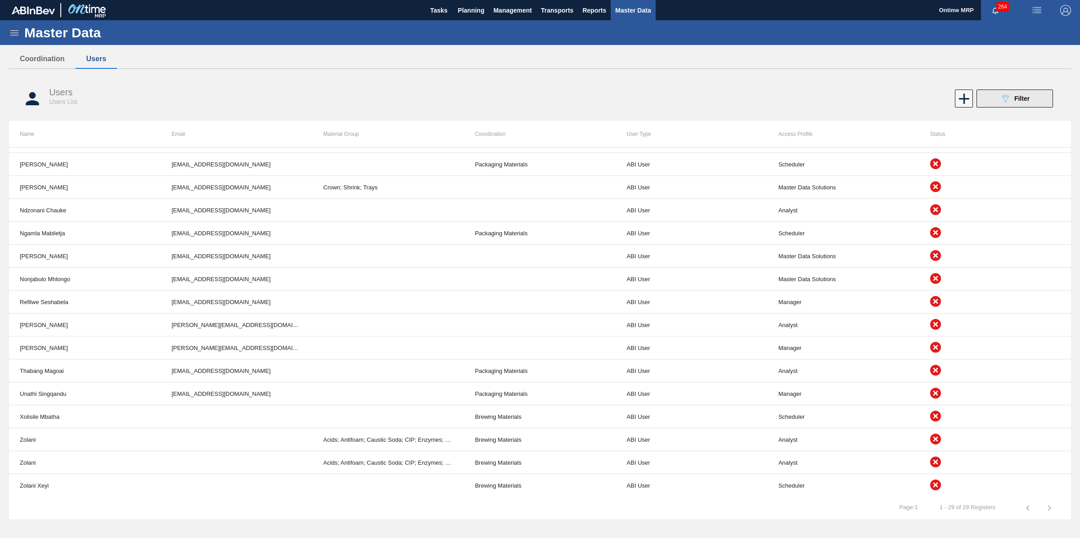
click at [1021, 95] on span "Filter" at bounding box center [1021, 98] width 15 height 7
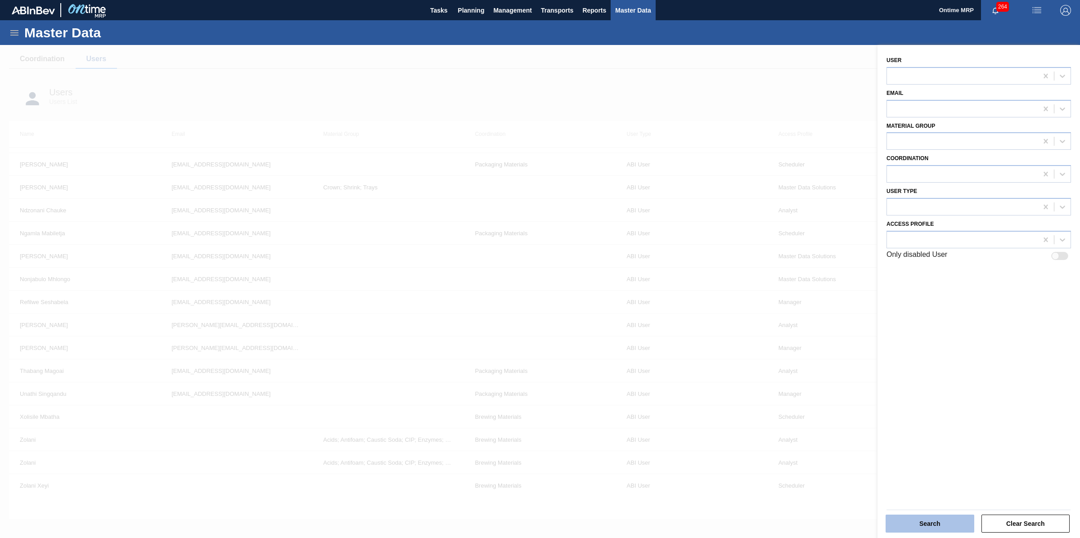
click at [946, 516] on button "Search" at bounding box center [930, 524] width 89 height 18
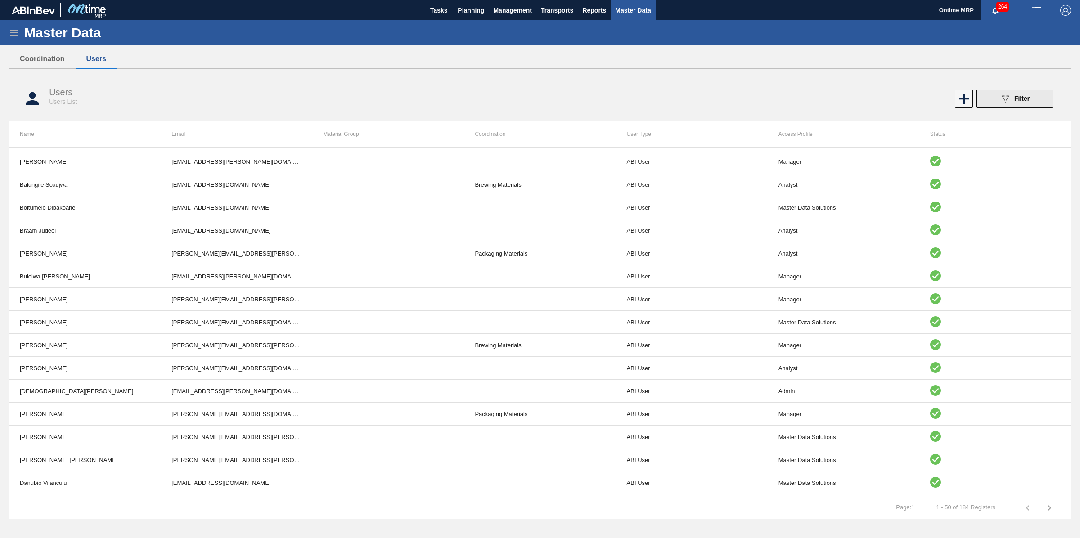
click at [1000, 102] on icon "089F7B8B-B2A5-4AFE-B5C0-19BA573D28AC" at bounding box center [1005, 98] width 11 height 11
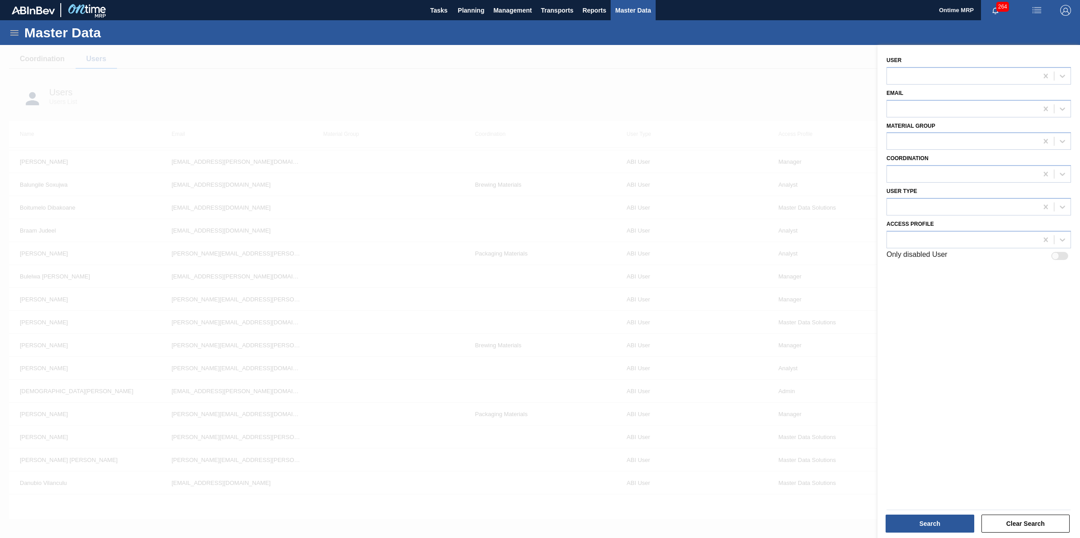
click at [770, 87] on div at bounding box center [540, 314] width 1080 height 538
